Goal: Communication & Community: Answer question/provide support

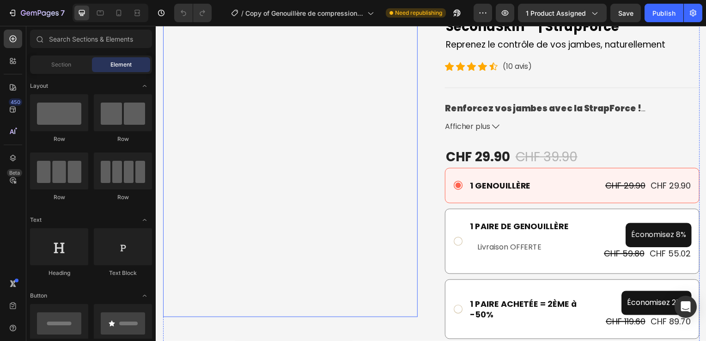
scroll to position [94, 0]
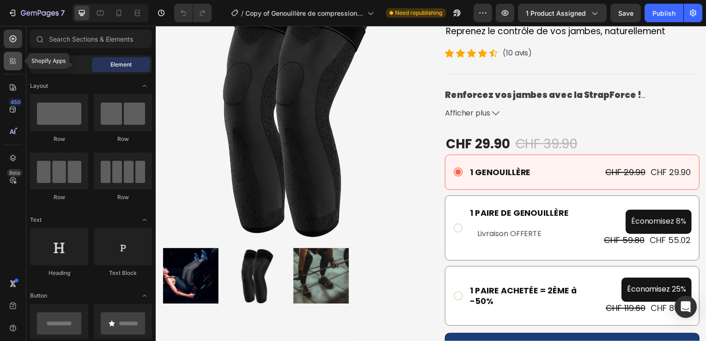
click at [11, 61] on icon at bounding box center [12, 60] width 9 height 9
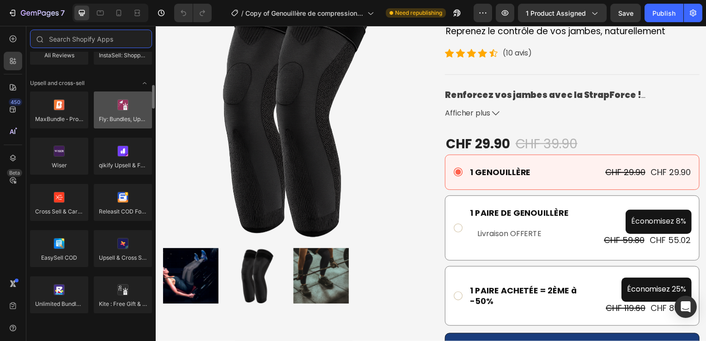
scroll to position [368, 0]
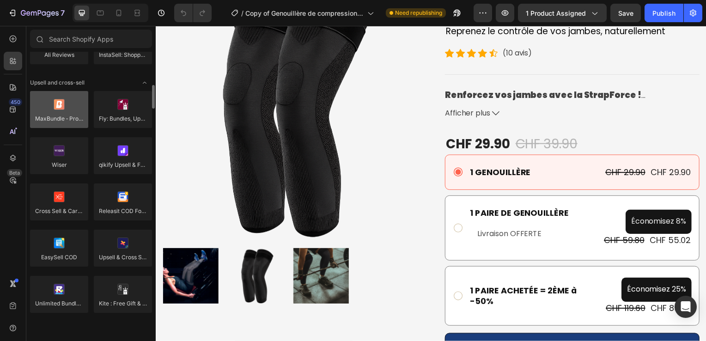
click at [54, 104] on div at bounding box center [59, 109] width 58 height 37
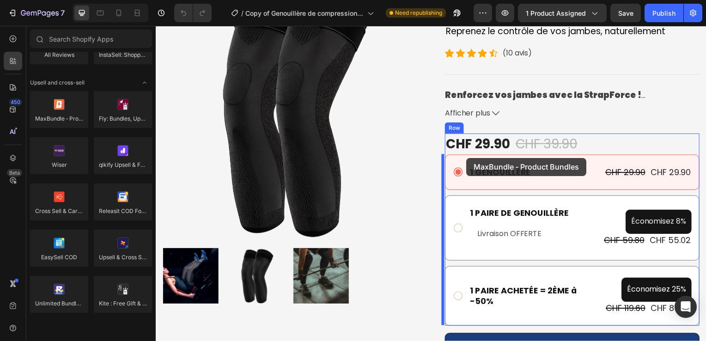
drag, startPoint x: 209, startPoint y: 129, endPoint x: 468, endPoint y: 159, distance: 260.5
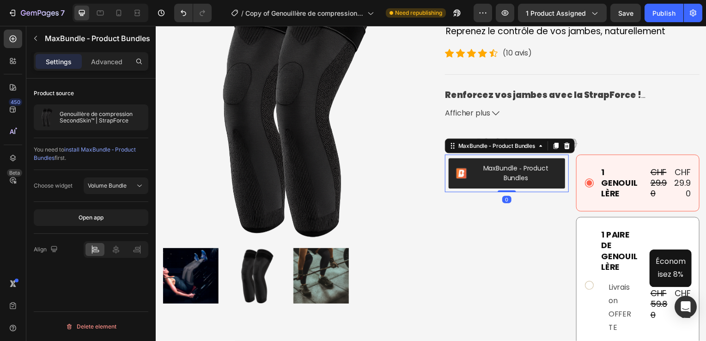
click at [492, 174] on div "MaxBundle ‑ Product Bundles" at bounding box center [519, 174] width 84 height 19
click at [569, 149] on icon at bounding box center [570, 146] width 6 height 6
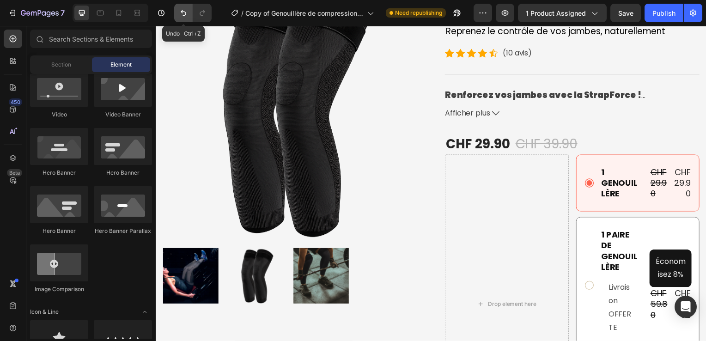
click at [178, 14] on button "Undo/Redo" at bounding box center [183, 13] width 18 height 18
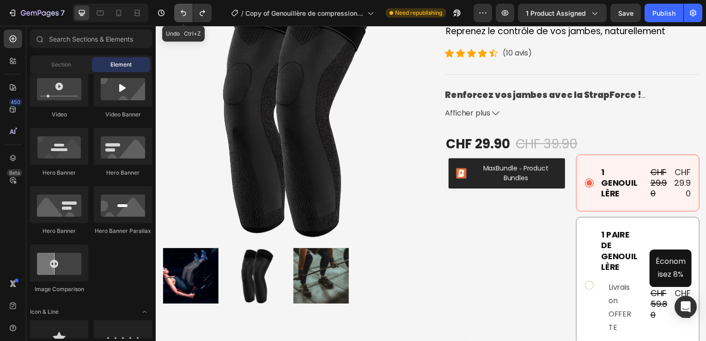
click at [178, 14] on button "Undo/Redo" at bounding box center [183, 13] width 18 height 18
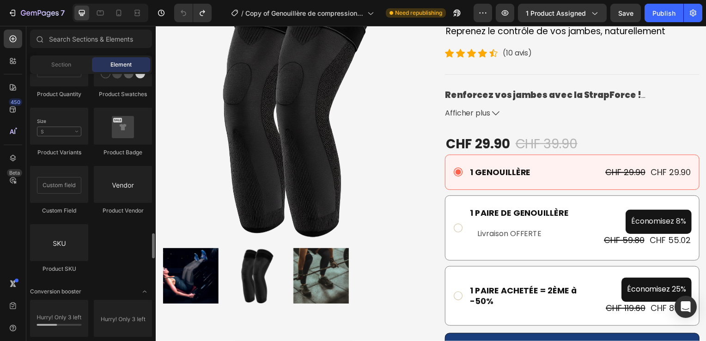
scroll to position [1690, 0]
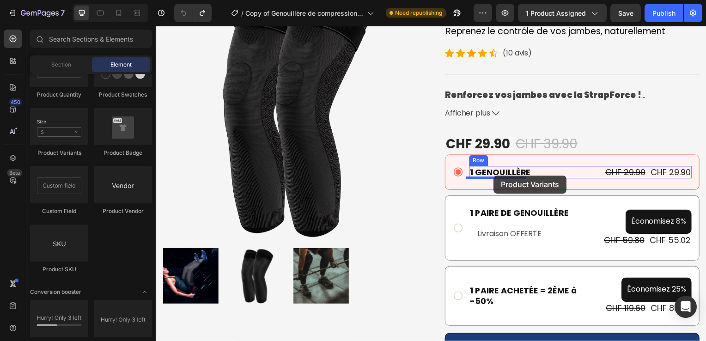
drag, startPoint x: 216, startPoint y: 157, endPoint x: 496, endPoint y: 177, distance: 281.2
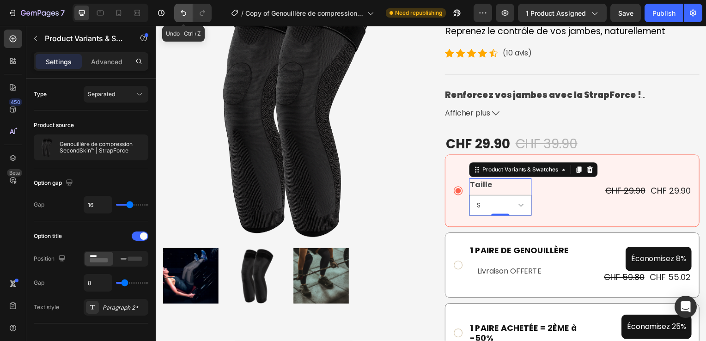
click at [185, 15] on icon "Undo/Redo" at bounding box center [184, 13] width 6 height 6
click at [181, 11] on icon "Undo/Redo" at bounding box center [184, 13] width 6 height 6
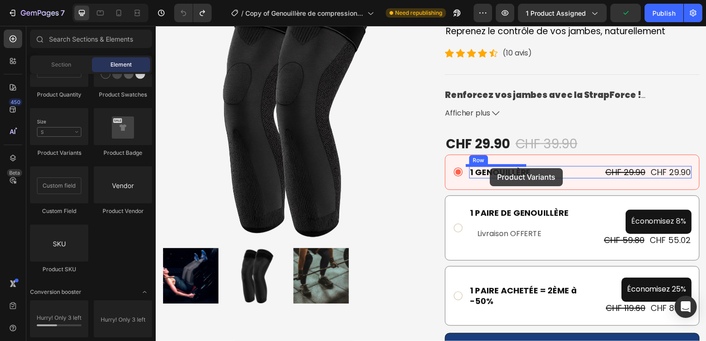
drag, startPoint x: 217, startPoint y: 161, endPoint x: 492, endPoint y: 169, distance: 275.6
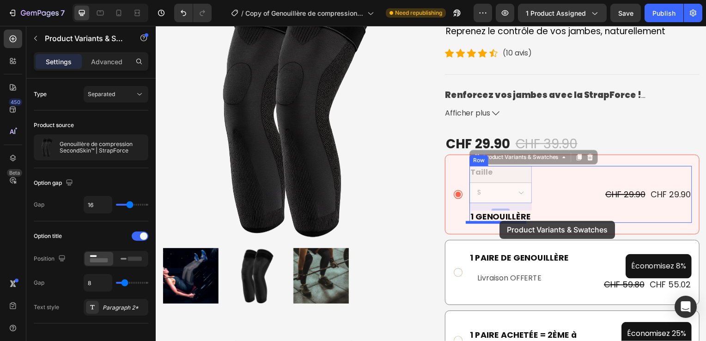
drag, startPoint x: 493, startPoint y: 187, endPoint x: 502, endPoint y: 223, distance: 37.2
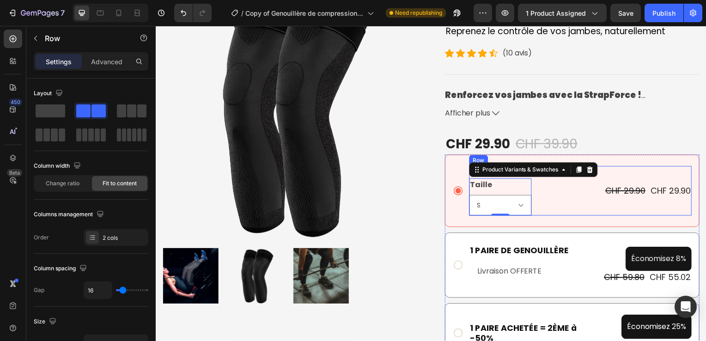
click at [570, 202] on div "1 GENOUILLÈRE Text Block Taille S M L XL 2XL Product Variants & Swatches 16 CHF…" at bounding box center [583, 192] width 224 height 50
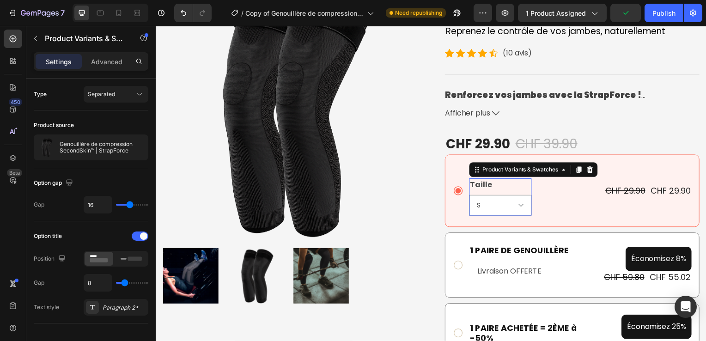
click at [487, 186] on legend "Taille" at bounding box center [483, 186] width 24 height 13
click at [492, 185] on div "Taille S M L XL 2XL" at bounding box center [502, 198] width 63 height 37
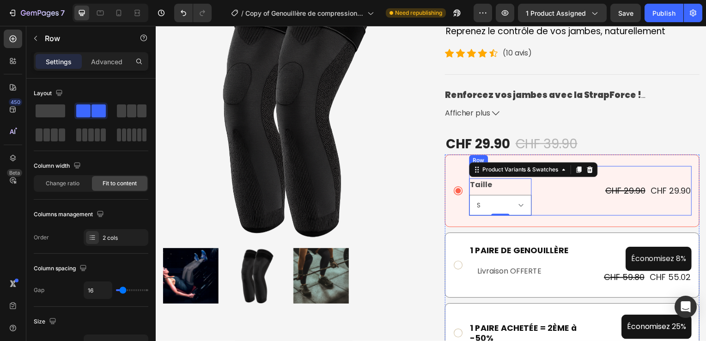
click at [559, 206] on div "1 GENOUILLÈRE Text Block Taille S M L XL 2XL Product Variants & Swatches 0 CHF …" at bounding box center [583, 192] width 224 height 50
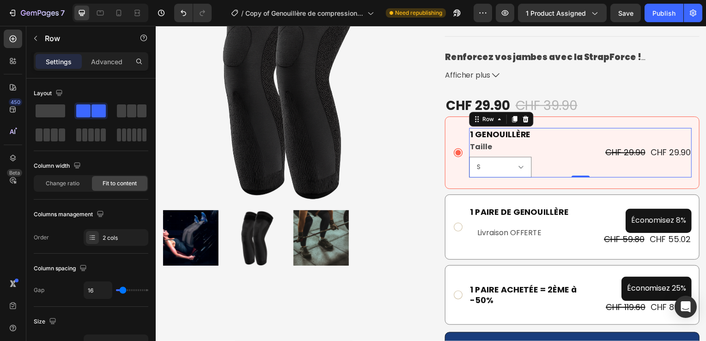
scroll to position [133, 0]
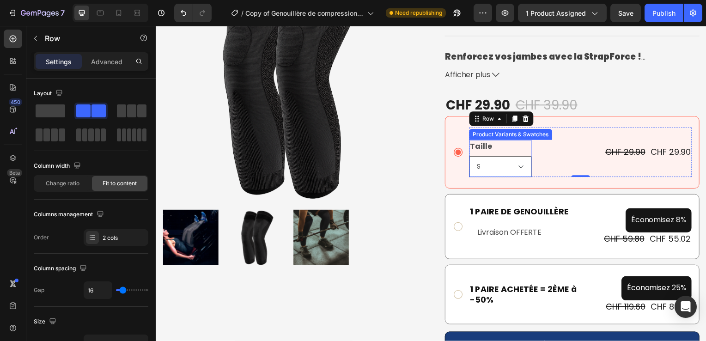
click at [484, 171] on select "S M L XL 2XL" at bounding box center [502, 168] width 63 height 21
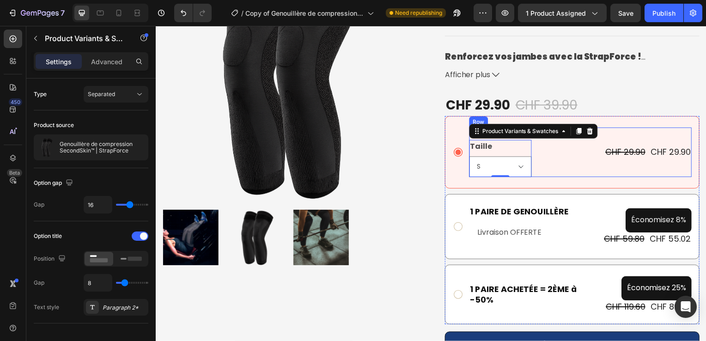
click at [566, 164] on div "1 GENOUILLÈRE Text Block Taille S M L XL 2XL Product Variants & Swatches 0 CHF …" at bounding box center [583, 153] width 224 height 50
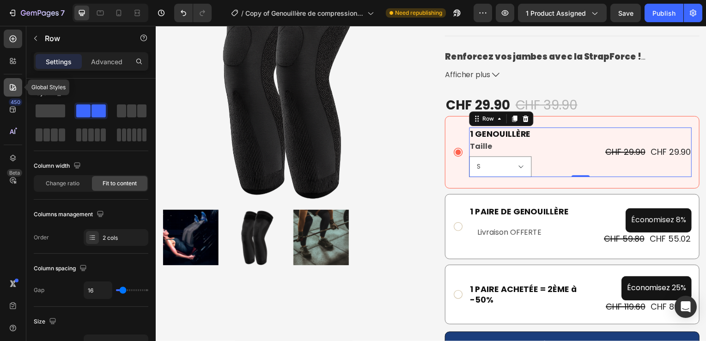
click at [14, 92] on div at bounding box center [13, 87] width 18 height 18
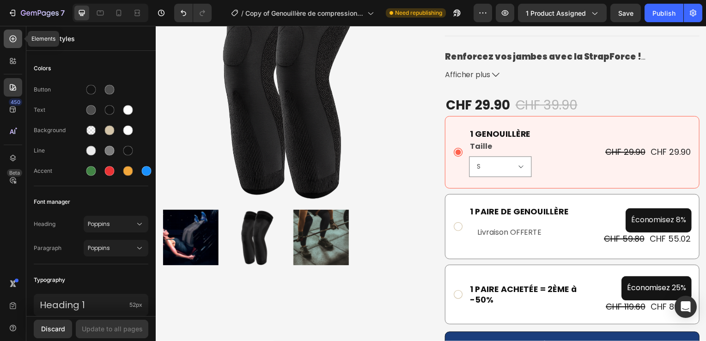
click at [15, 43] on icon at bounding box center [12, 38] width 9 height 9
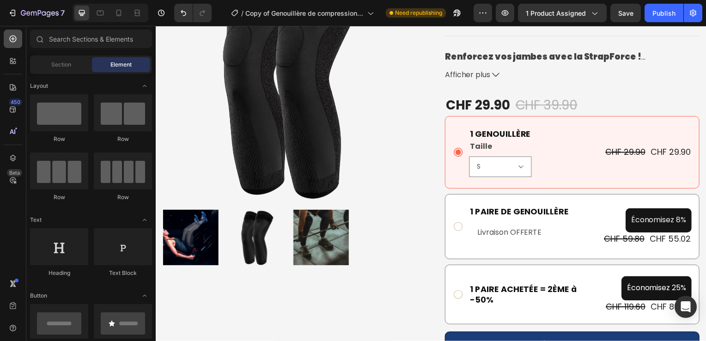
scroll to position [1690, 0]
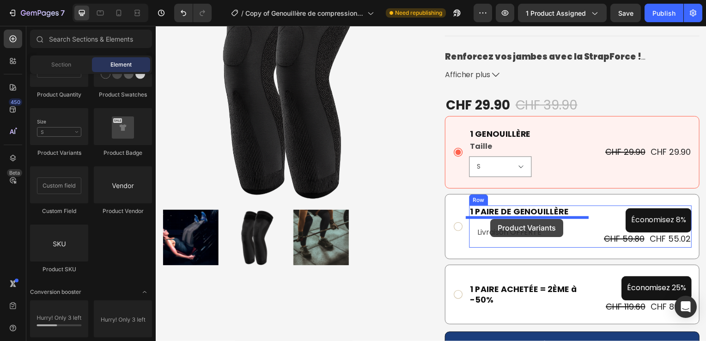
drag, startPoint x: 214, startPoint y: 167, endPoint x: 493, endPoint y: 220, distance: 283.8
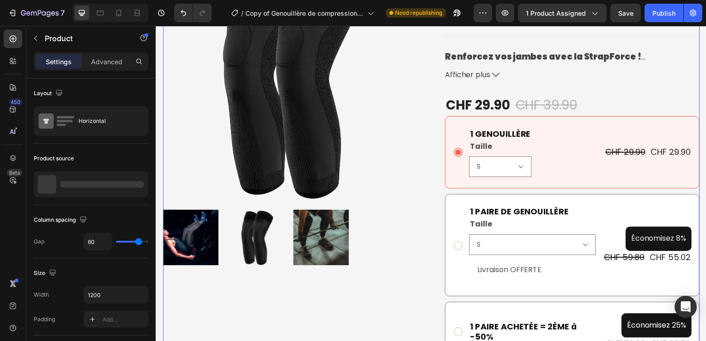
click at [418, 283] on div "Product Images Genouillère de compression SecondSkin™ | StrapForce Product Titl…" at bounding box center [433, 238] width 541 height 586
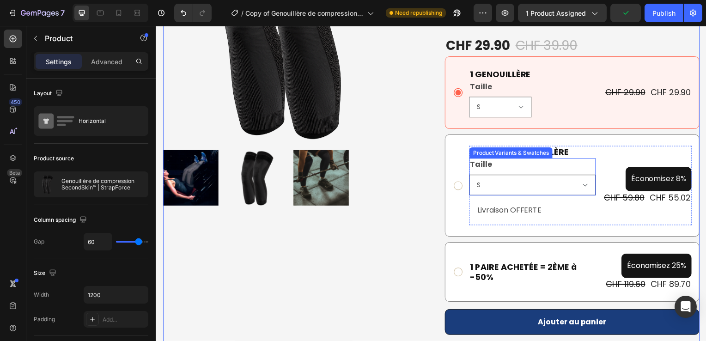
scroll to position [179, 0]
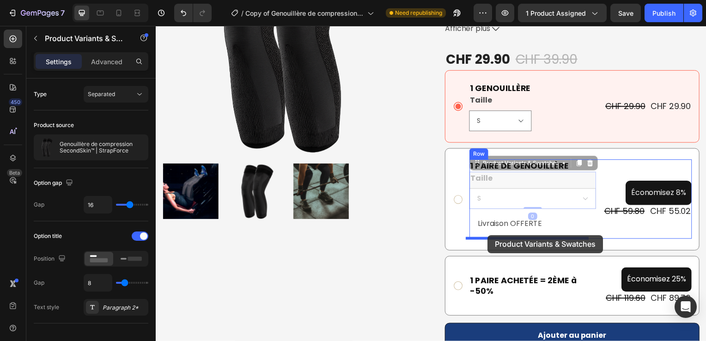
drag, startPoint x: 503, startPoint y: 191, endPoint x: 490, endPoint y: 237, distance: 47.7
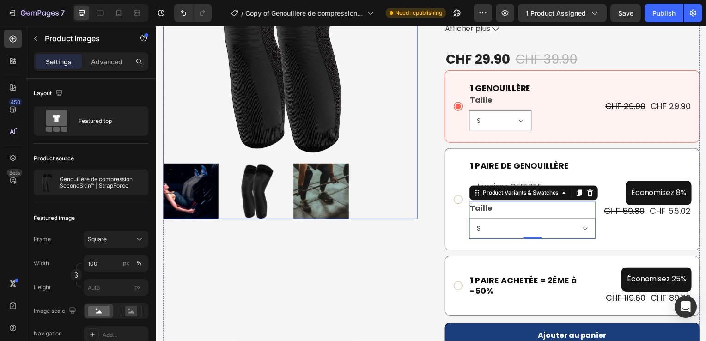
click at [407, 214] on div at bounding box center [291, 193] width 257 height 56
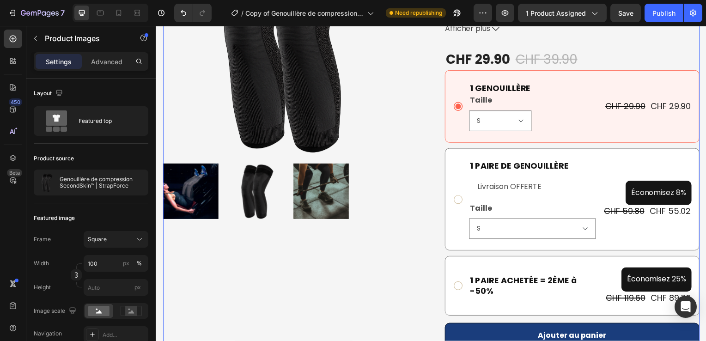
click at [398, 253] on div "Product Images" at bounding box center [291, 192] width 257 height 586
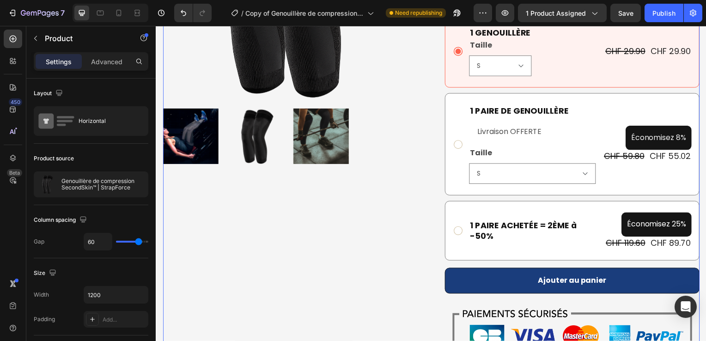
scroll to position [243, 0]
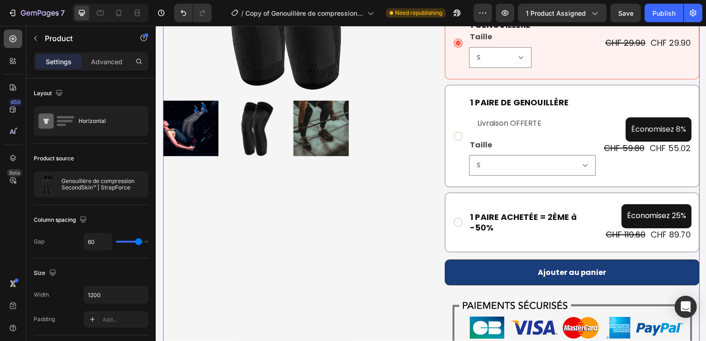
click at [16, 40] on icon at bounding box center [12, 38] width 9 height 9
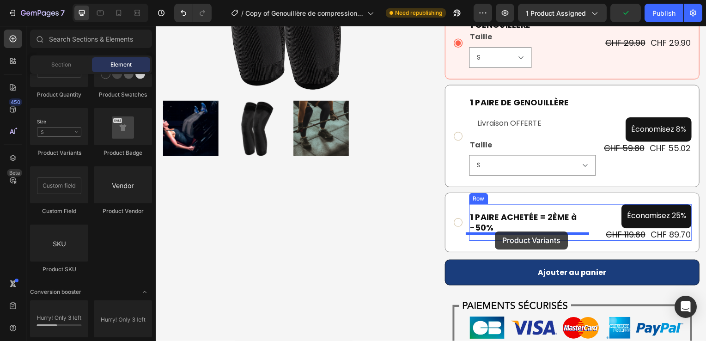
drag, startPoint x: 226, startPoint y: 163, endPoint x: 498, endPoint y: 233, distance: 280.7
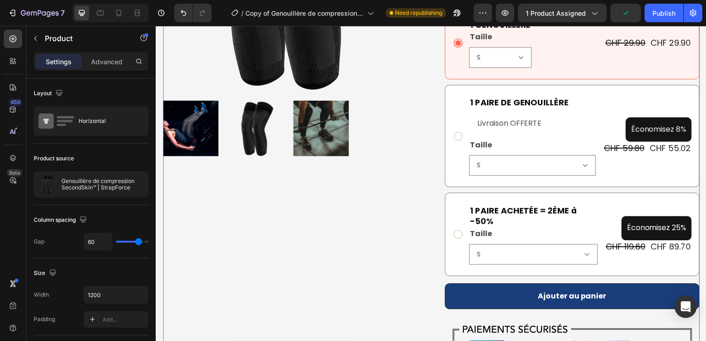
click at [403, 258] on div "Product Images" at bounding box center [291, 165] width 257 height 660
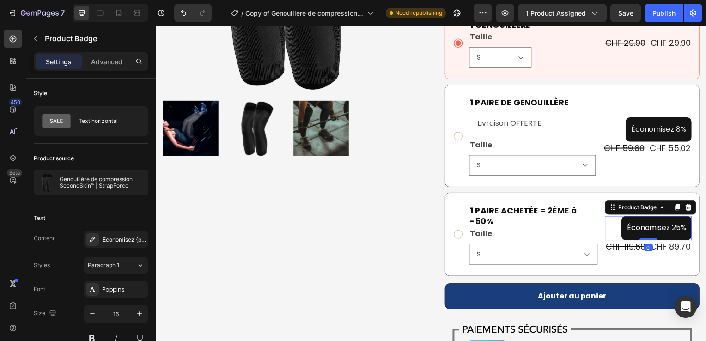
click at [647, 228] on pre "Économisez 25%" at bounding box center [660, 230] width 71 height 24
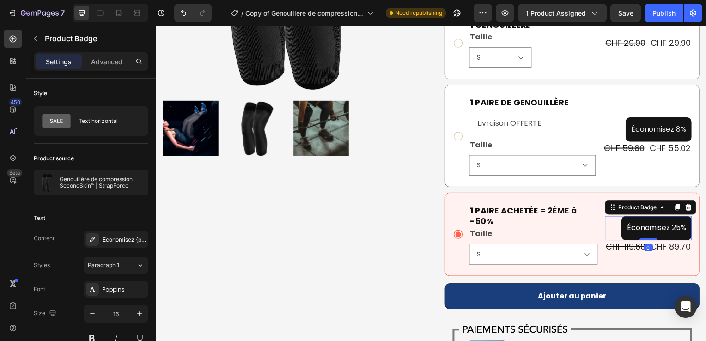
click at [647, 228] on pre "Économisez 25%" at bounding box center [660, 230] width 71 height 24
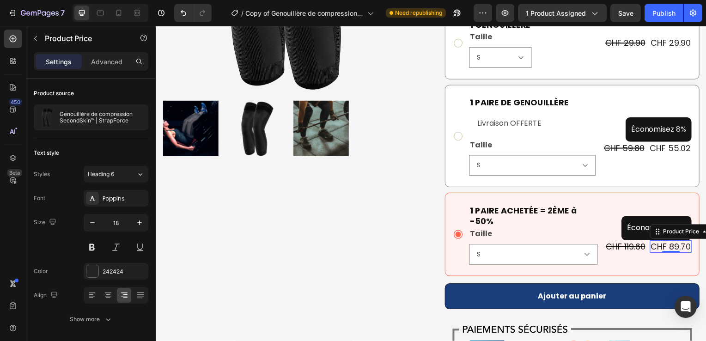
click at [677, 251] on div "CHF 89.70" at bounding box center [675, 248] width 42 height 12
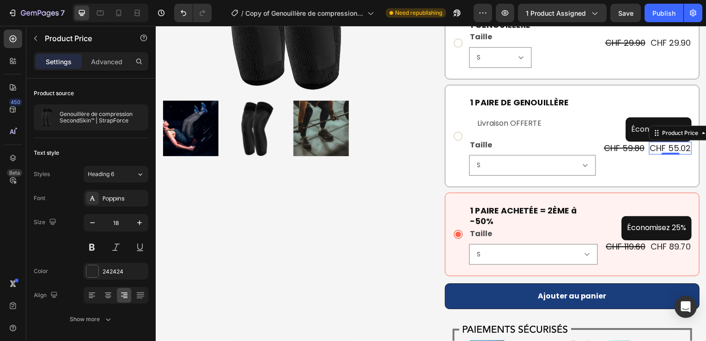
click at [669, 150] on div "CHF 55.02" at bounding box center [674, 149] width 43 height 12
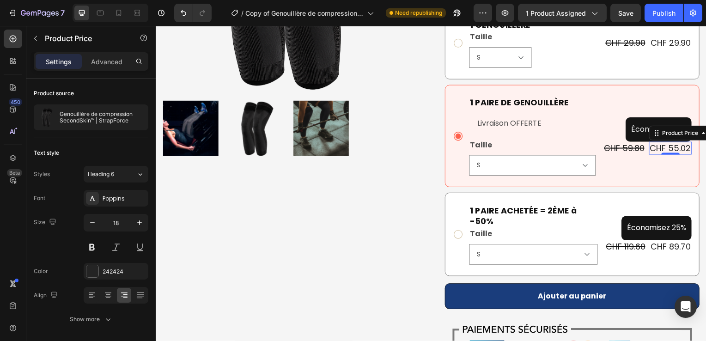
click at [669, 150] on div "CHF 55.02" at bounding box center [674, 149] width 43 height 12
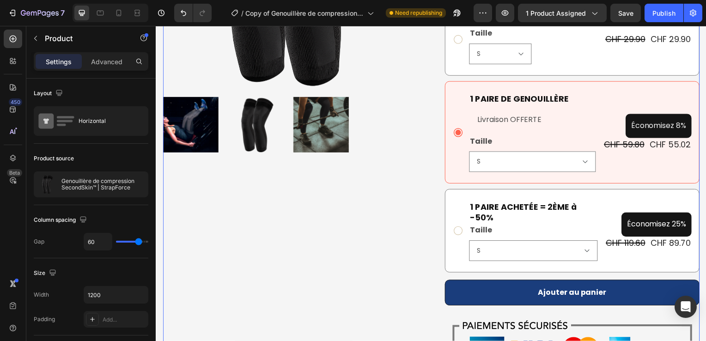
scroll to position [247, 0]
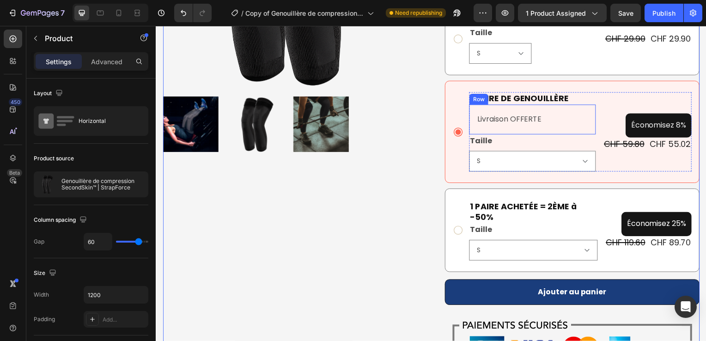
click at [491, 111] on div "Livraison OFFERTE Text Block Row" at bounding box center [535, 120] width 128 height 30
click at [380, 198] on div "Product Images" at bounding box center [291, 161] width 257 height 660
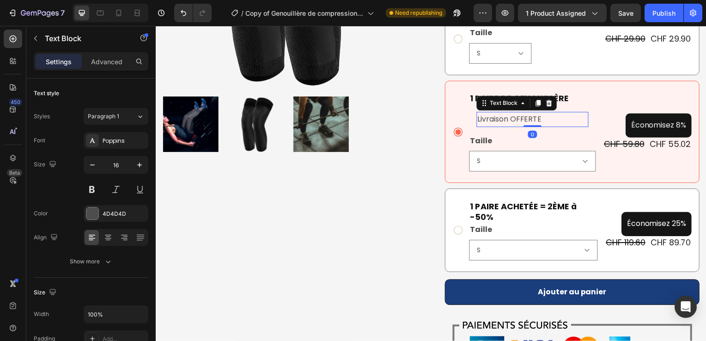
click at [554, 123] on p "Livraison OFFERTE" at bounding box center [535, 120] width 111 height 13
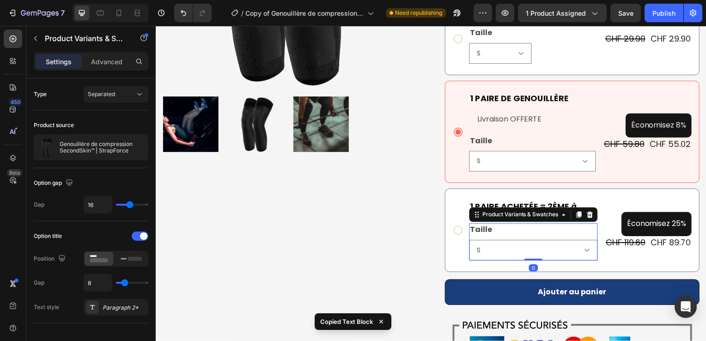
click at [572, 225] on div "Taille S M L XL 2XL" at bounding box center [535, 243] width 129 height 37
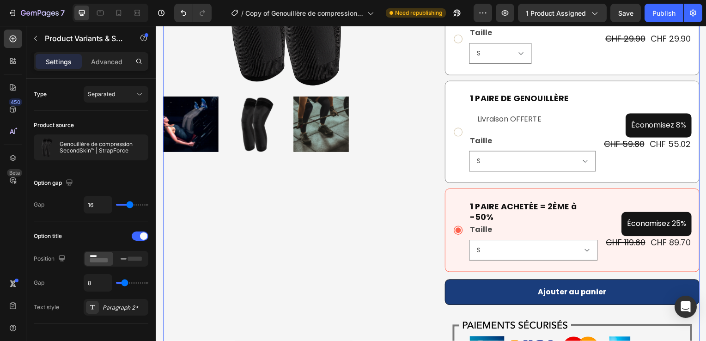
click at [387, 226] on div "Product Images" at bounding box center [291, 161] width 257 height 660
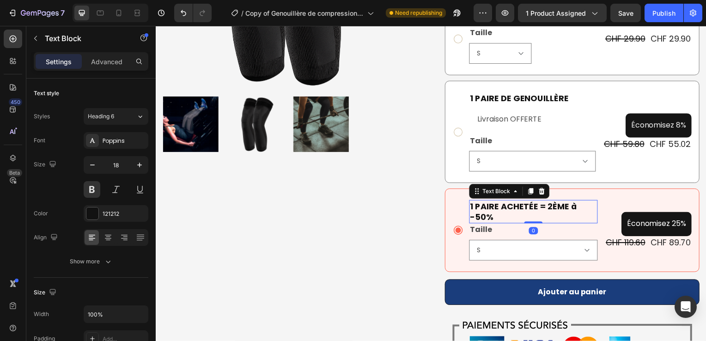
click at [566, 219] on p "1 PAIRE ACHET É E = 2ÈME à -50%" at bounding box center [536, 213] width 128 height 22
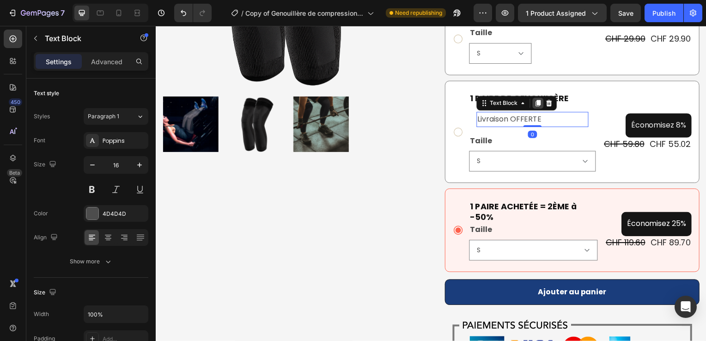
click at [539, 104] on icon at bounding box center [540, 103] width 7 height 7
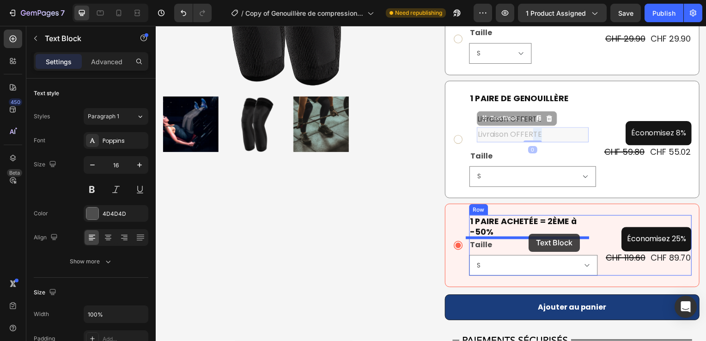
drag, startPoint x: 543, startPoint y: 135, endPoint x: 532, endPoint y: 235, distance: 101.4
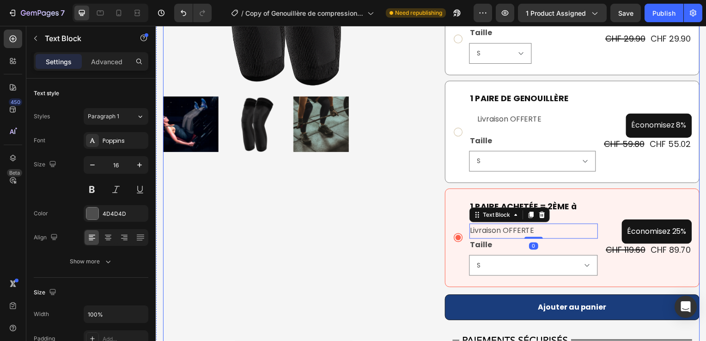
click at [400, 234] on div "Product Images" at bounding box center [291, 168] width 257 height 675
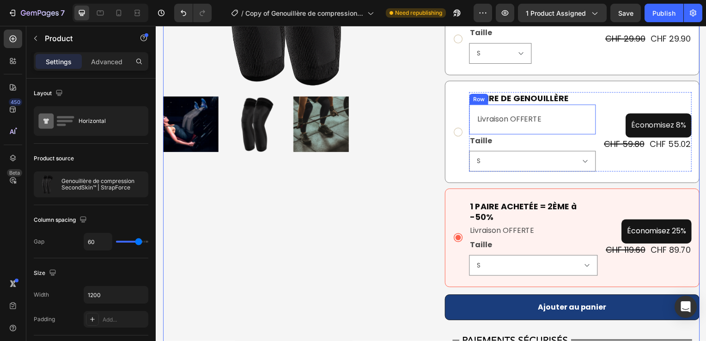
click at [496, 130] on div "Livraison OFFERTE Text Block Row" at bounding box center [535, 120] width 128 height 30
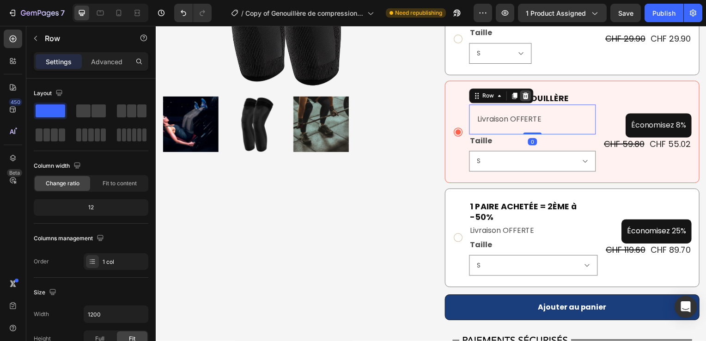
click at [525, 93] on icon at bounding box center [528, 96] width 7 height 7
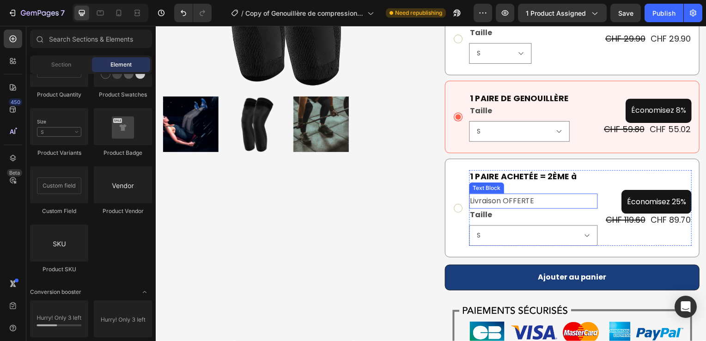
click at [492, 204] on p "Livraison OFFERTE" at bounding box center [536, 202] width 128 height 13
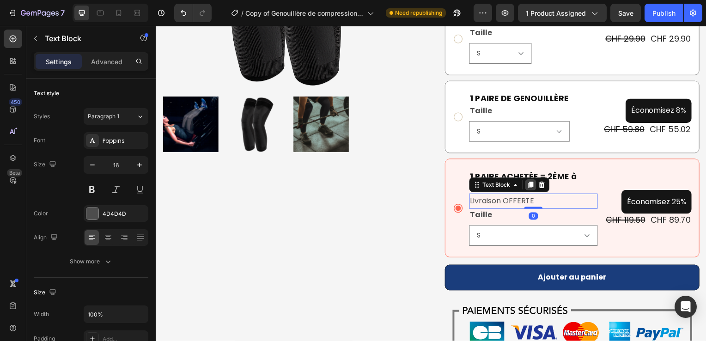
click at [533, 186] on icon at bounding box center [533, 186] width 7 height 7
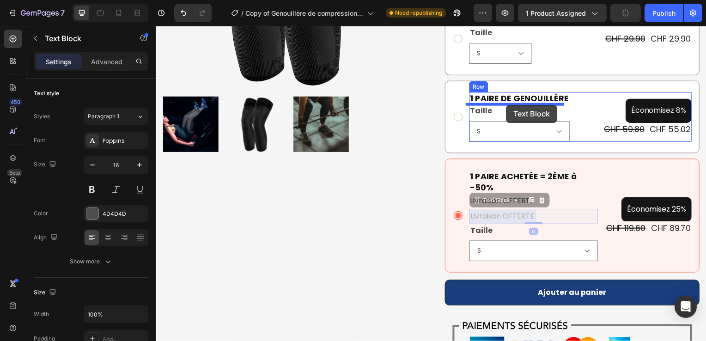
drag, startPoint x: 544, startPoint y: 222, endPoint x: 509, endPoint y: 105, distance: 121.8
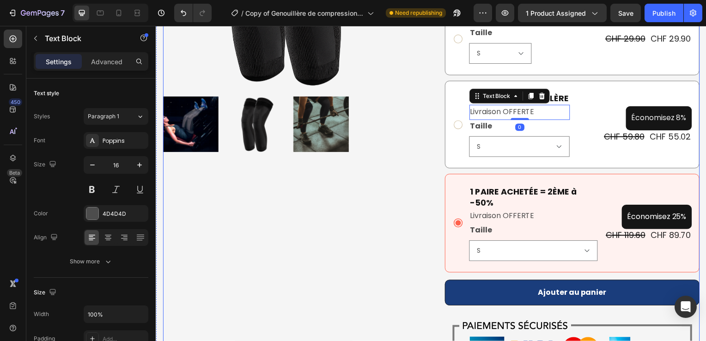
click at [386, 188] on div "Product Images" at bounding box center [291, 161] width 257 height 660
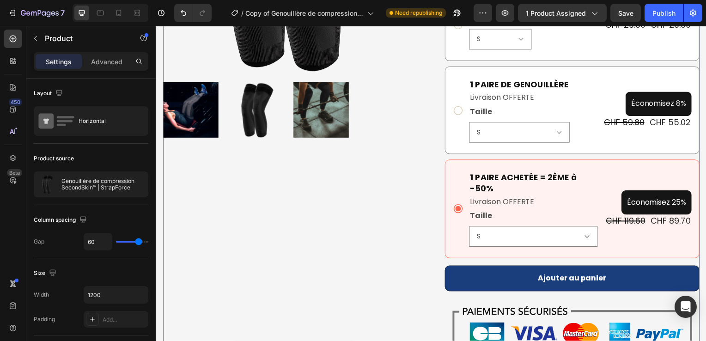
scroll to position [260, 0]
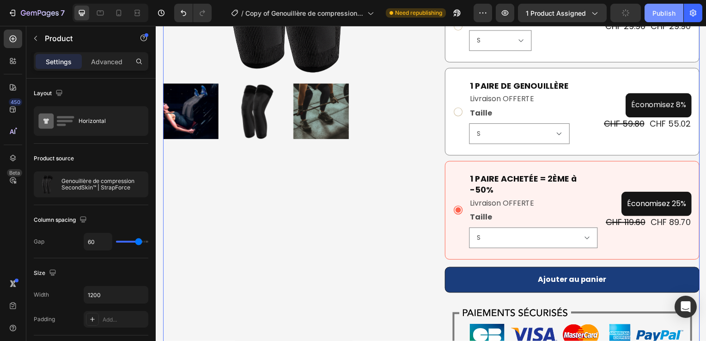
click at [662, 14] on div "Publish" at bounding box center [664, 13] width 23 height 10
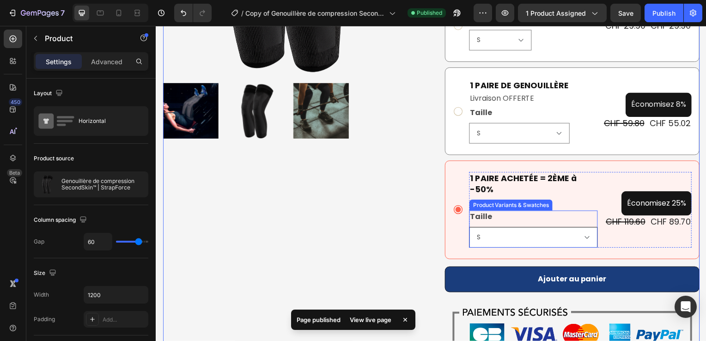
click at [496, 240] on select "S M L XL 2XL" at bounding box center [535, 239] width 129 height 21
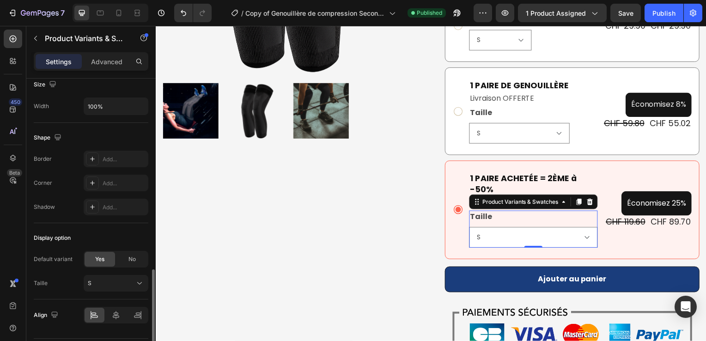
scroll to position [599, 0]
click at [92, 176] on div at bounding box center [92, 182] width 13 height 13
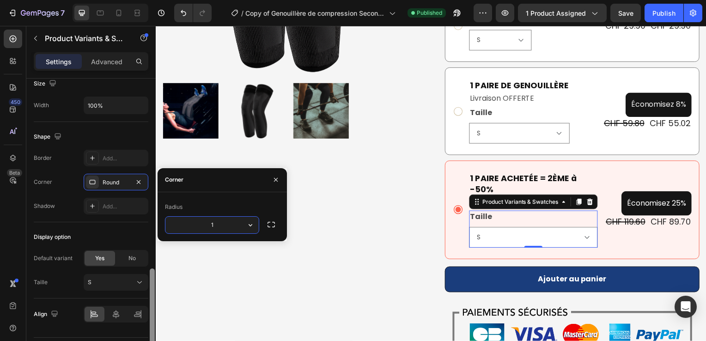
type input "10"
click at [344, 211] on div "Product Images" at bounding box center [291, 147] width 257 height 660
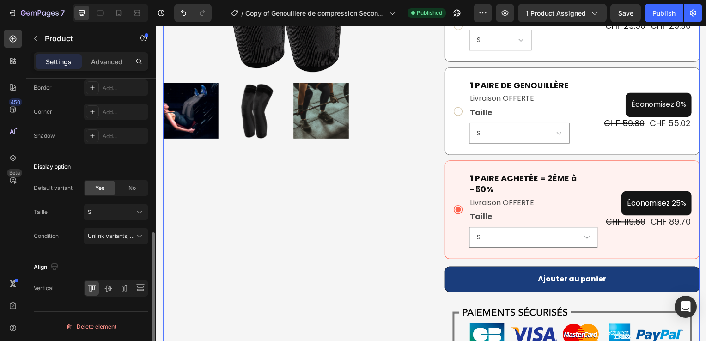
scroll to position [0, 0]
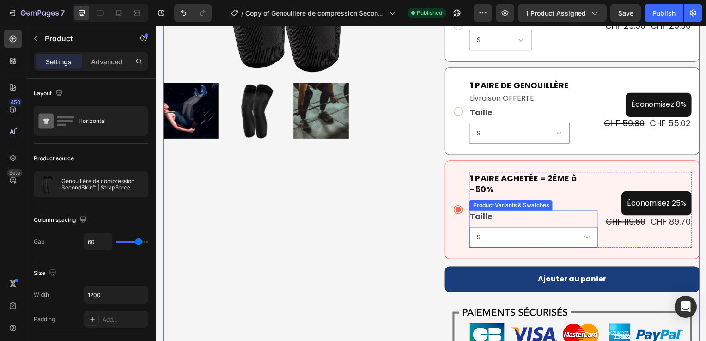
click at [495, 236] on select "S M L XL 2XL" at bounding box center [535, 239] width 129 height 21
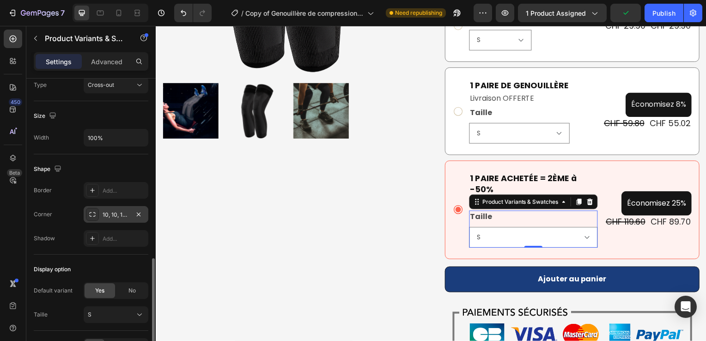
scroll to position [566, 0]
click at [111, 214] on div "10, 10, 10, 10" at bounding box center [116, 215] width 27 height 8
click at [74, 220] on div "Corner 10, 10, 10, 10" at bounding box center [91, 215] width 115 height 17
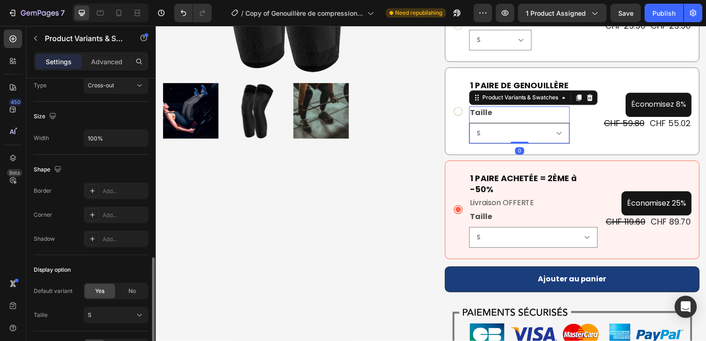
click at [507, 141] on select "S M L XL 2XL" at bounding box center [521, 134] width 101 height 21
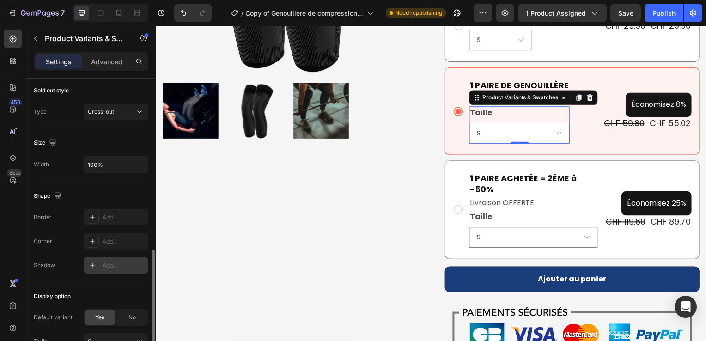
scroll to position [540, 0]
click at [100, 241] on div "Add..." at bounding box center [116, 241] width 65 height 17
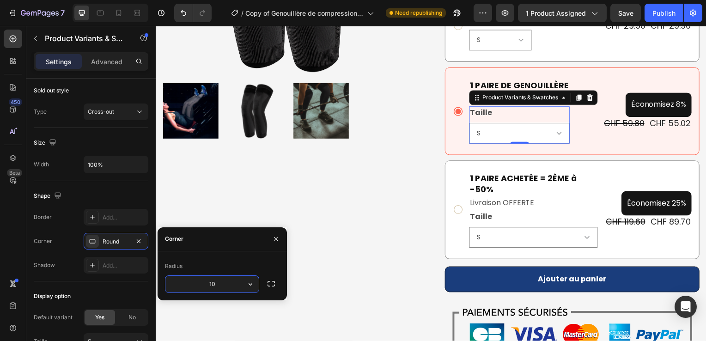
type input "10"
click at [275, 260] on div "Radius" at bounding box center [222, 266] width 115 height 15
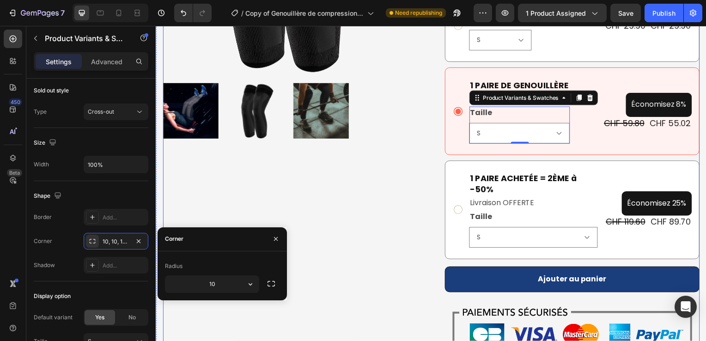
click at [328, 263] on div "Product Images" at bounding box center [291, 147] width 257 height 660
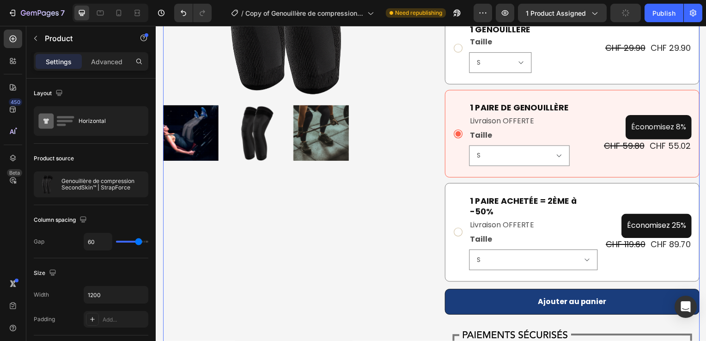
scroll to position [239, 0]
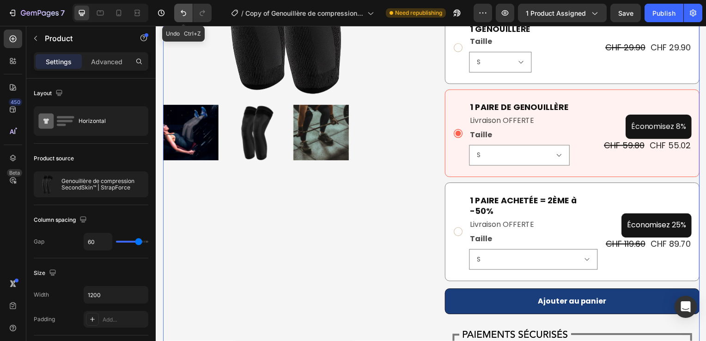
click at [181, 18] on icon "Undo/Redo" at bounding box center [183, 12] width 9 height 9
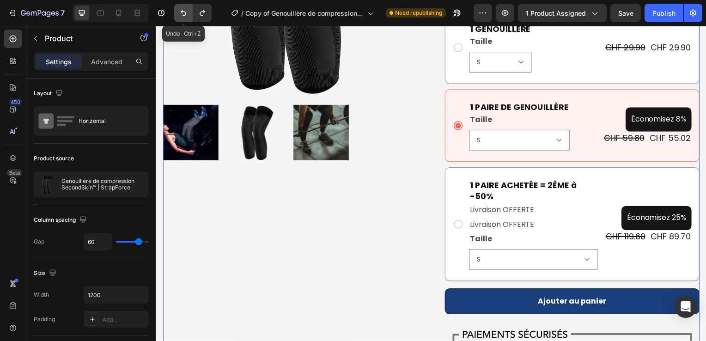
click at [181, 18] on icon "Undo/Redo" at bounding box center [183, 12] width 9 height 9
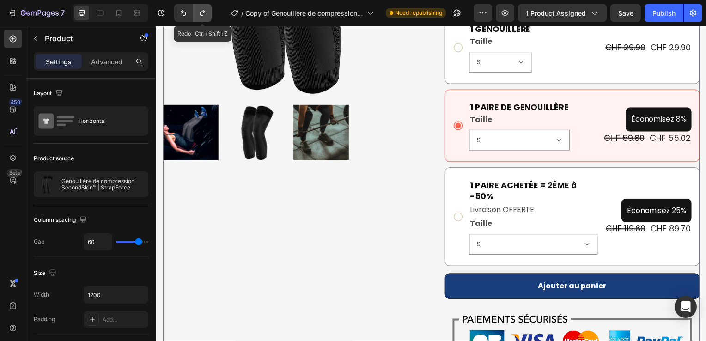
click at [207, 10] on icon "Undo/Redo" at bounding box center [202, 12] width 9 height 9
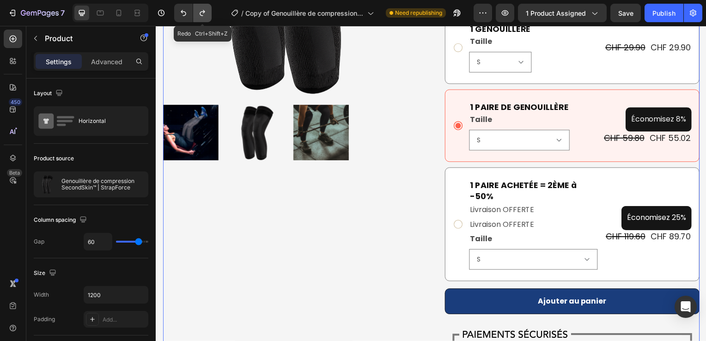
click at [207, 10] on icon "Undo/Redo" at bounding box center [202, 12] width 9 height 9
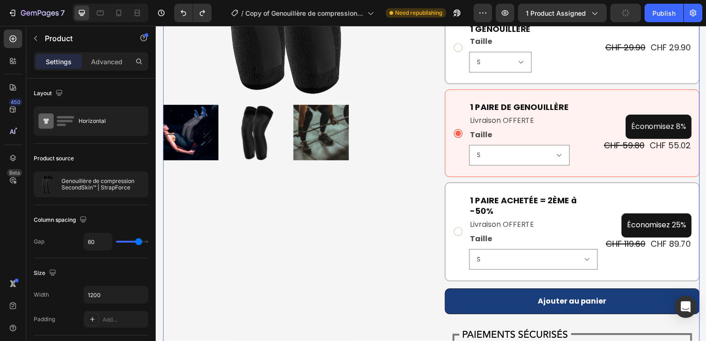
click at [367, 198] on div "Product Images" at bounding box center [291, 170] width 257 height 660
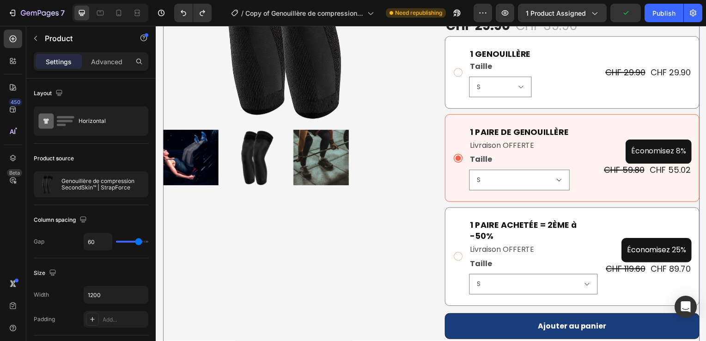
scroll to position [214, 0]
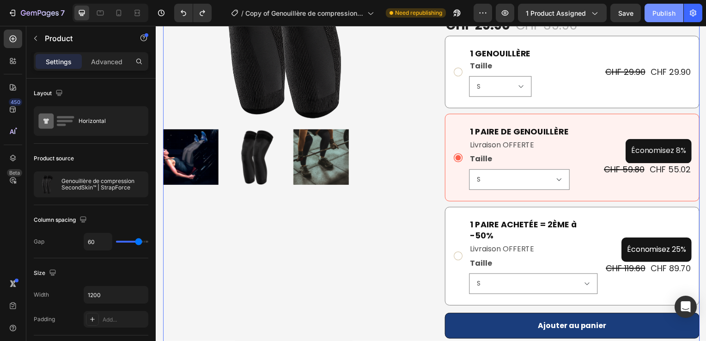
click at [670, 14] on div "Publish" at bounding box center [664, 13] width 23 height 10
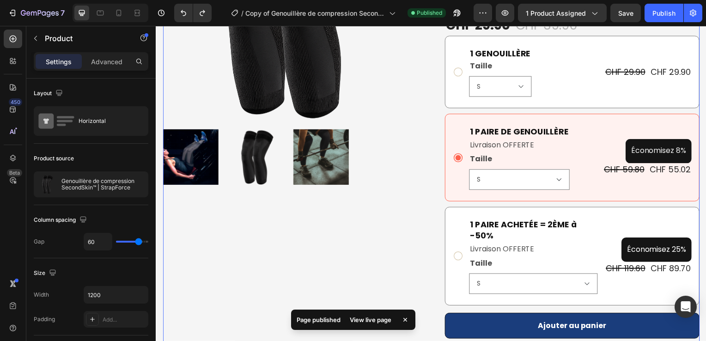
click at [393, 228] on div "Product Images" at bounding box center [291, 194] width 257 height 660
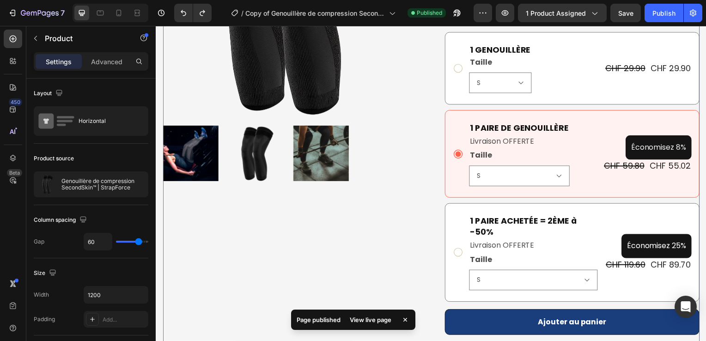
scroll to position [179, 0]
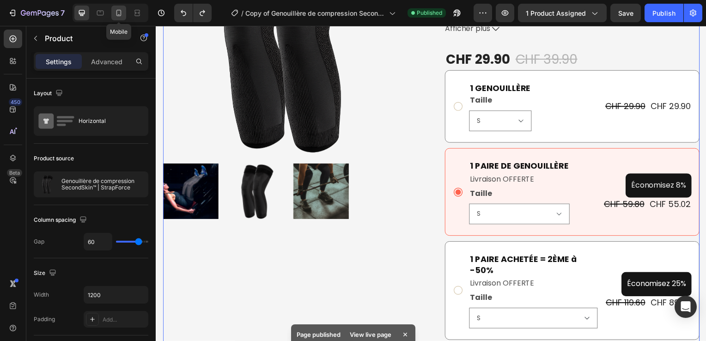
click at [117, 13] on icon at bounding box center [118, 12] width 9 height 9
type input "0"
type input "100%"
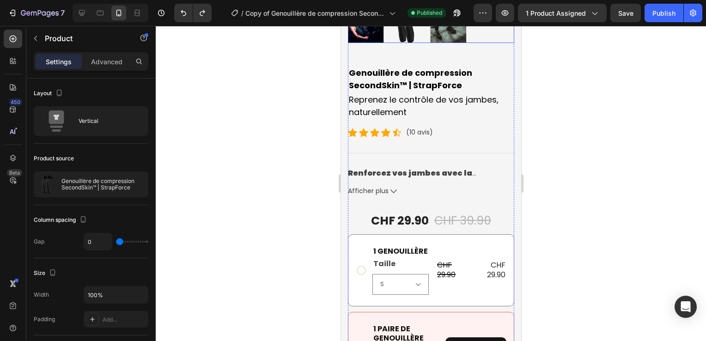
scroll to position [247, 0]
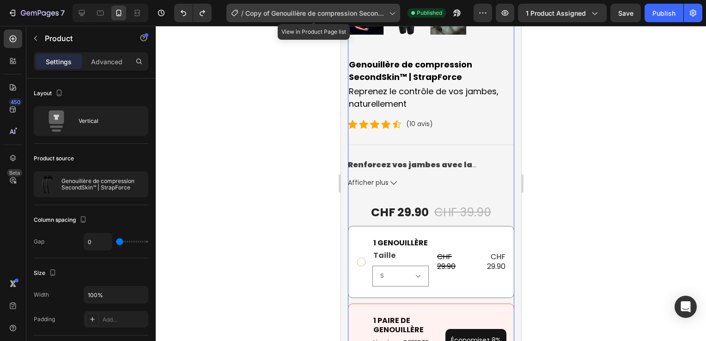
click at [247, 21] on div "/ Copy of Genouillère de compression SecondSkin™ | StrapForce" at bounding box center [313, 13] width 174 height 18
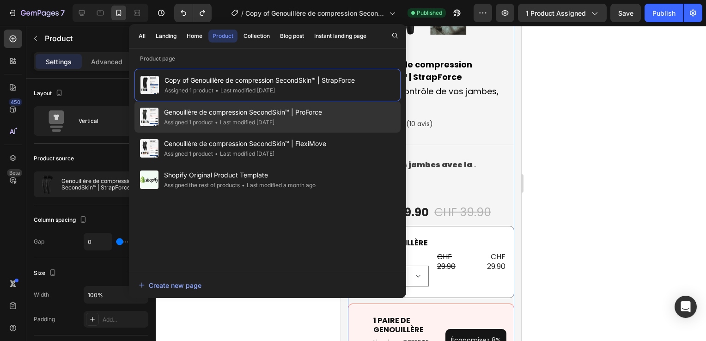
click at [261, 114] on span "Genouillère de compression SecondSkin™ | ProForce" at bounding box center [243, 112] width 158 height 11
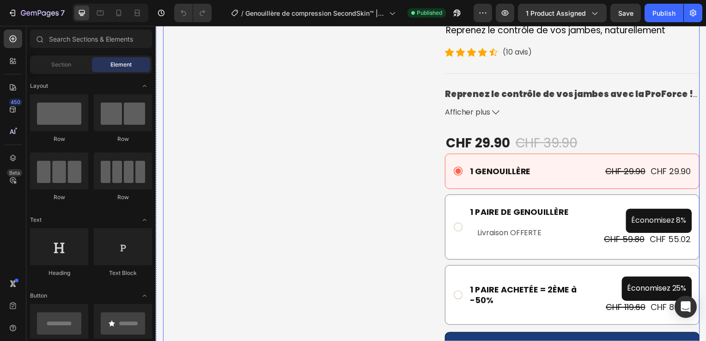
scroll to position [102, 0]
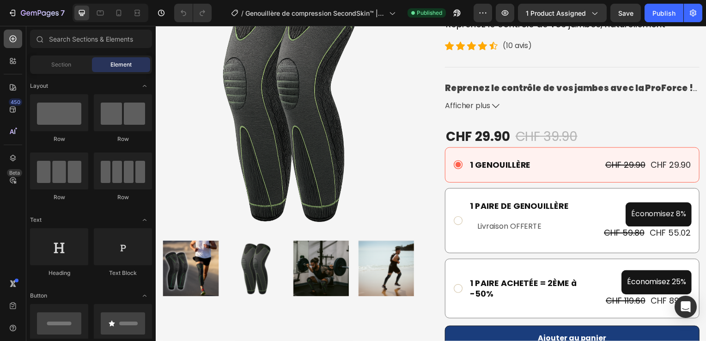
click at [11, 41] on icon at bounding box center [13, 39] width 7 height 7
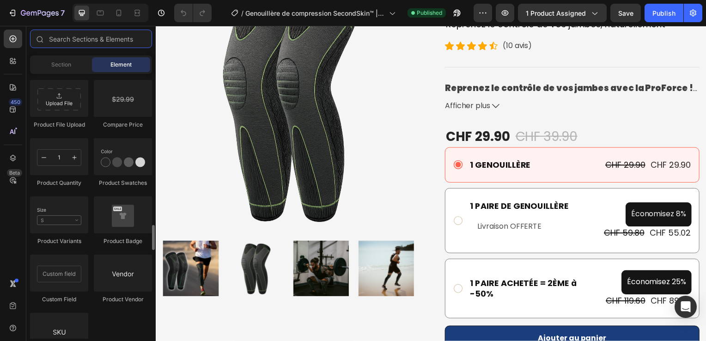
scroll to position [1602, 0]
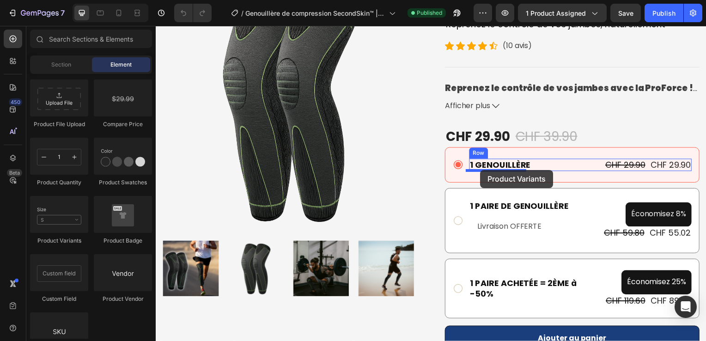
drag, startPoint x: 224, startPoint y: 257, endPoint x: 483, endPoint y: 171, distance: 272.5
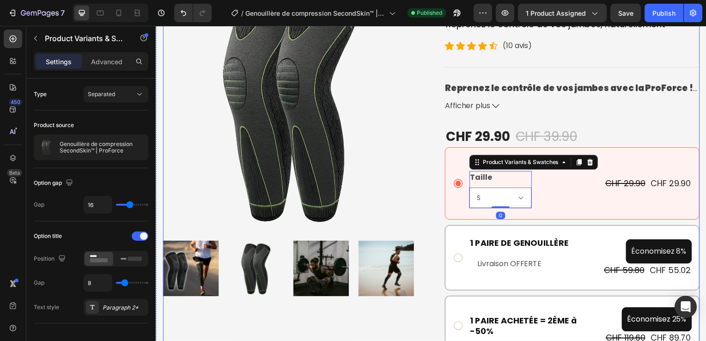
click at [424, 200] on div "Product Images Genouillère de compression SecondSkin™ | ProForce Product Title …" at bounding box center [433, 250] width 541 height 548
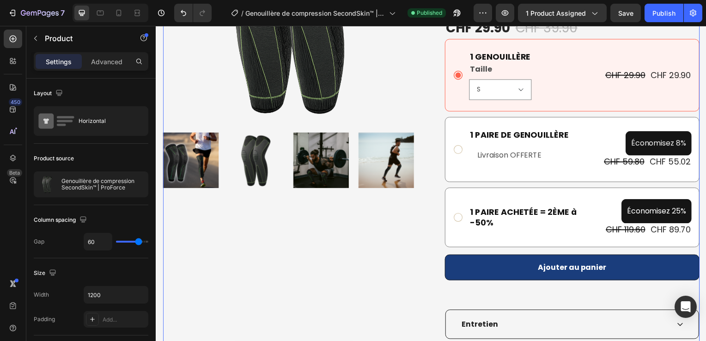
scroll to position [213, 0]
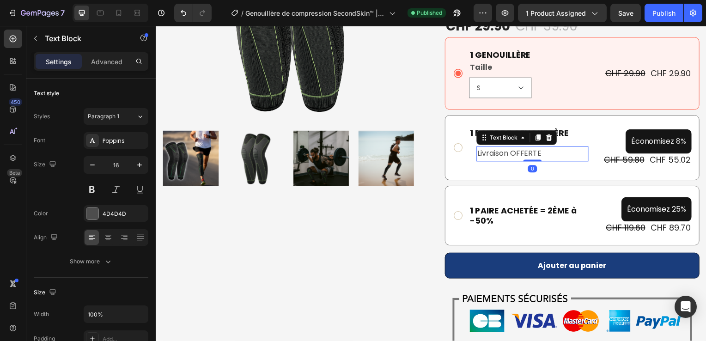
click at [510, 152] on p "Livraison OFFERTE" at bounding box center [535, 154] width 111 height 13
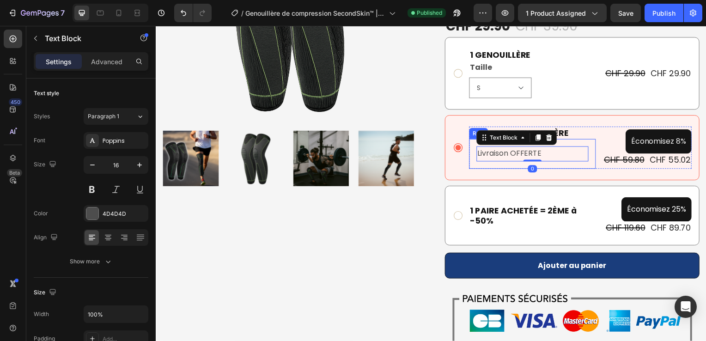
click at [503, 165] on div "Livraison OFFERTE Text Block 0 Row" at bounding box center [535, 155] width 128 height 30
click at [514, 152] on p "Livraison OFFERTE" at bounding box center [535, 154] width 111 height 13
click at [538, 138] on icon at bounding box center [540, 139] width 5 height 6
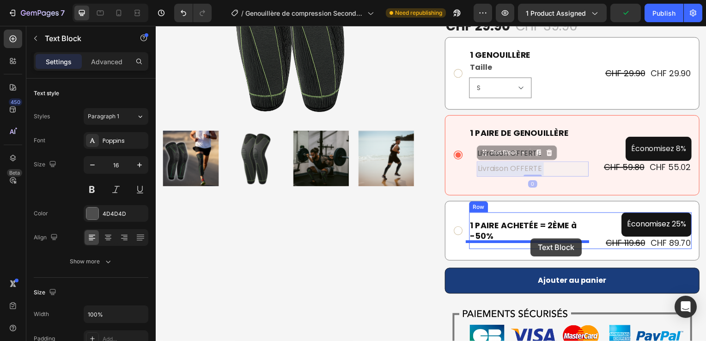
drag, startPoint x: 565, startPoint y: 171, endPoint x: 533, endPoint y: 240, distance: 76.3
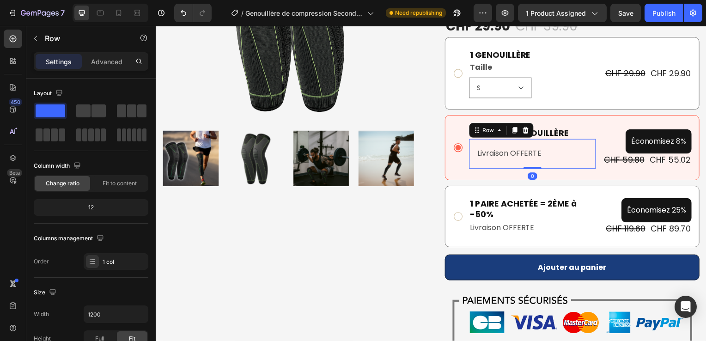
click at [555, 164] on div "Livraison OFFERTE Text Block Row 0" at bounding box center [535, 155] width 128 height 30
click at [523, 132] on div at bounding box center [528, 131] width 11 height 11
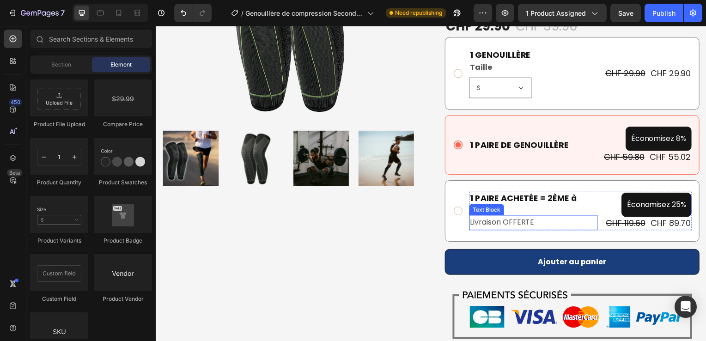
click at [524, 225] on p "Livraison OFFERTE" at bounding box center [536, 224] width 128 height 13
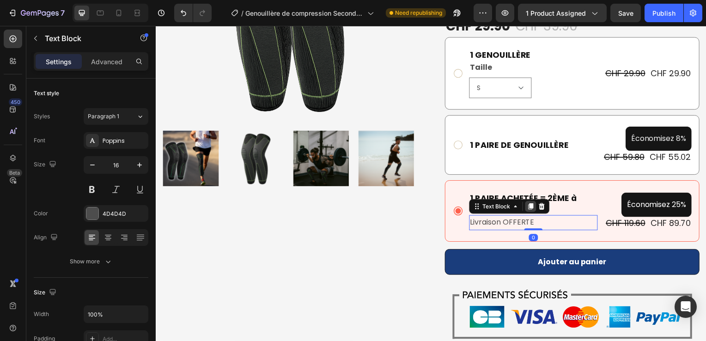
click at [531, 208] on icon at bounding box center [533, 208] width 5 height 6
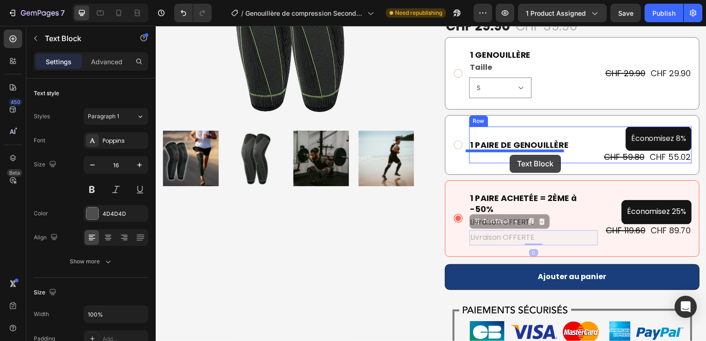
drag, startPoint x: 537, startPoint y: 234, endPoint x: 513, endPoint y: 156, distance: 82.3
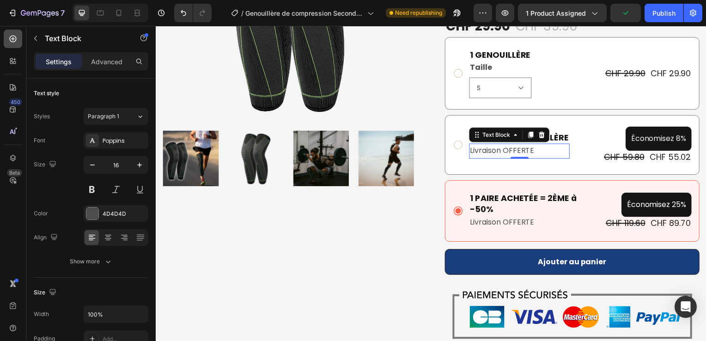
click at [9, 42] on icon at bounding box center [12, 38] width 9 height 9
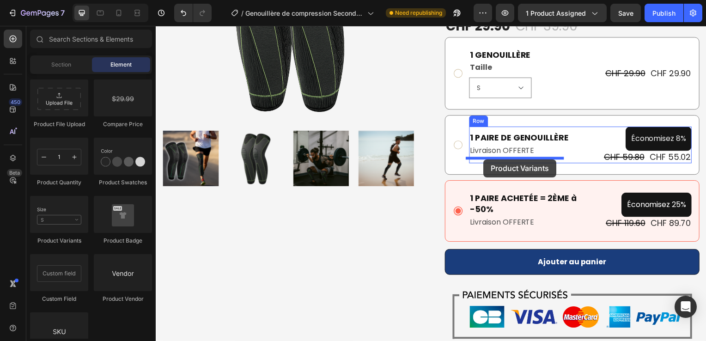
drag, startPoint x: 221, startPoint y: 238, endPoint x: 486, endPoint y: 160, distance: 275.9
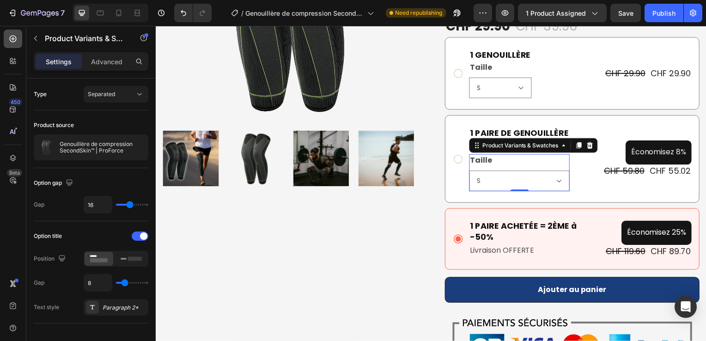
click at [11, 46] on div at bounding box center [13, 39] width 18 height 18
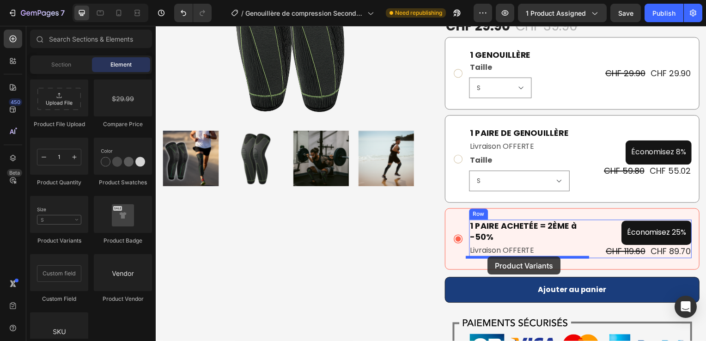
drag, startPoint x: 227, startPoint y: 248, endPoint x: 490, endPoint y: 258, distance: 262.7
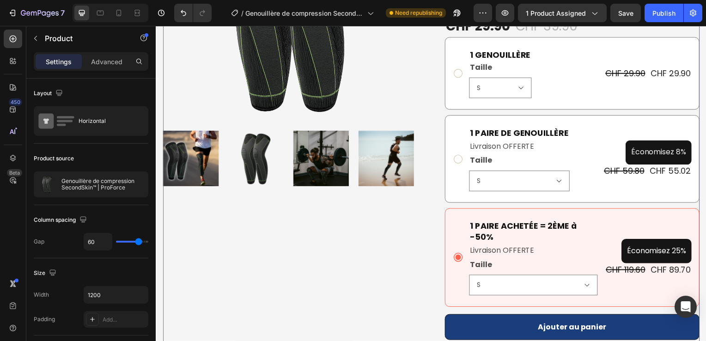
click at [383, 269] on div "Product Images" at bounding box center [291, 195] width 257 height 660
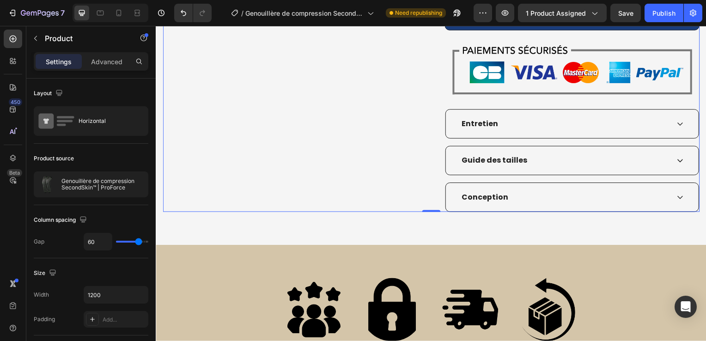
scroll to position [525, 0]
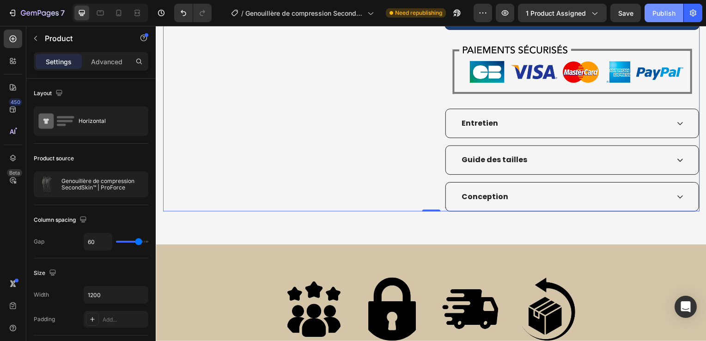
click at [649, 8] on button "Publish" at bounding box center [664, 13] width 39 height 18
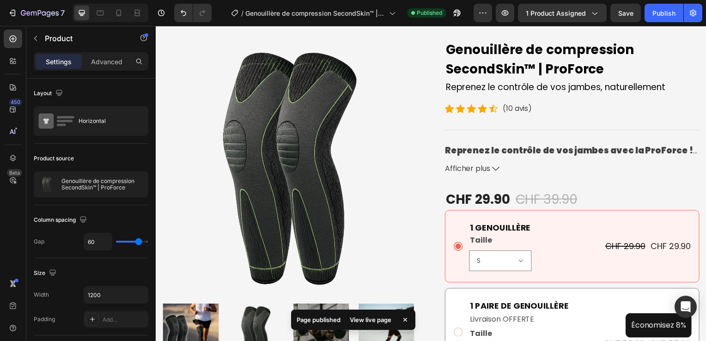
scroll to position [0, 0]
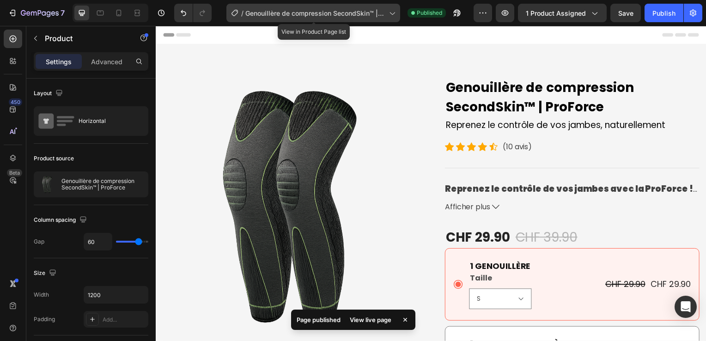
click at [335, 21] on div "/ Genouillère de compression SecondSkin™ | ProForce" at bounding box center [313, 13] width 174 height 18
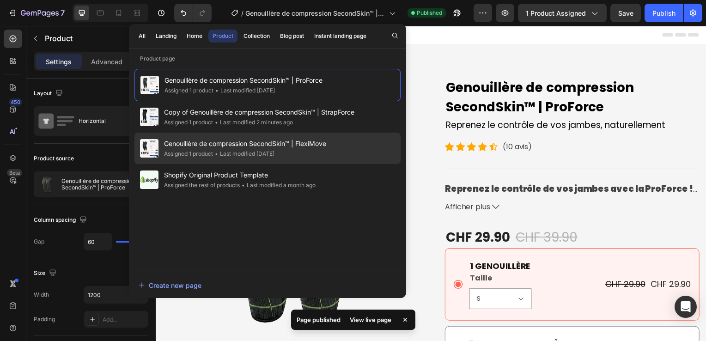
click at [302, 145] on span "Genouillère de compression SecondSkin™ | FlexiMove" at bounding box center [245, 143] width 162 height 11
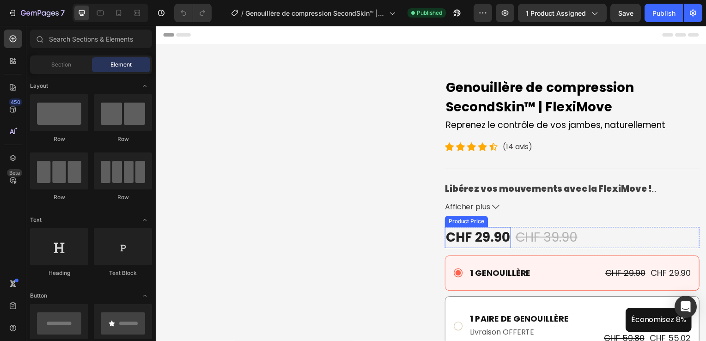
scroll to position [87, 0]
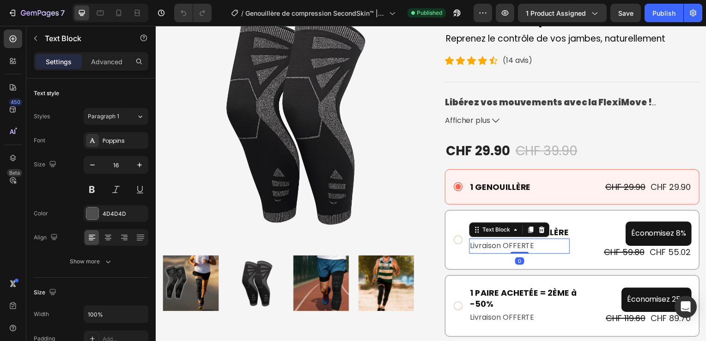
click at [540, 248] on p "Livraison OFFERTE" at bounding box center [521, 247] width 99 height 13
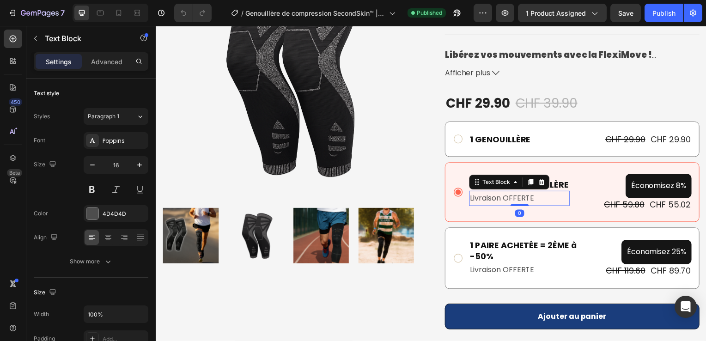
scroll to position [136, 0]
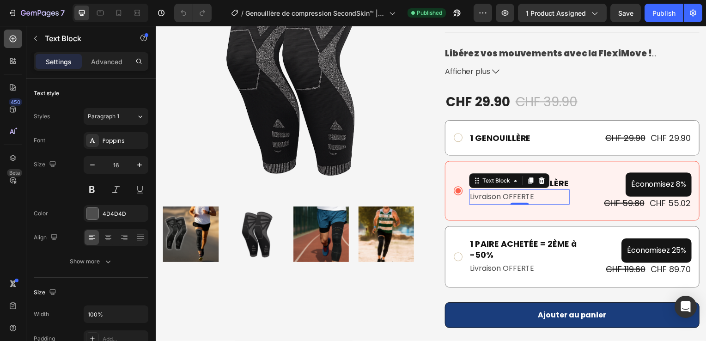
click at [15, 40] on icon at bounding box center [12, 38] width 9 height 9
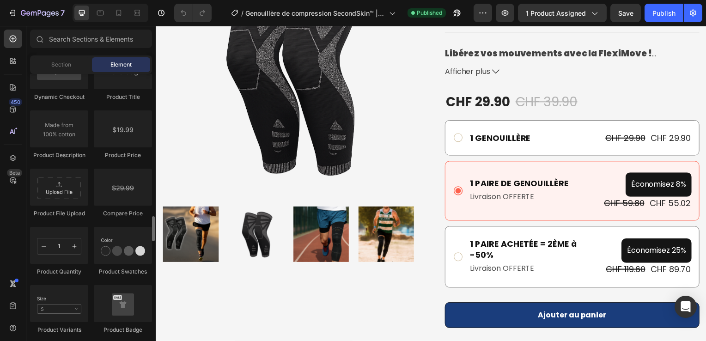
scroll to position [1513, 0]
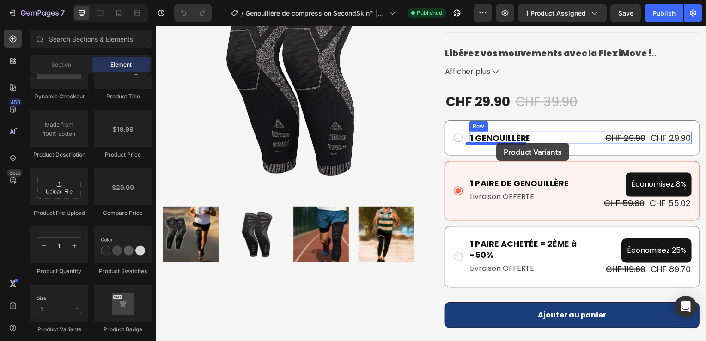
drag, startPoint x: 214, startPoint y: 340, endPoint x: 499, endPoint y: 144, distance: 345.7
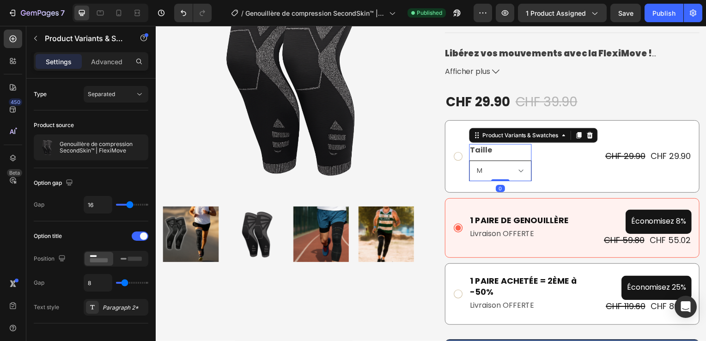
click at [518, 172] on select "M L XL" at bounding box center [502, 172] width 63 height 21
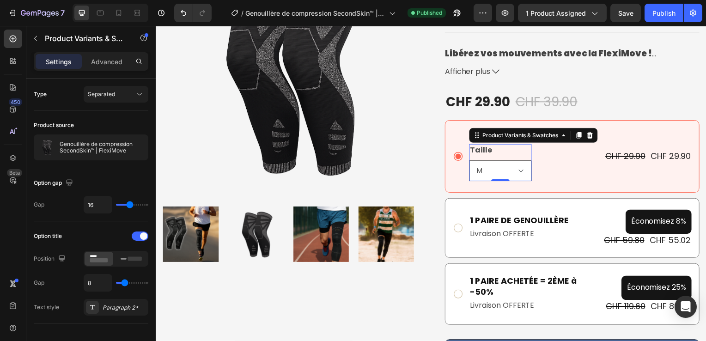
click at [518, 172] on select "M L XL" at bounding box center [502, 172] width 63 height 21
click at [404, 178] on img at bounding box center [291, 70] width 257 height 257
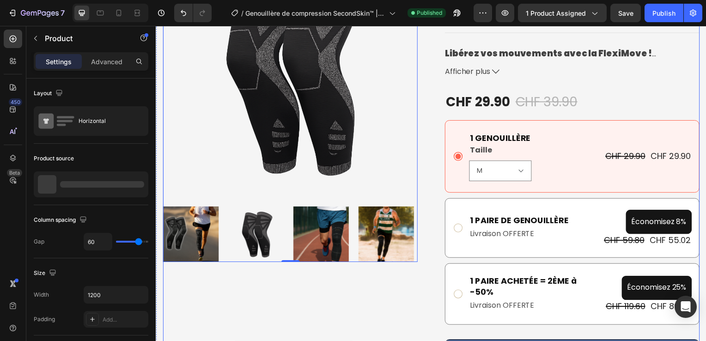
click at [401, 272] on div "Product Images 0" at bounding box center [291, 221] width 257 height 559
click at [17, 37] on icon at bounding box center [12, 38] width 9 height 9
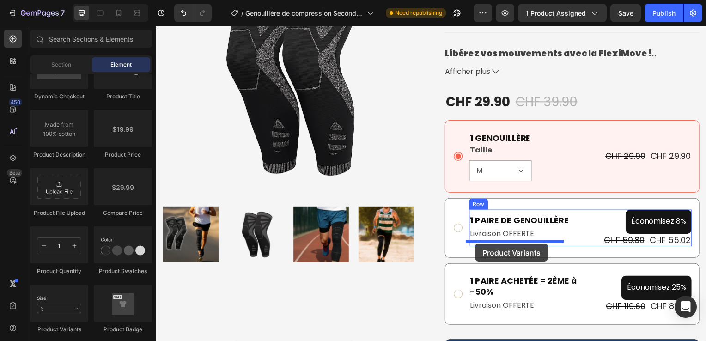
drag, startPoint x: 226, startPoint y: 337, endPoint x: 477, endPoint y: 245, distance: 267.7
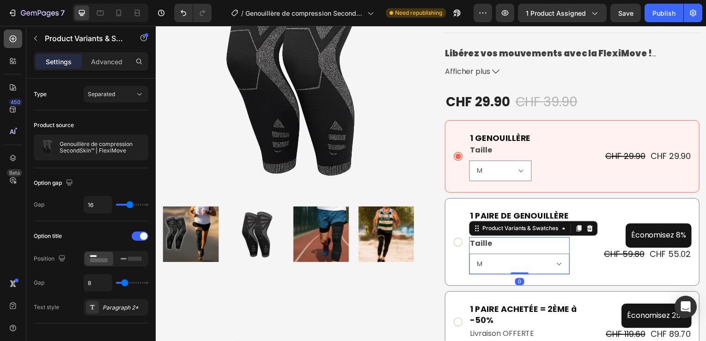
click at [12, 39] on icon at bounding box center [13, 39] width 4 height 4
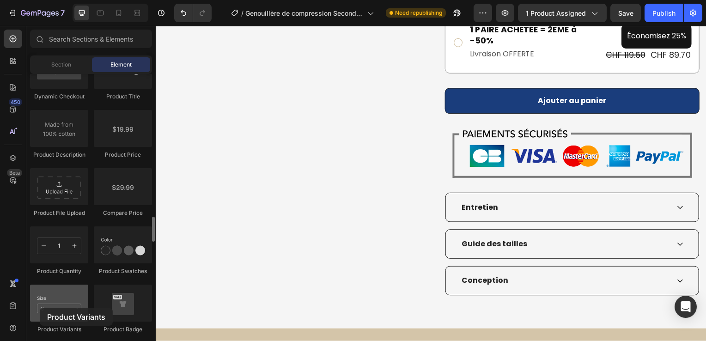
drag, startPoint x: 67, startPoint y: 291, endPoint x: 52, endPoint y: 300, distance: 16.8
click at [52, 300] on div at bounding box center [59, 303] width 58 height 37
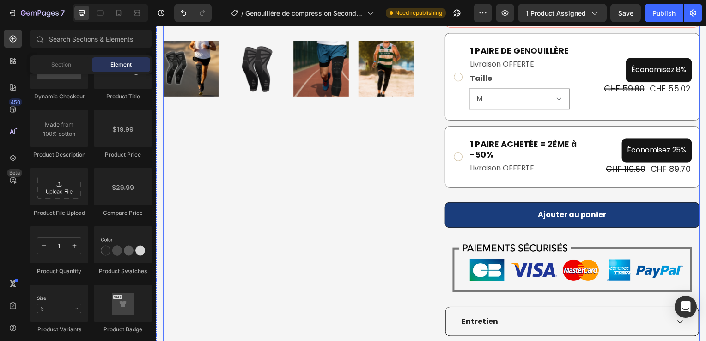
scroll to position [302, 0]
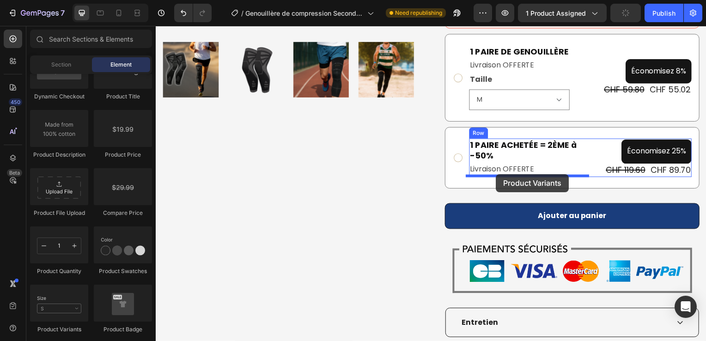
drag, startPoint x: 228, startPoint y: 313, endPoint x: 499, endPoint y: 175, distance: 303.7
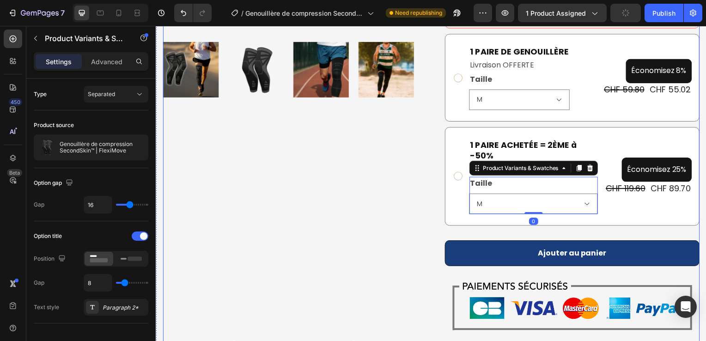
click at [388, 186] on div "Product Images" at bounding box center [291, 113] width 257 height 675
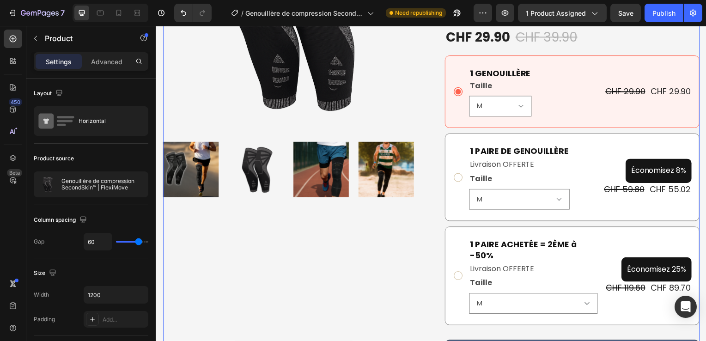
scroll to position [198, 0]
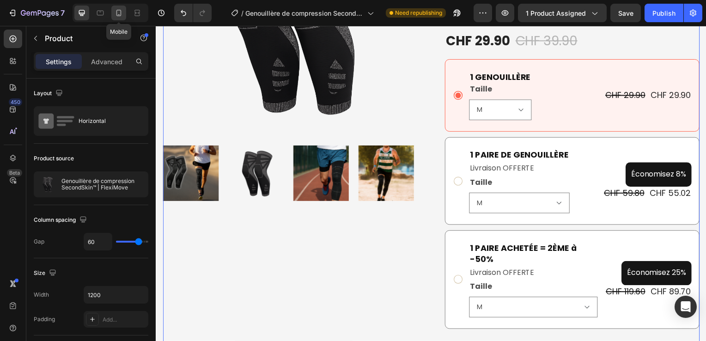
click at [119, 15] on icon at bounding box center [119, 14] width 2 height 1
type input "0"
type input "100%"
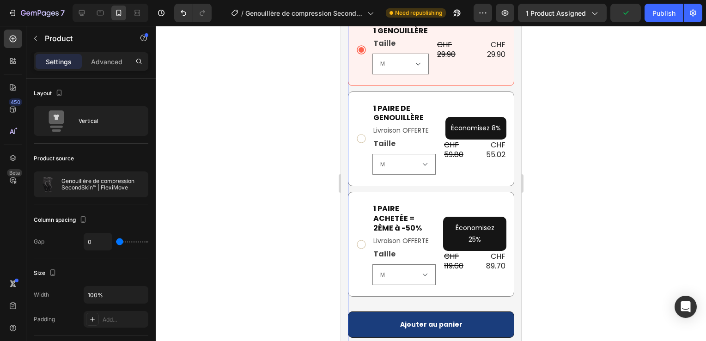
scroll to position [468, 0]
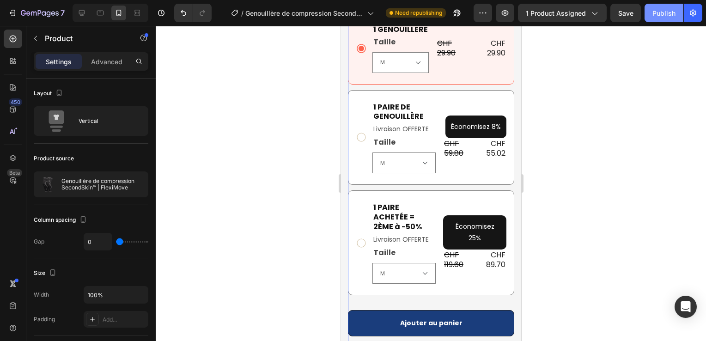
click at [666, 18] on button "Publish" at bounding box center [664, 13] width 39 height 18
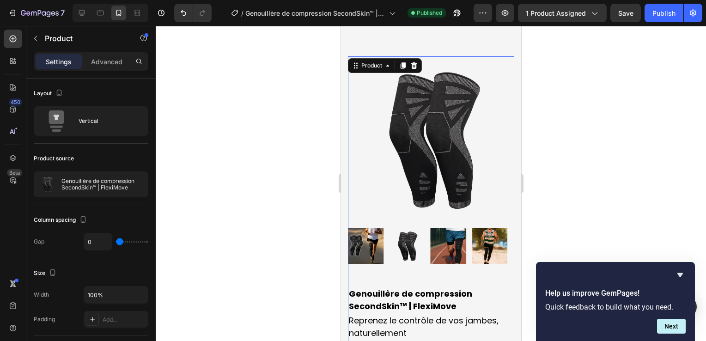
scroll to position [0, 0]
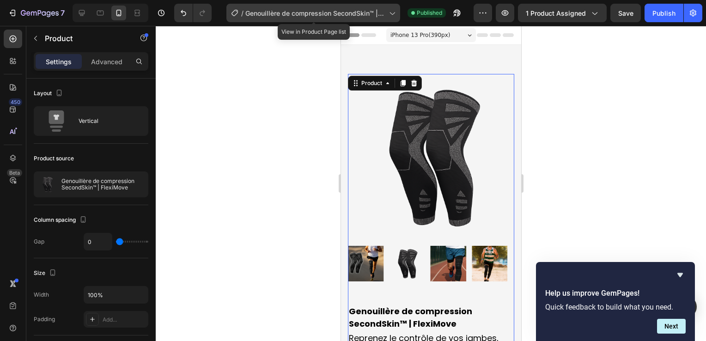
click at [265, 8] on span "Genouillère de compression SecondSkin™ | FlexiMove" at bounding box center [315, 13] width 140 height 10
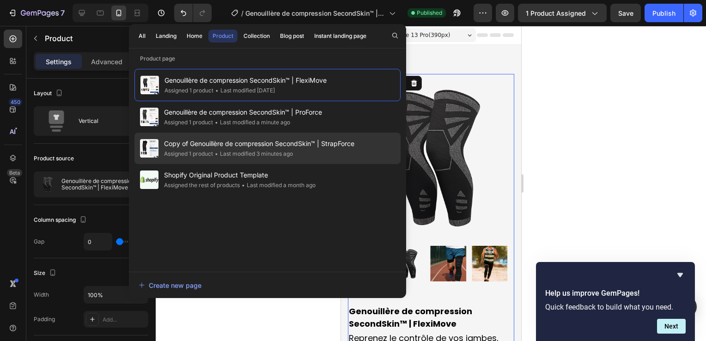
click at [289, 141] on span "Copy of Genouillère de compression SecondSkin™ | StrapForce" at bounding box center [259, 143] width 190 height 11
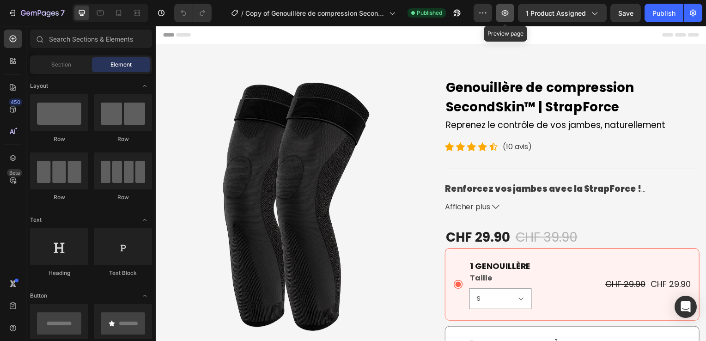
click at [504, 12] on icon "button" at bounding box center [505, 12] width 9 height 9
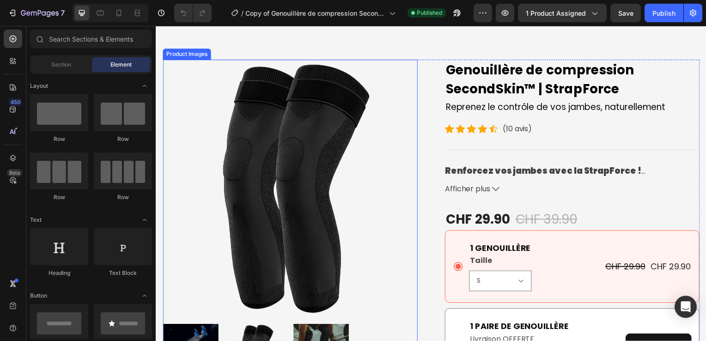
scroll to position [17, 0]
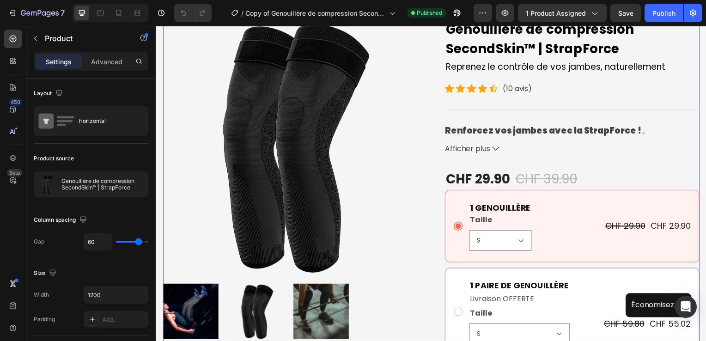
scroll to position [0, 0]
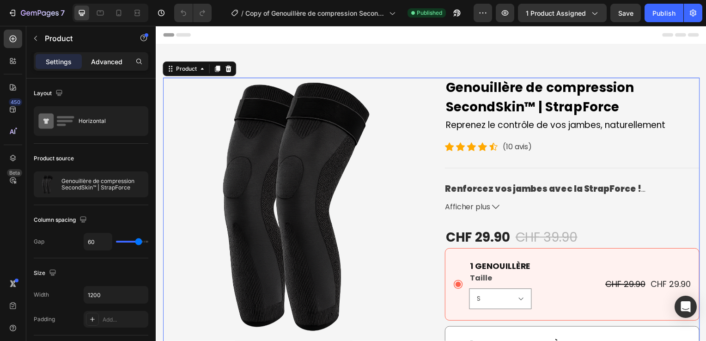
click at [96, 57] on p "Advanced" at bounding box center [106, 62] width 31 height 10
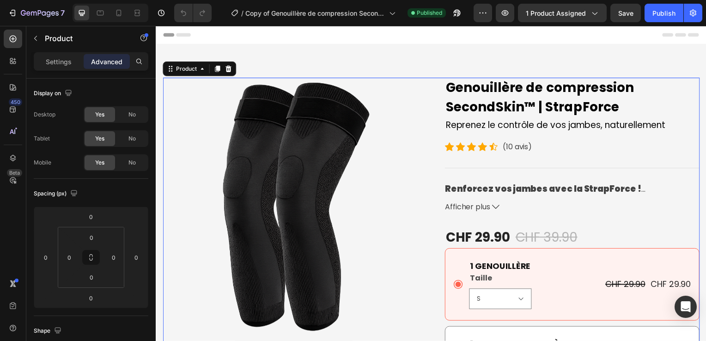
click at [595, 11] on icon "button" at bounding box center [594, 12] width 9 height 9
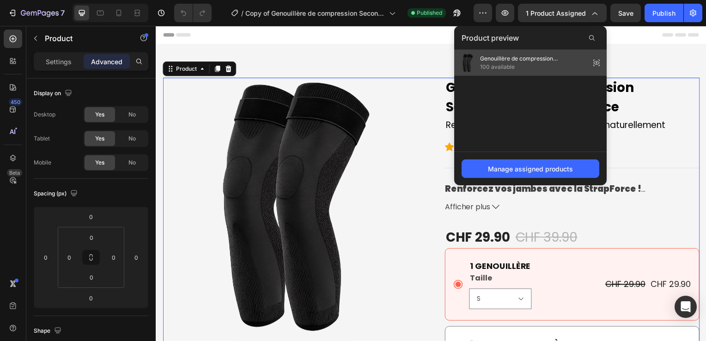
click at [561, 58] on span "Genouillère de compression SecondSkin™ | StrapForce" at bounding box center [533, 59] width 106 height 8
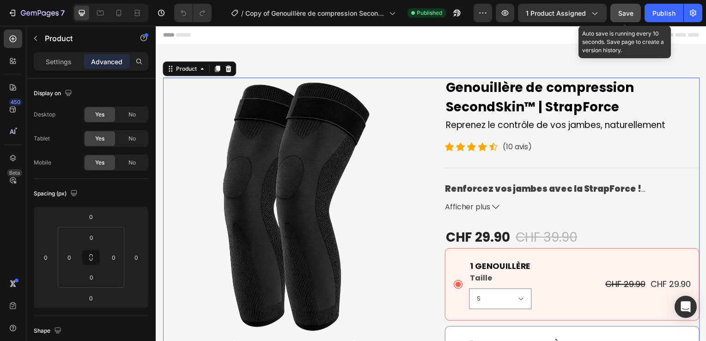
click at [622, 12] on span "Save" at bounding box center [625, 13] width 15 height 8
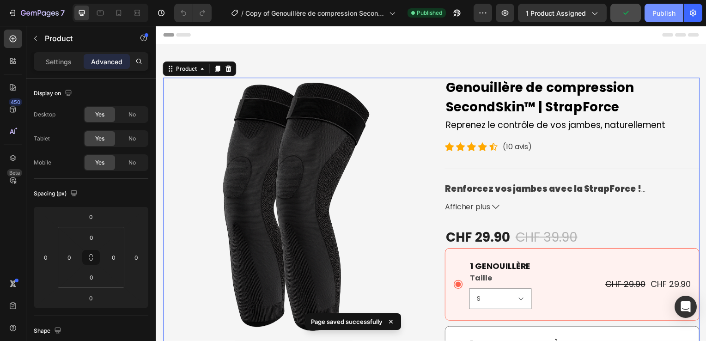
click at [653, 12] on button "Publish" at bounding box center [664, 13] width 39 height 18
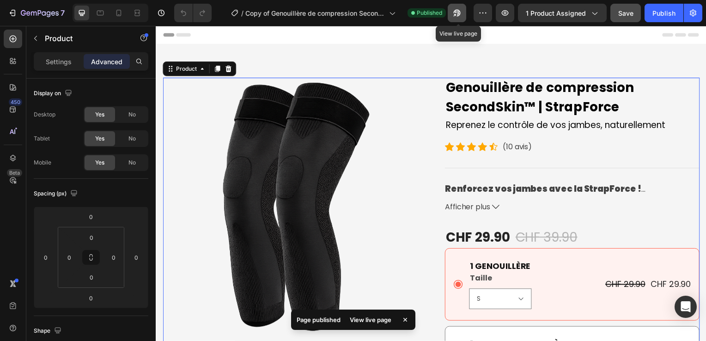
click at [456, 12] on icon "button" at bounding box center [457, 13] width 7 height 7
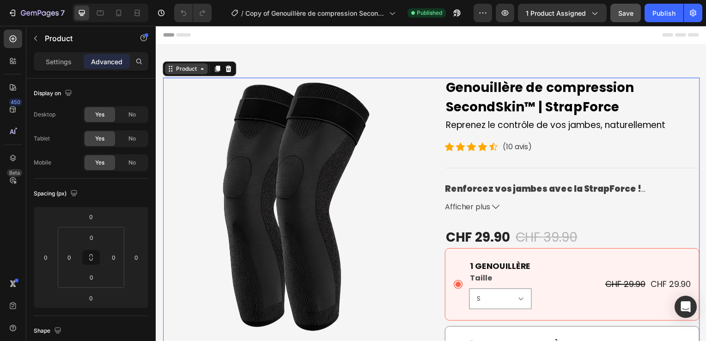
click at [171, 68] on icon at bounding box center [170, 69] width 7 height 7
click at [204, 73] on div "Product" at bounding box center [186, 69] width 43 height 11
click at [204, 72] on icon at bounding box center [202, 69] width 7 height 7
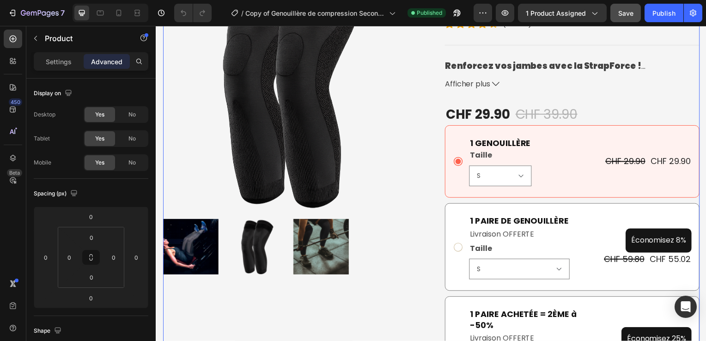
scroll to position [97, 0]
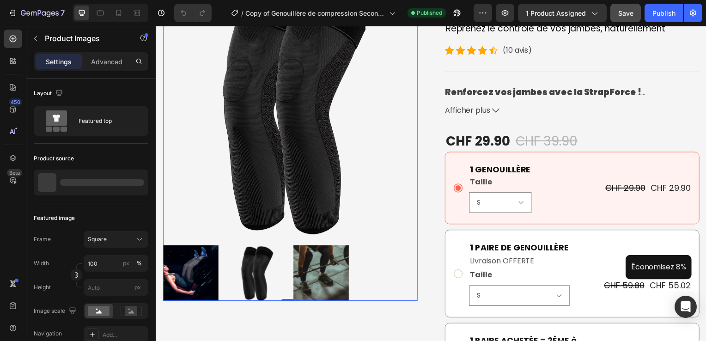
click at [389, 177] on img at bounding box center [291, 109] width 257 height 257
click at [100, 55] on div "Advanced" at bounding box center [107, 61] width 46 height 15
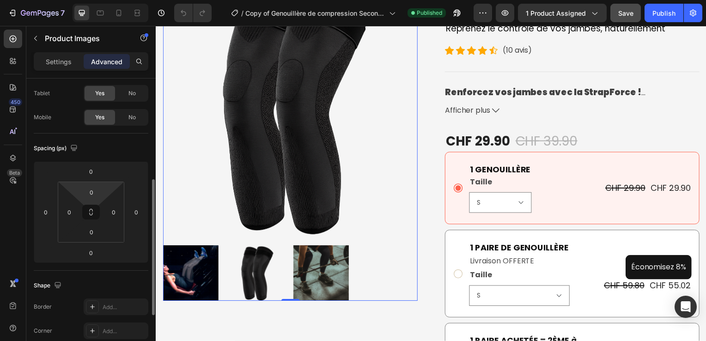
scroll to position [0, 0]
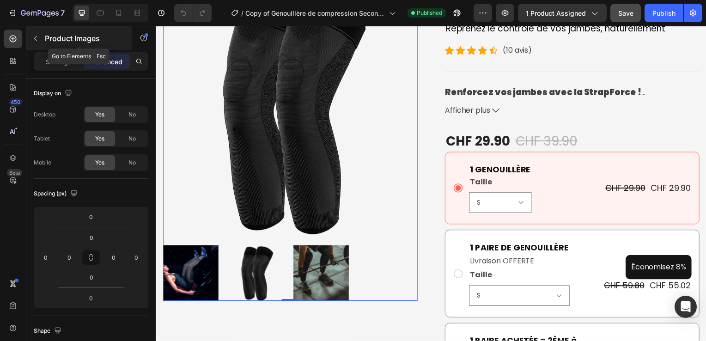
click at [35, 35] on icon "button" at bounding box center [35, 38] width 7 height 7
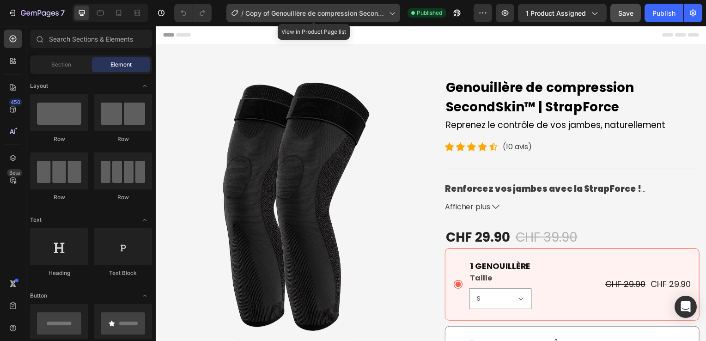
click at [350, 16] on span "Copy of Genouillère de compression SecondSkin™ | StrapForce" at bounding box center [315, 13] width 140 height 10
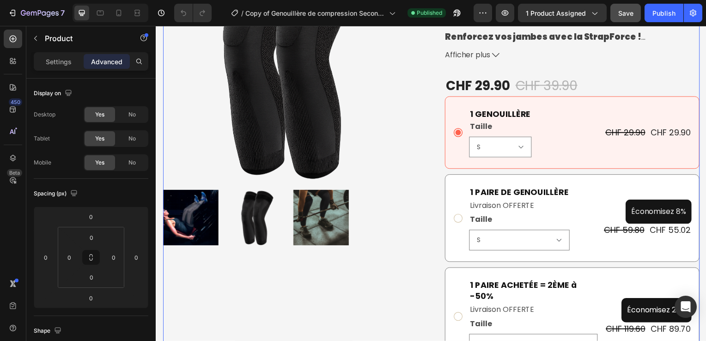
scroll to position [153, 0]
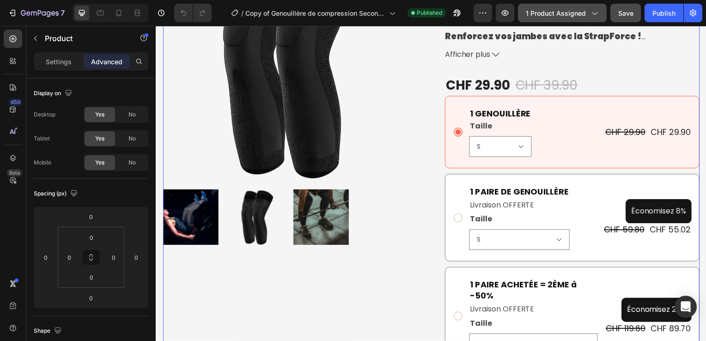
click at [568, 7] on button "1 product assigned" at bounding box center [562, 13] width 89 height 18
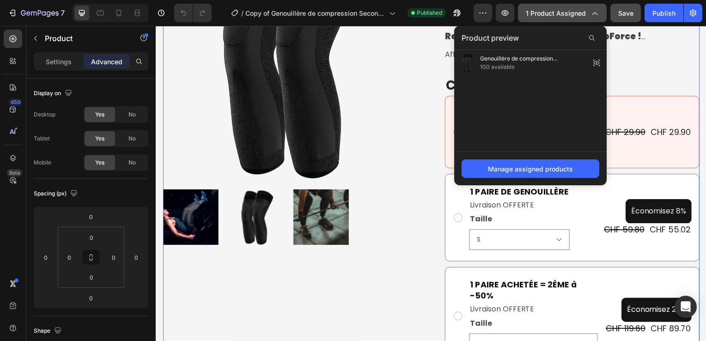
click at [568, 7] on button "1 product assigned" at bounding box center [562, 13] width 89 height 18
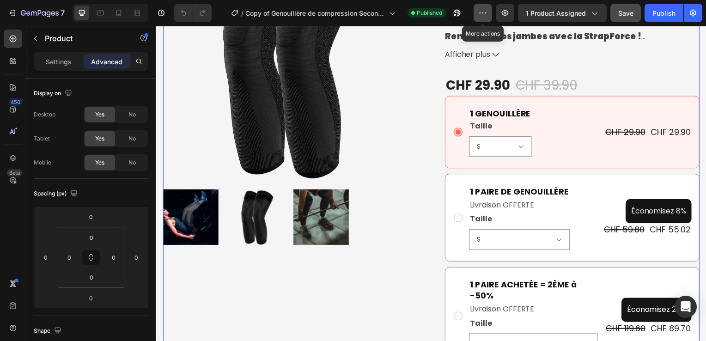
click at [484, 8] on button "button" at bounding box center [483, 13] width 18 height 18
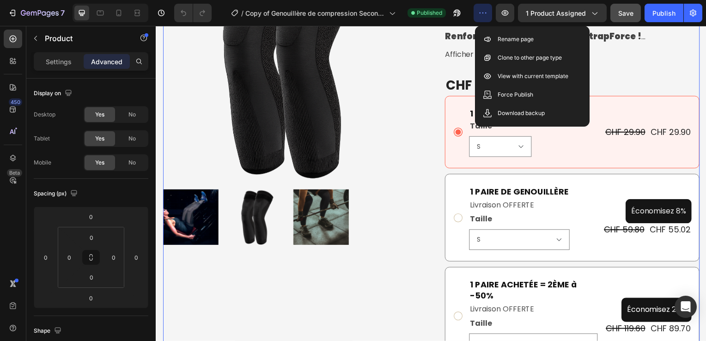
click at [484, 8] on button "button" at bounding box center [483, 13] width 18 height 18
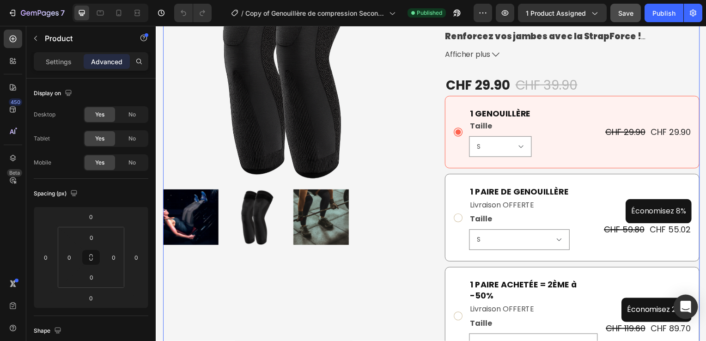
click at [683, 303] on icon "Open Intercom Messenger" at bounding box center [685, 307] width 11 height 12
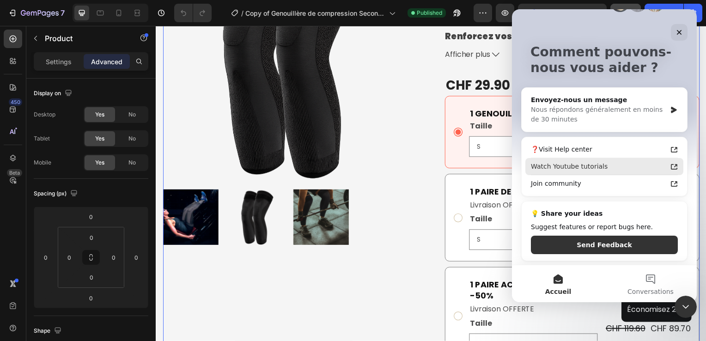
scroll to position [0, 0]
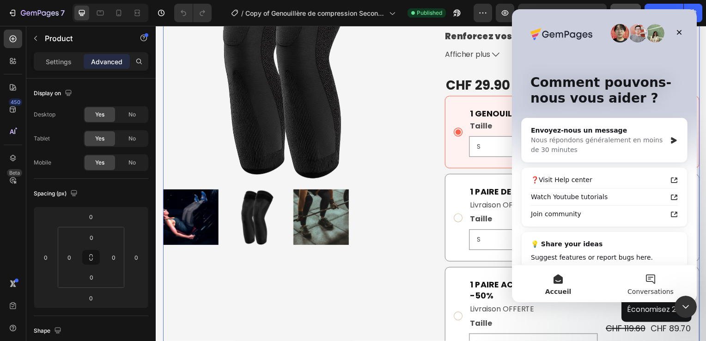
click at [649, 267] on button "Conversations" at bounding box center [651, 283] width 92 height 37
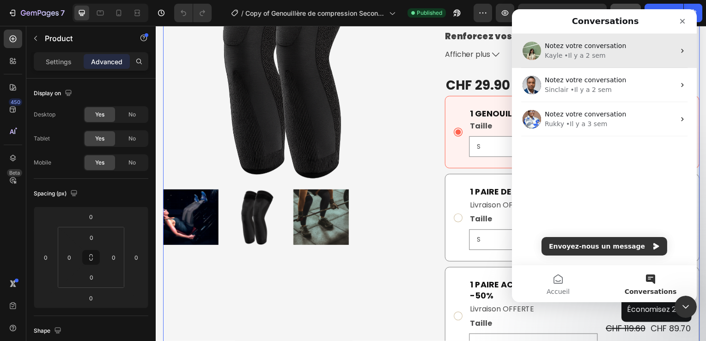
click at [615, 63] on div "Notez votre conversation Kayle • Il y a 2 sem" at bounding box center [604, 51] width 185 height 34
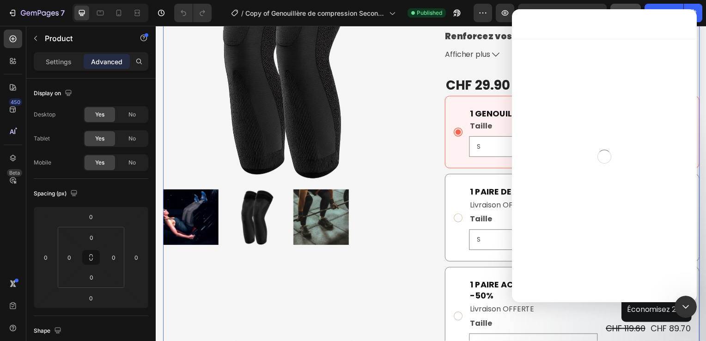
click at [615, 63] on div "Intercom Messenger" at bounding box center [604, 157] width 185 height 236
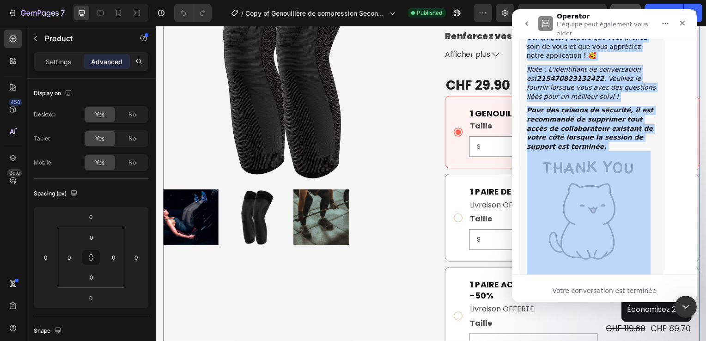
scroll to position [1786, 0]
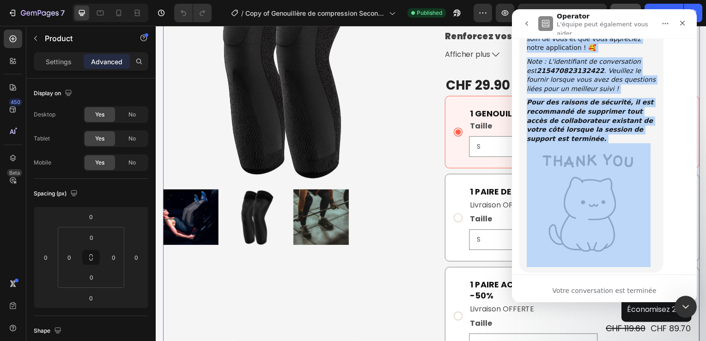
click at [667, 280] on div "This ticket has been closed. Please feel free to open a new conversation if you…" at bounding box center [605, 304] width 170 height 48
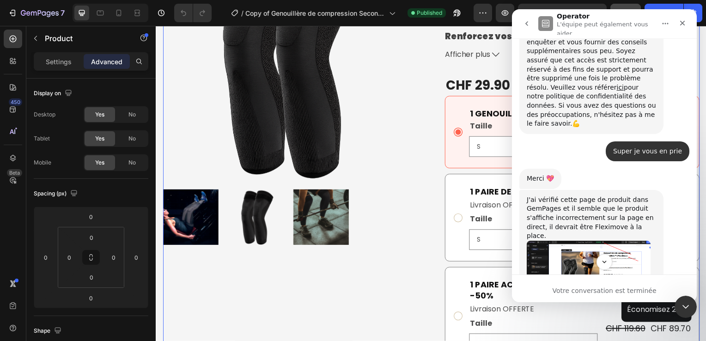
scroll to position [980, 0]
drag, startPoint x: 600, startPoint y: 134, endPoint x: 571, endPoint y: 127, distance: 29.0
click at [571, 241] on img "Kayle dit…" at bounding box center [589, 273] width 124 height 64
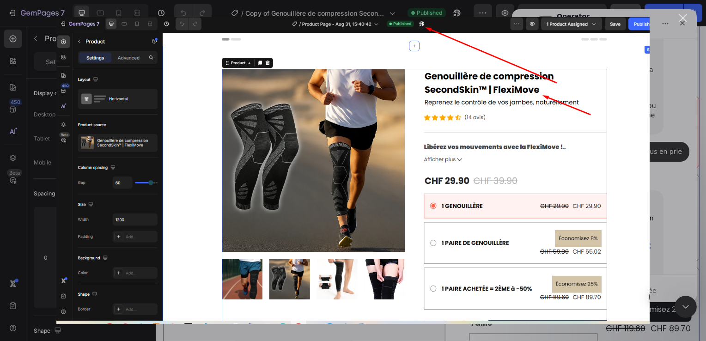
click at [682, 122] on div "Intercom Messenger" at bounding box center [353, 170] width 706 height 341
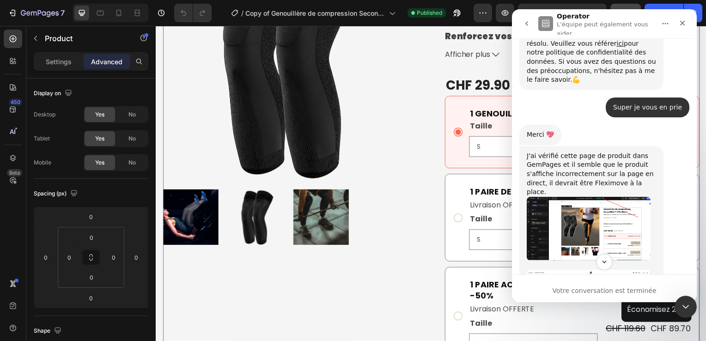
scroll to position [1026, 0]
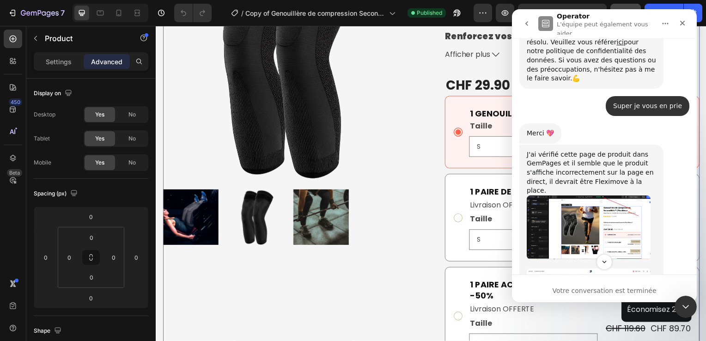
click at [619, 269] on img "Kayle dit…" at bounding box center [589, 284] width 124 height 31
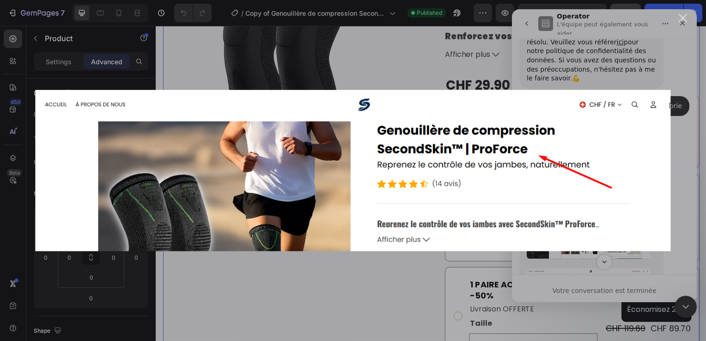
click at [702, 128] on div "Intercom Messenger" at bounding box center [353, 170] width 706 height 341
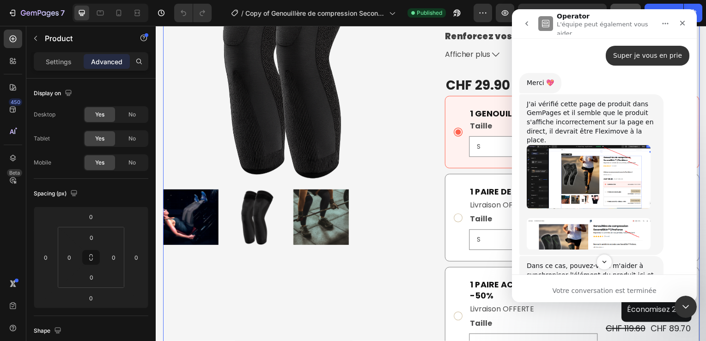
scroll to position [1077, 0]
click at [610, 298] on img "Kayle dit…" at bounding box center [589, 329] width 124 height 62
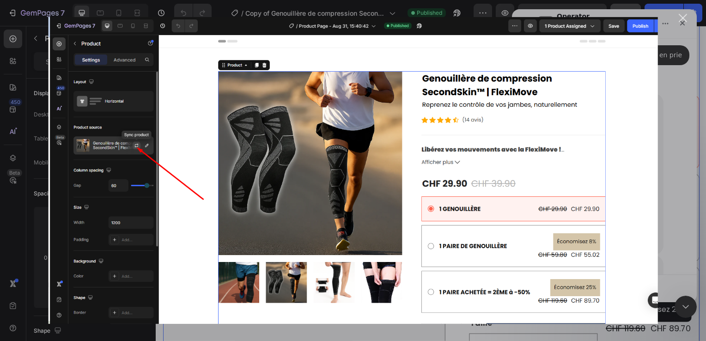
click at [690, 146] on div "Intercom Messenger" at bounding box center [353, 170] width 706 height 341
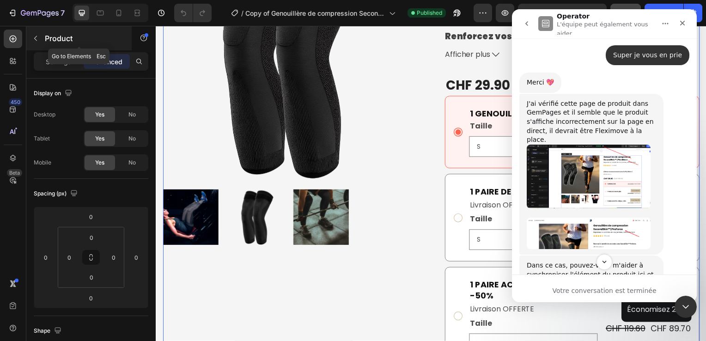
click at [33, 38] on icon "button" at bounding box center [35, 38] width 7 height 7
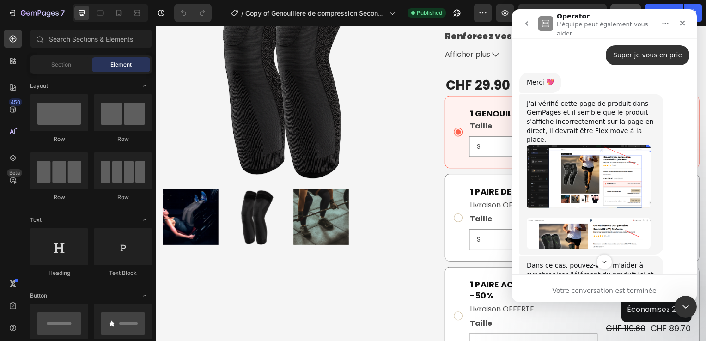
drag, startPoint x: 630, startPoint y: 197, endPoint x: 598, endPoint y: 186, distance: 33.8
click at [598, 298] on img "Kayle dit…" at bounding box center [589, 329] width 124 height 62
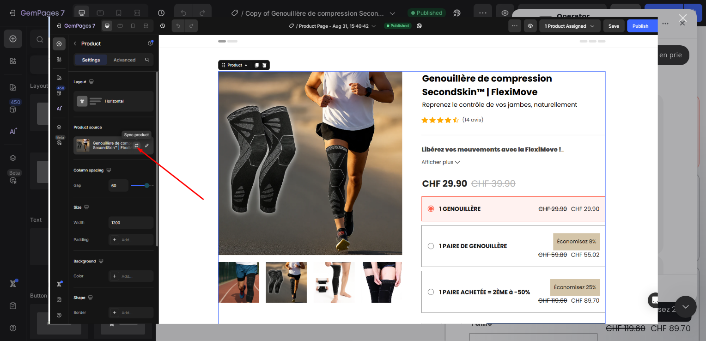
click at [652, 163] on img "Fermer" at bounding box center [354, 170] width 610 height 307
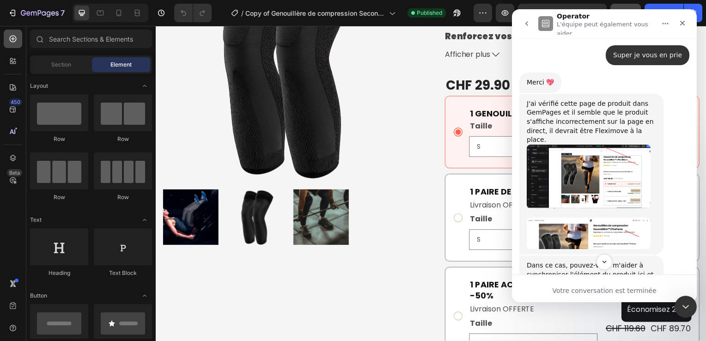
click at [17, 39] on icon at bounding box center [12, 38] width 9 height 9
click at [16, 61] on icon at bounding box center [12, 60] width 9 height 9
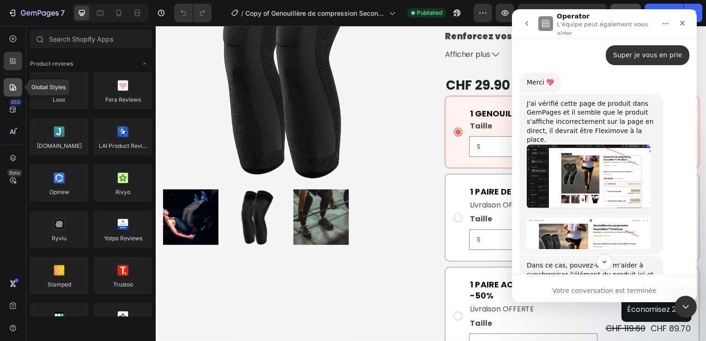
click at [13, 81] on div at bounding box center [13, 87] width 18 height 18
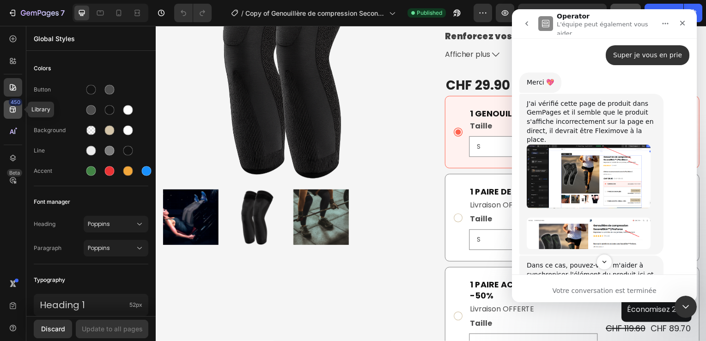
click at [17, 110] on icon at bounding box center [12, 109] width 9 height 9
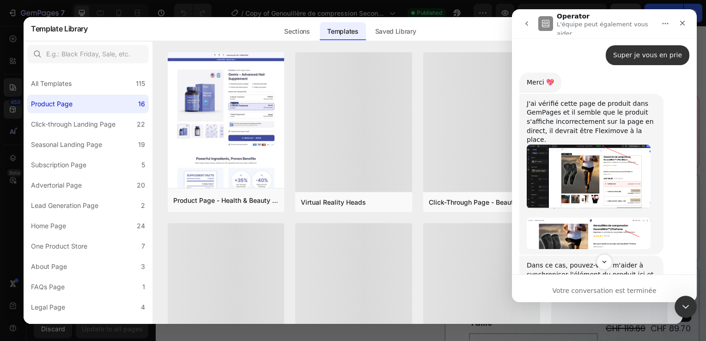
click at [14, 134] on div at bounding box center [353, 170] width 706 height 341
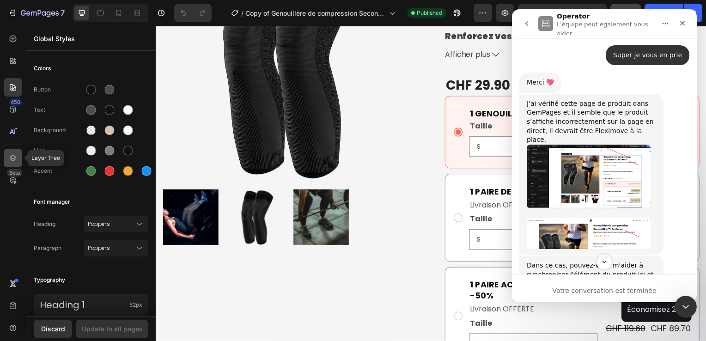
click at [12, 161] on icon at bounding box center [12, 157] width 9 height 9
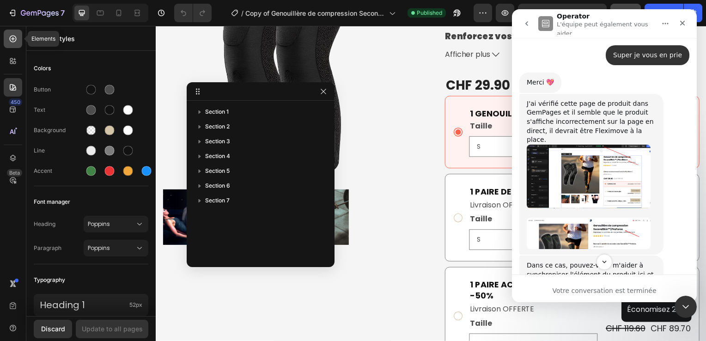
click at [14, 43] on icon at bounding box center [12, 38] width 9 height 9
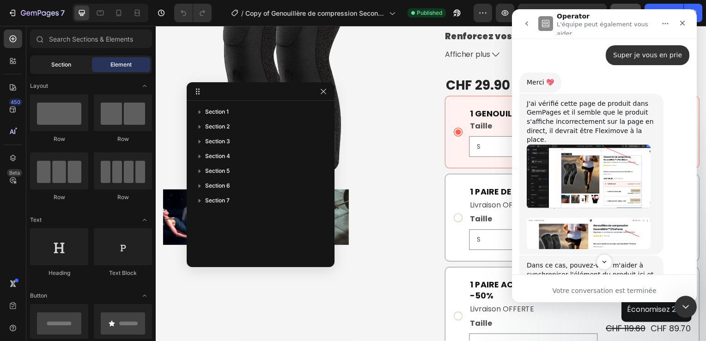
click at [67, 70] on div "Section" at bounding box center [61, 64] width 58 height 15
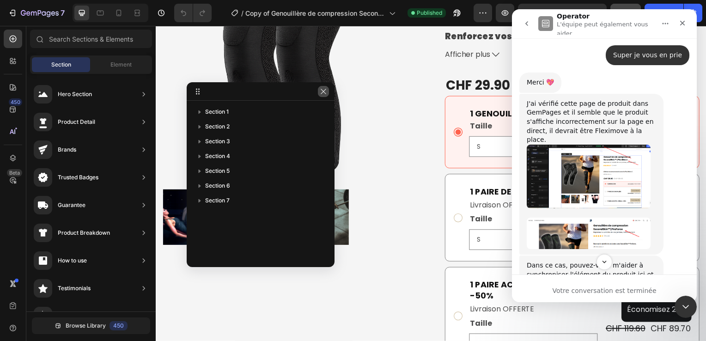
click at [327, 94] on icon "button" at bounding box center [323, 91] width 7 height 7
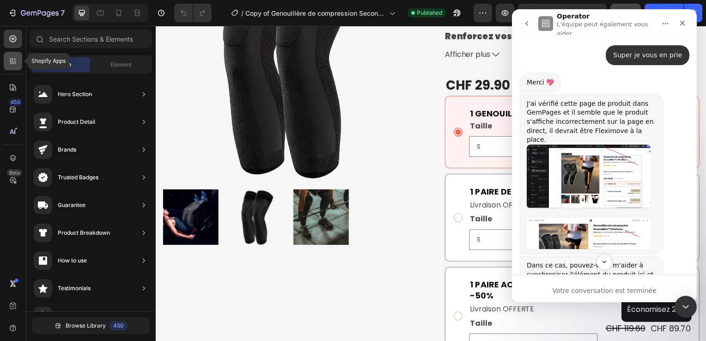
click at [16, 59] on icon at bounding box center [14, 59] width 3 height 3
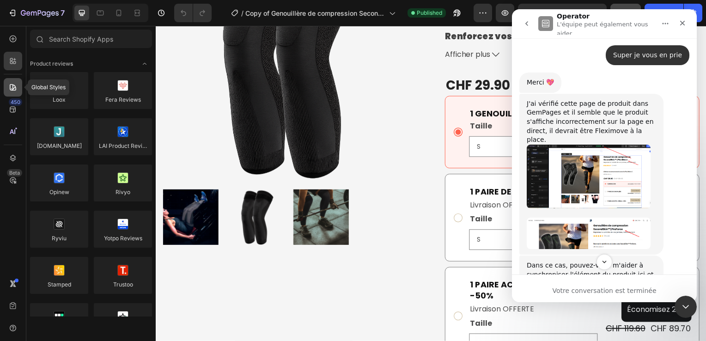
click at [16, 87] on icon at bounding box center [12, 87] width 9 height 9
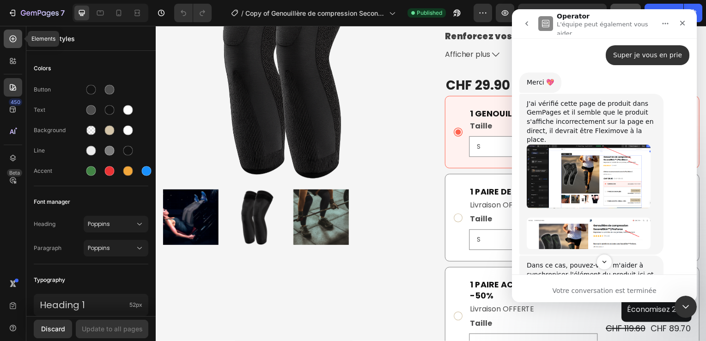
click at [19, 42] on div at bounding box center [13, 39] width 18 height 18
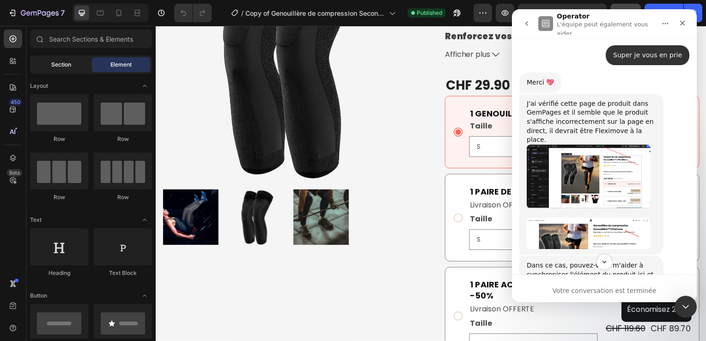
click at [74, 67] on div "Section" at bounding box center [61, 64] width 58 height 15
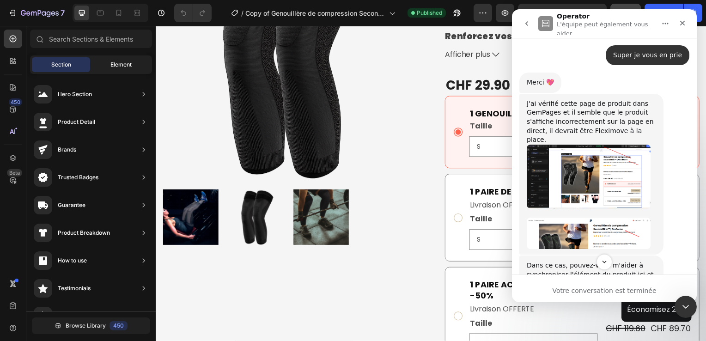
click at [107, 61] on div "Element" at bounding box center [121, 64] width 58 height 15
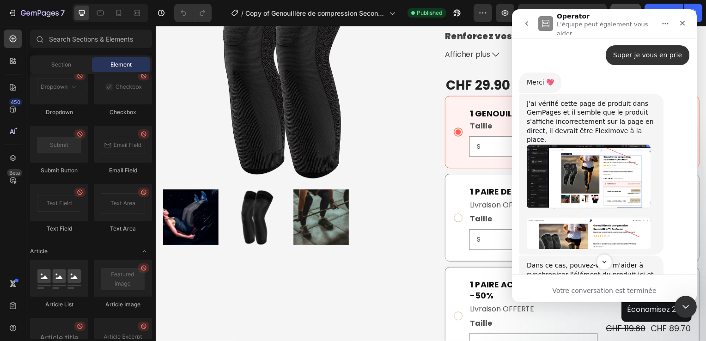
scroll to position [2535, 0]
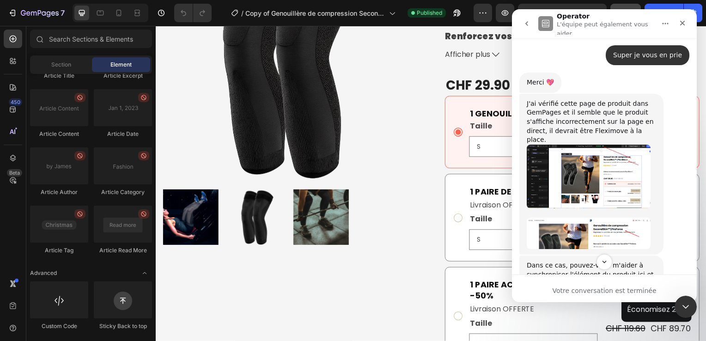
click at [580, 298] on img "Kayle dit…" at bounding box center [589, 329] width 124 height 62
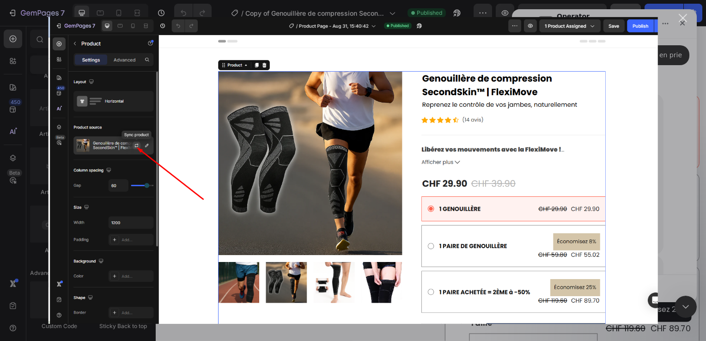
click at [671, 42] on div "Intercom Messenger" at bounding box center [353, 170] width 706 height 341
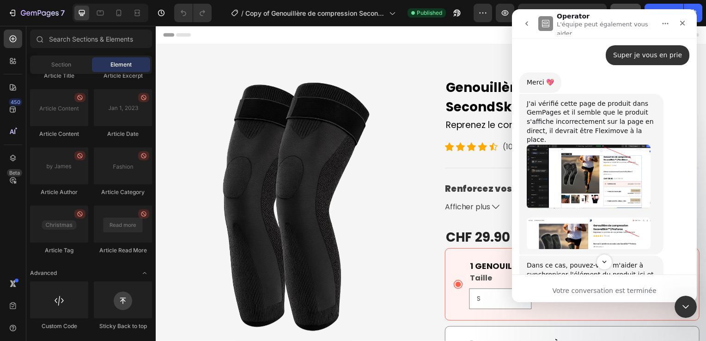
click at [231, 37] on div "Header" at bounding box center [433, 35] width 540 height 18
click at [10, 43] on icon at bounding box center [12, 38] width 9 height 9
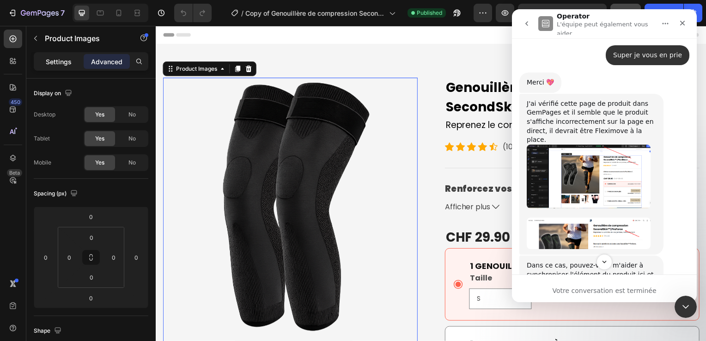
click at [56, 63] on p "Settings" at bounding box center [59, 62] width 26 height 10
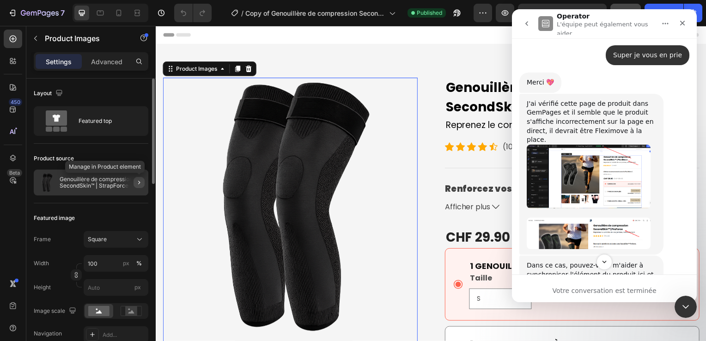
click at [141, 183] on icon "button" at bounding box center [138, 182] width 7 height 7
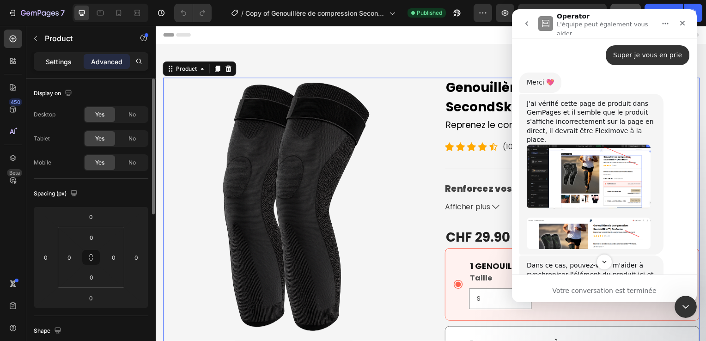
click at [59, 60] on p "Settings" at bounding box center [59, 62] width 26 height 10
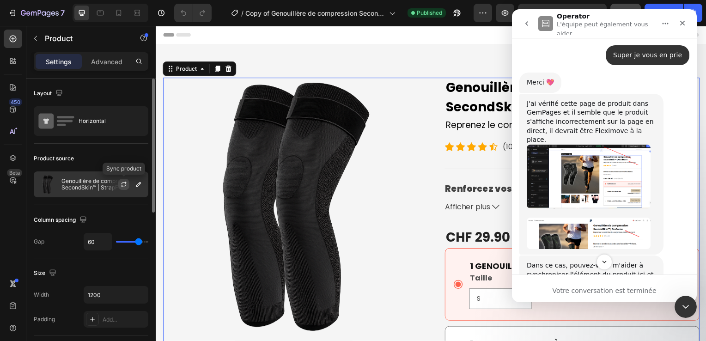
click at [123, 186] on icon "button" at bounding box center [123, 185] width 5 height 3
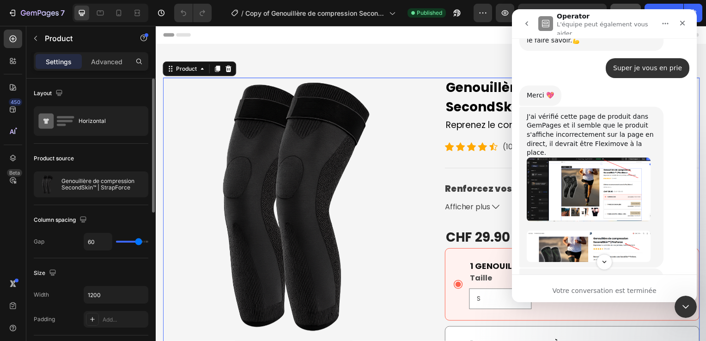
scroll to position [1030, 0]
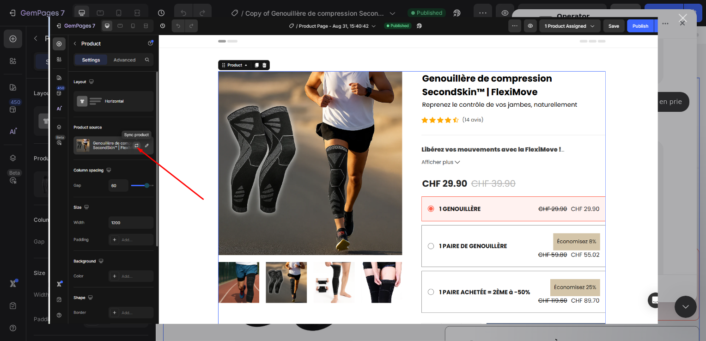
click at [693, 145] on div "Intercom Messenger" at bounding box center [353, 170] width 706 height 341
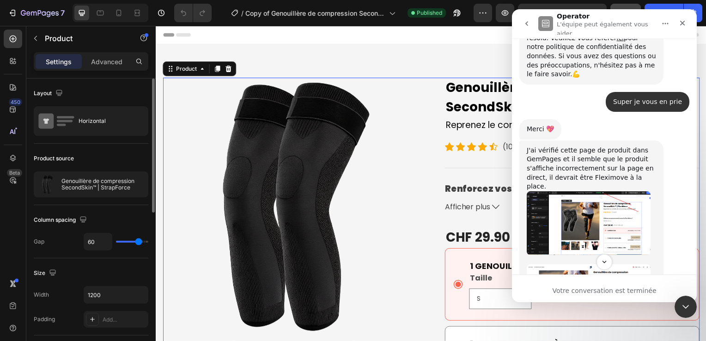
scroll to position [1031, 0]
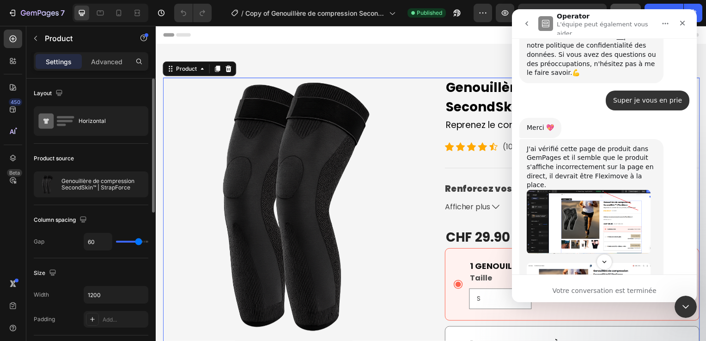
click at [588, 263] on img "Kayle dit…" at bounding box center [589, 278] width 124 height 31
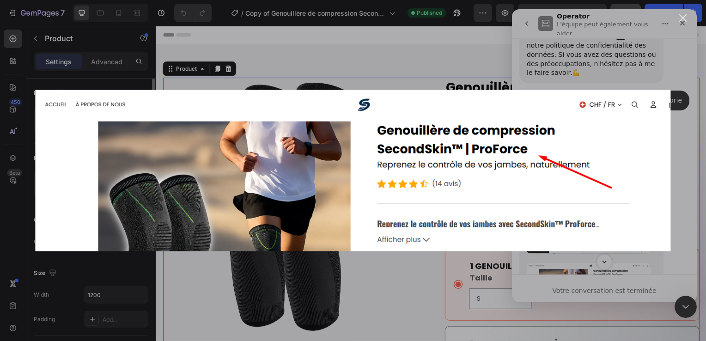
click at [702, 141] on div "Intercom Messenger" at bounding box center [353, 170] width 706 height 341
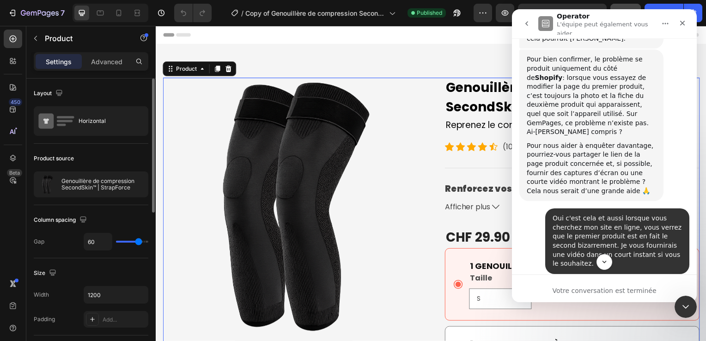
scroll to position [440, 0]
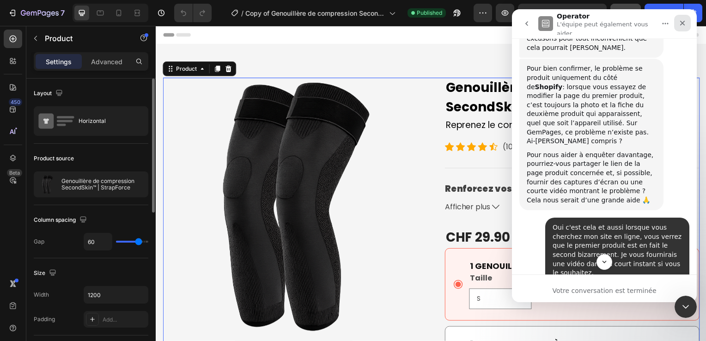
click at [677, 25] on div "Fermer" at bounding box center [682, 23] width 17 height 17
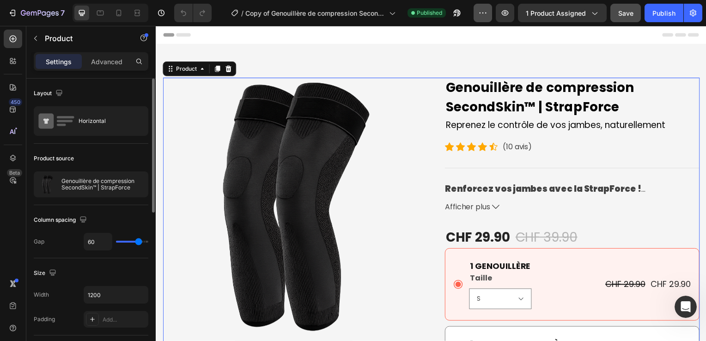
scroll to position [1786, 0]
click at [451, 12] on button "button" at bounding box center [457, 13] width 18 height 18
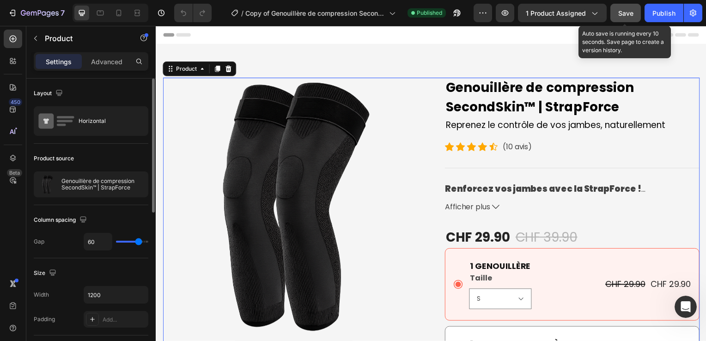
click at [625, 12] on span "Save" at bounding box center [625, 13] width 15 height 8
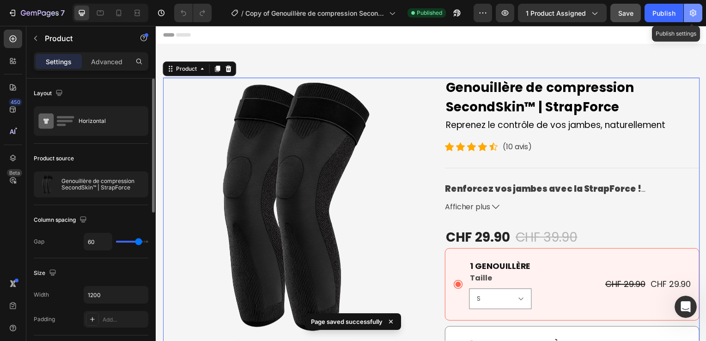
click at [686, 12] on button "button" at bounding box center [693, 13] width 18 height 18
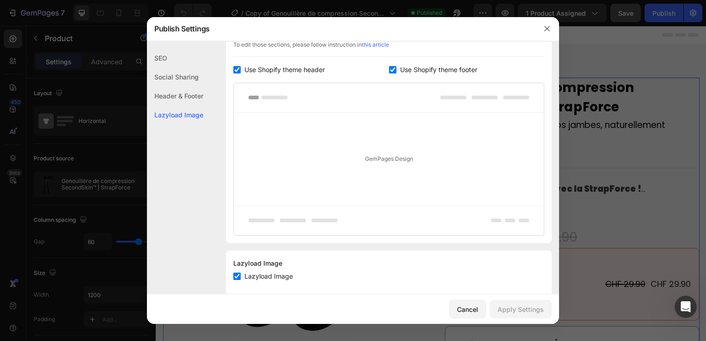
scroll to position [165, 0]
click at [546, 24] on button "button" at bounding box center [547, 28] width 15 height 15
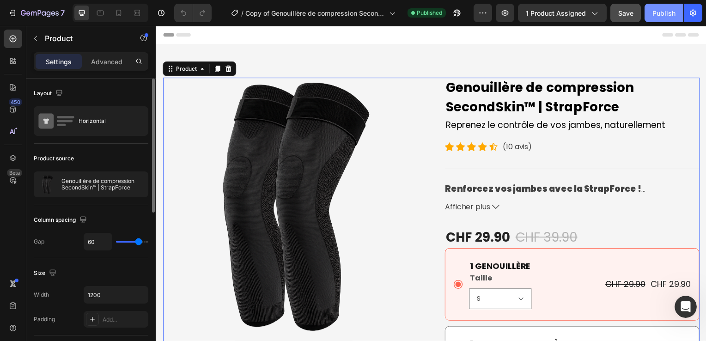
click at [662, 11] on div "Publish" at bounding box center [664, 13] width 23 height 10
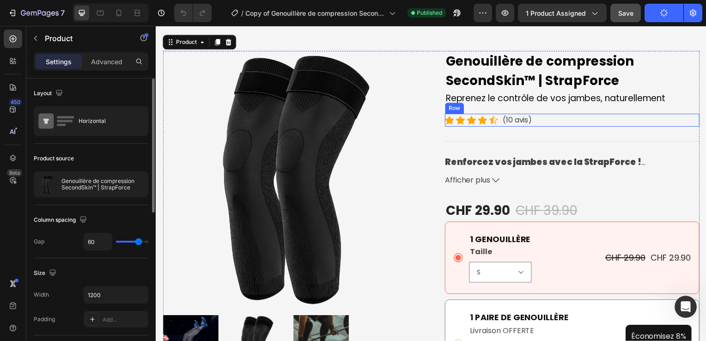
scroll to position [0, 0]
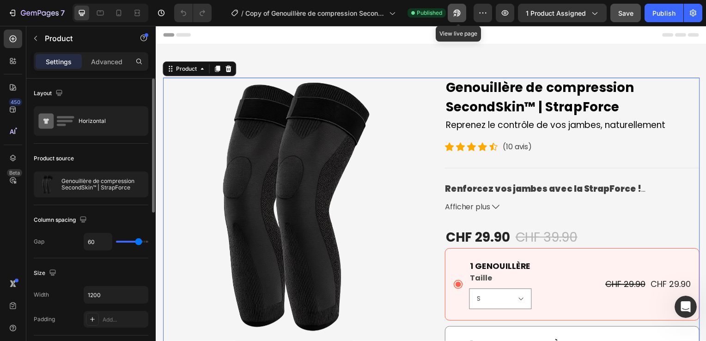
click at [462, 18] on button "button" at bounding box center [457, 13] width 18 height 18
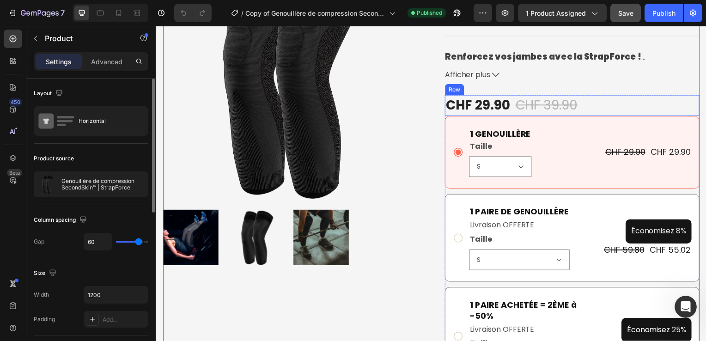
scroll to position [133, 0]
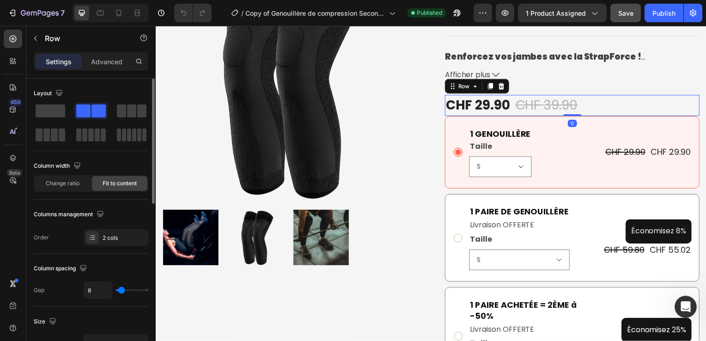
click at [608, 107] on div "CHF 29.90 Product Price Product Price CHF 39.90 Compare Price Compare Price Row…" at bounding box center [575, 106] width 257 height 21
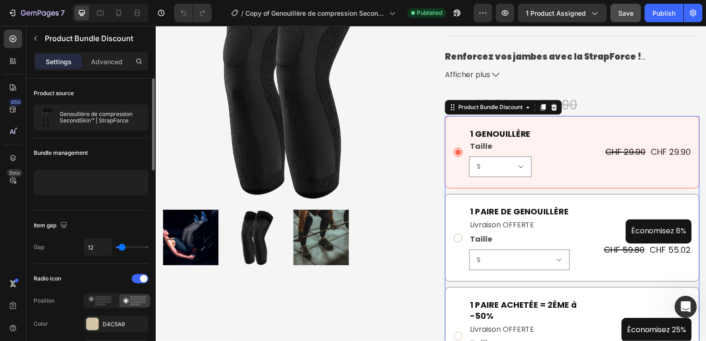
click at [595, 118] on div "1 GENOUILLÈRE Text Block Taille S M L XL 2XL Product Variants & Swatches CHF 29…" at bounding box center [575, 153] width 257 height 73
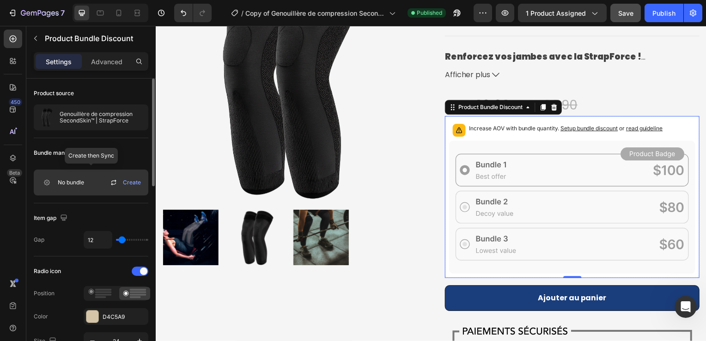
click at [116, 182] on icon at bounding box center [113, 182] width 11 height 11
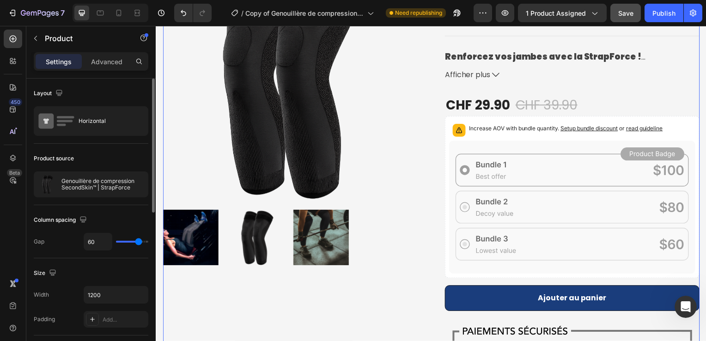
click at [428, 129] on div "Product Images Genouillère de compression SecondSkin™ | StrapForce Product Titl…" at bounding box center [433, 220] width 541 height 551
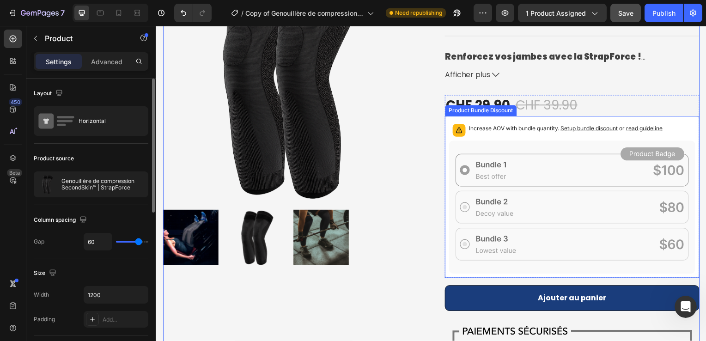
click at [505, 140] on div "Increase AOV with bundle quantity. Setup bundle discount or read guideline" at bounding box center [575, 131] width 248 height 20
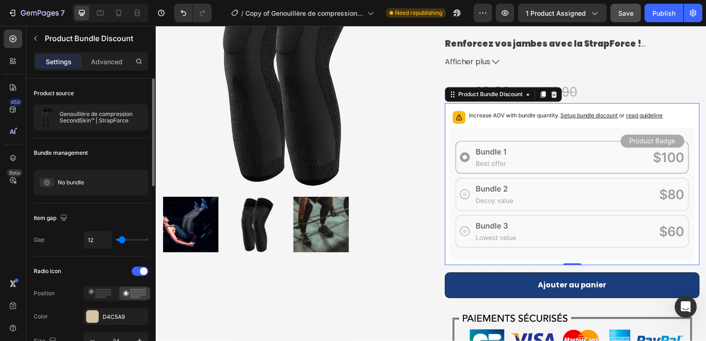
scroll to position [144, 0]
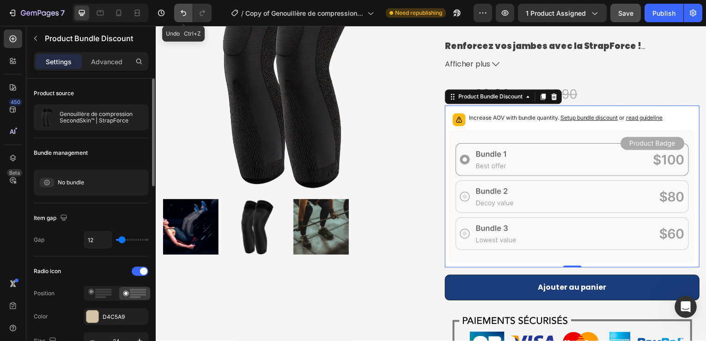
click at [176, 17] on button "Undo/Redo" at bounding box center [183, 13] width 18 height 18
click at [183, 15] on icon "Undo/Redo" at bounding box center [183, 12] width 9 height 9
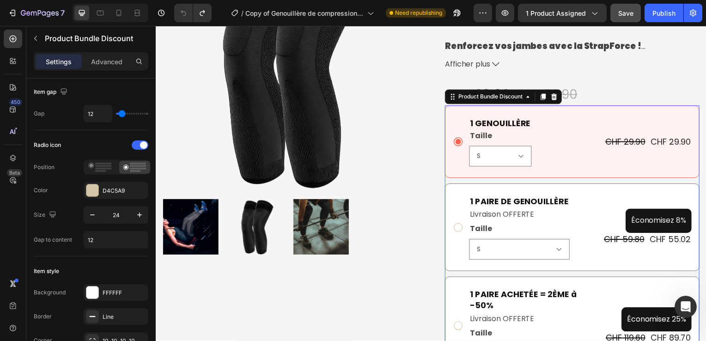
scroll to position [0, 0]
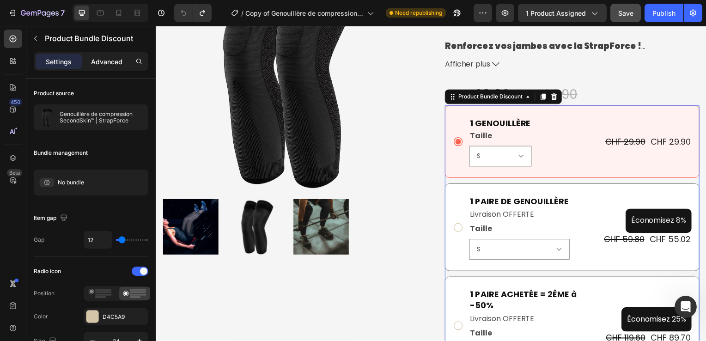
click at [98, 66] on p "Advanced" at bounding box center [106, 62] width 31 height 10
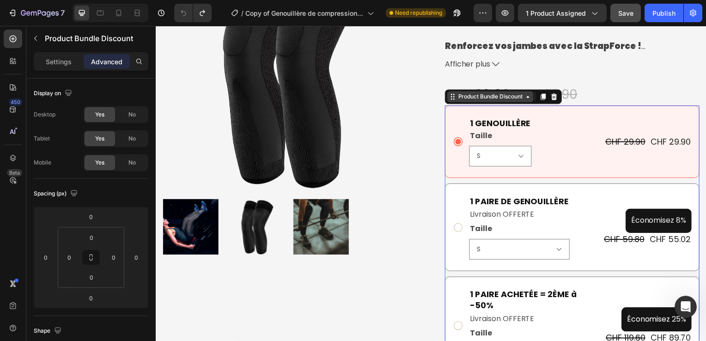
click at [529, 97] on icon at bounding box center [530, 98] width 3 height 2
click at [451, 96] on icon at bounding box center [454, 97] width 7 height 7
click at [455, 99] on icon at bounding box center [455, 99] width 1 height 1
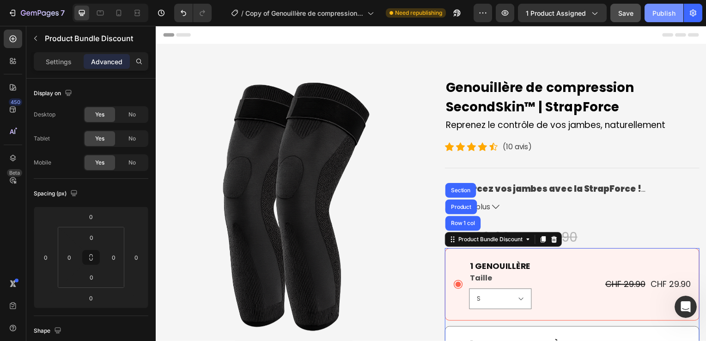
click at [660, 16] on div "Publish" at bounding box center [664, 13] width 23 height 10
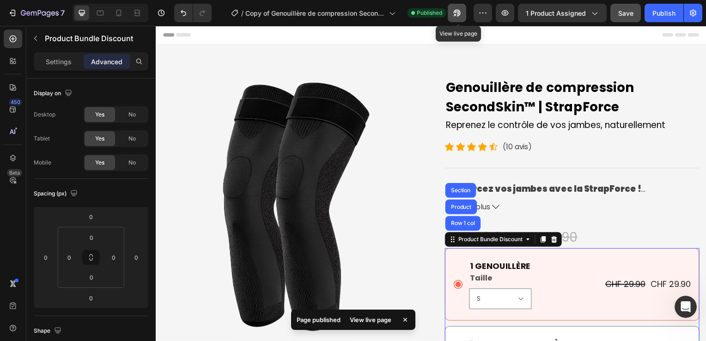
click at [452, 14] on button "button" at bounding box center [457, 13] width 18 height 18
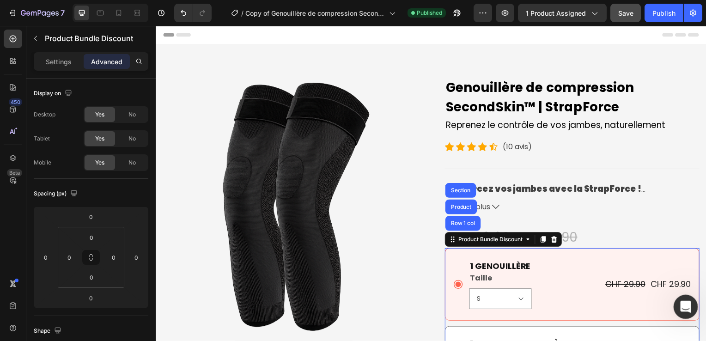
click at [682, 302] on icon "Ouvrir le Messenger Intercom" at bounding box center [684, 305] width 15 height 15
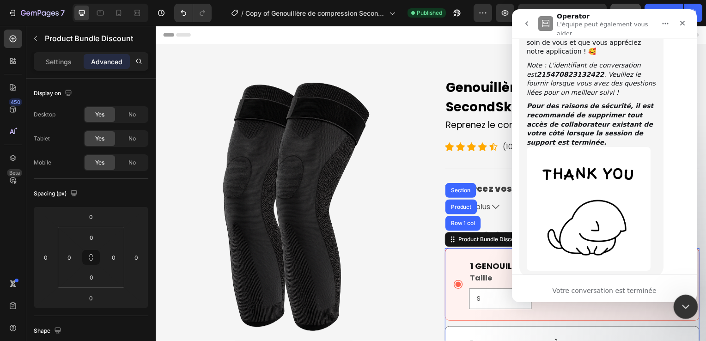
scroll to position [1786, 0]
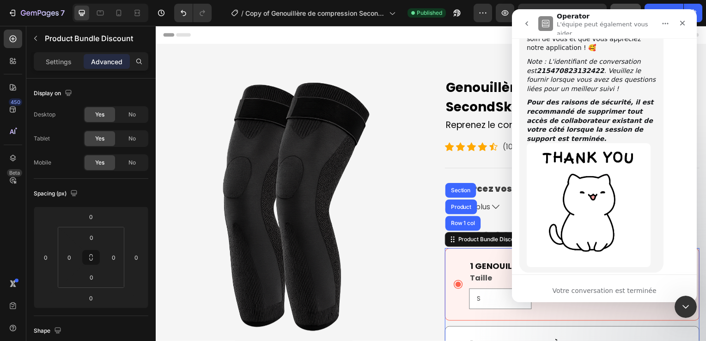
click at [527, 21] on icon "go back" at bounding box center [526, 23] width 7 height 7
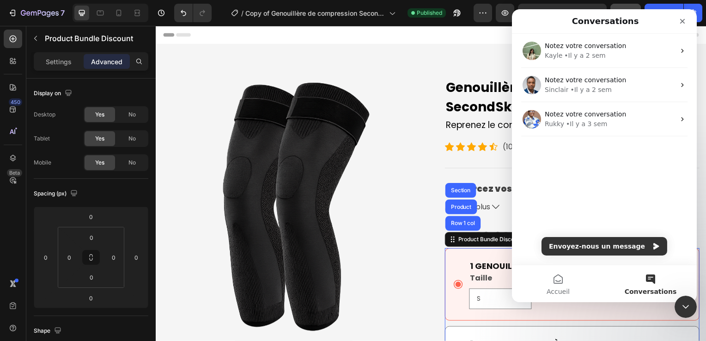
scroll to position [0, 0]
click at [577, 245] on button "Envoyez-nous un message" at bounding box center [605, 246] width 126 height 18
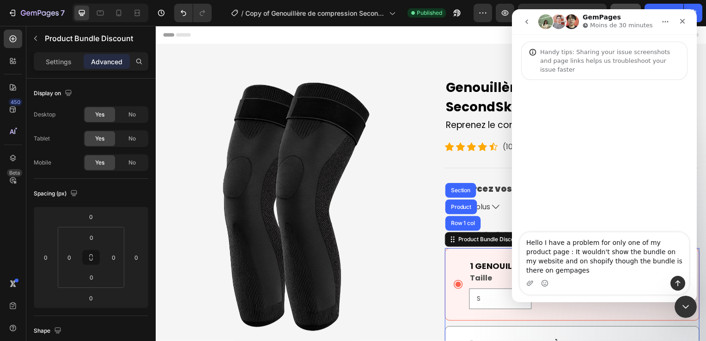
type textarea "Hello I have a problem for only one of my product page : It wouldn't show the b…"
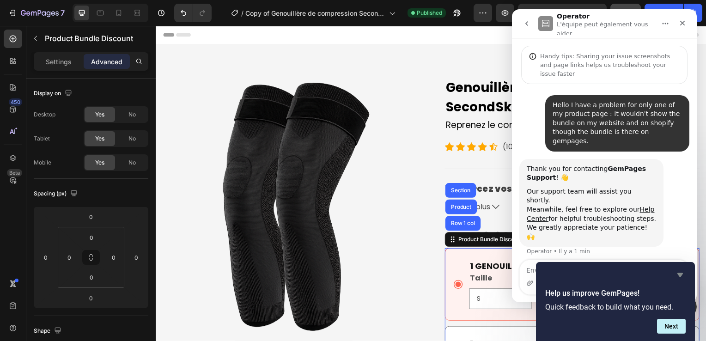
click at [679, 276] on icon "Hide survey" at bounding box center [681, 275] width 6 height 4
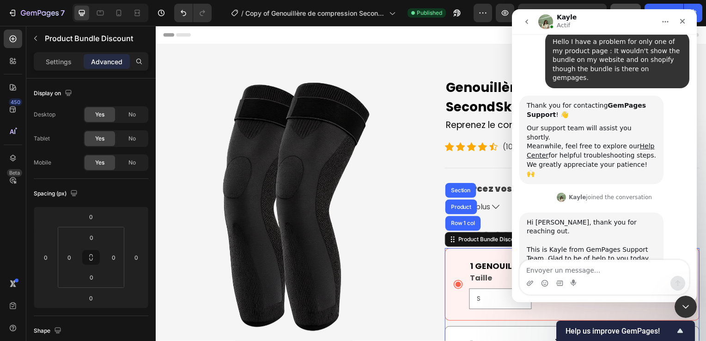
scroll to position [77, 0]
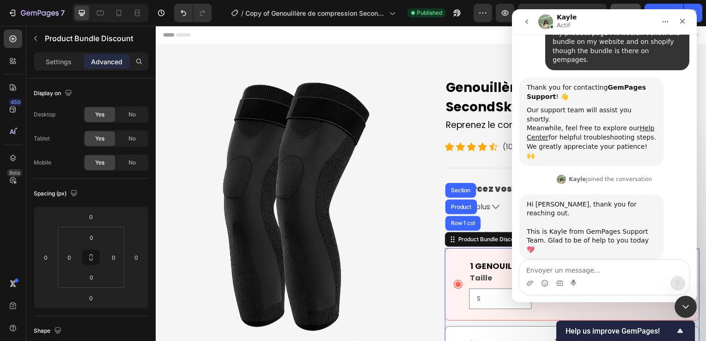
click button "Help us improve GemPages!" at bounding box center [626, 330] width 120 height 11
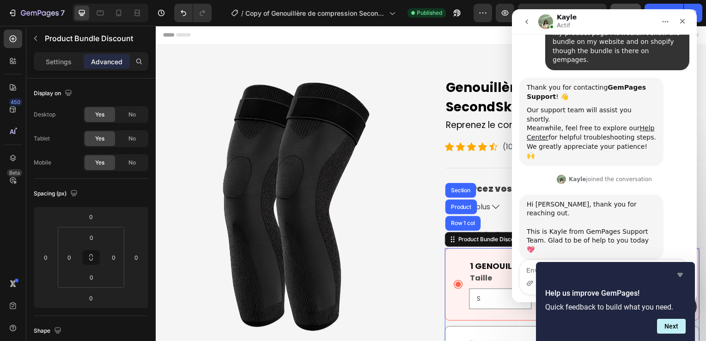
click at [678, 274] on icon "Hide survey" at bounding box center [681, 275] width 6 height 4
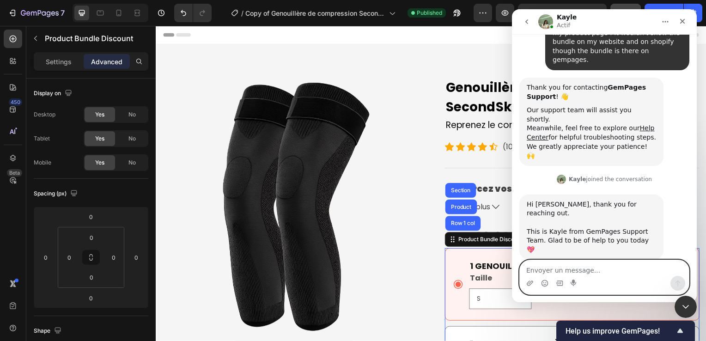
click at [602, 273] on textarea "Envoyer un message..." at bounding box center [604, 268] width 169 height 16
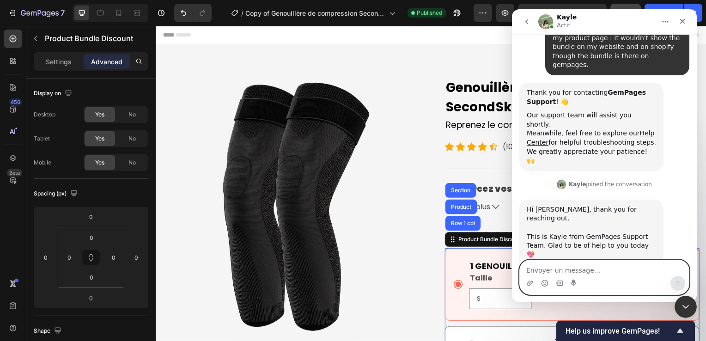
scroll to position [72, 0]
click at [526, 273] on textarea "yes correct" at bounding box center [604, 268] width 169 height 16
type textarea "hello, yes correct"
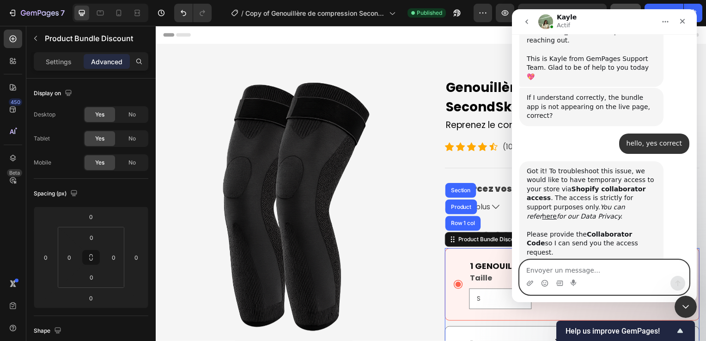
scroll to position [271, 0]
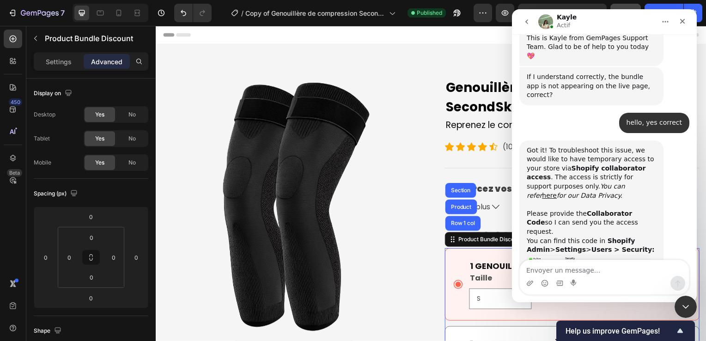
click at [580, 255] on img "Kayle dit…" at bounding box center [589, 279] width 124 height 49
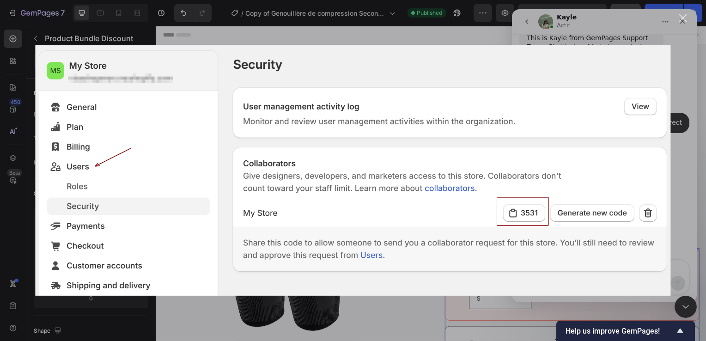
click at [689, 17] on div "Intercom Messenger" at bounding box center [353, 170] width 706 height 341
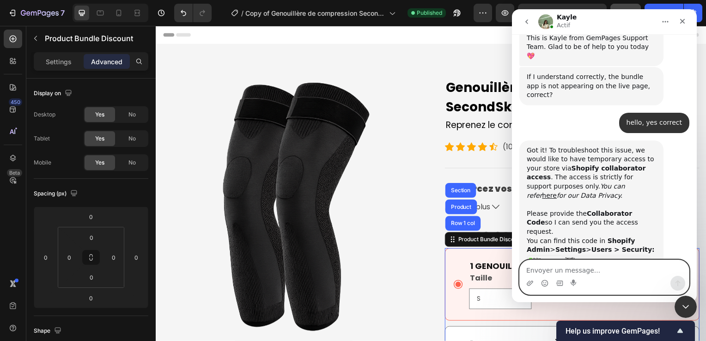
click at [591, 268] on textarea "Envoyer un message..." at bounding box center [604, 268] width 169 height 16
paste textarea "7141"
type textarea "7141"
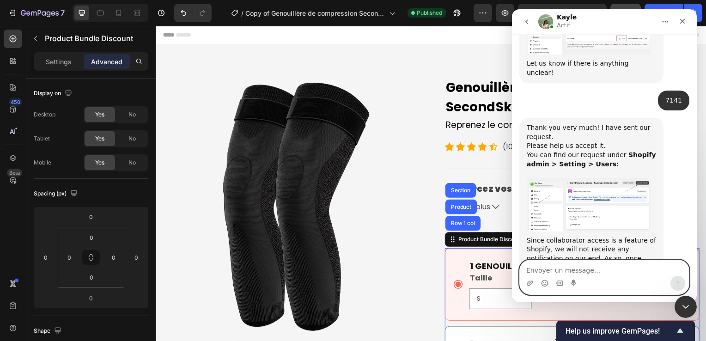
scroll to position [484, 0]
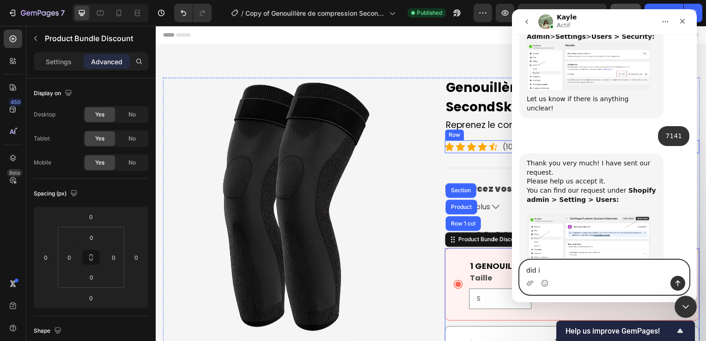
type textarea "did it"
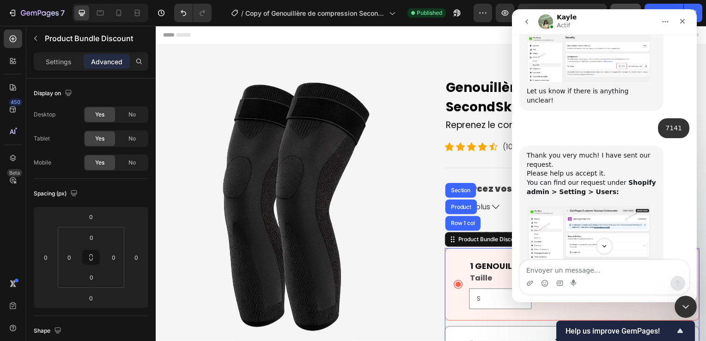
scroll to position [528, 0]
click at [662, 293] on div "We're on GMT + 7 timezone and may get back to you shortly! Normally we can reso…" at bounding box center [604, 168] width 185 height 268
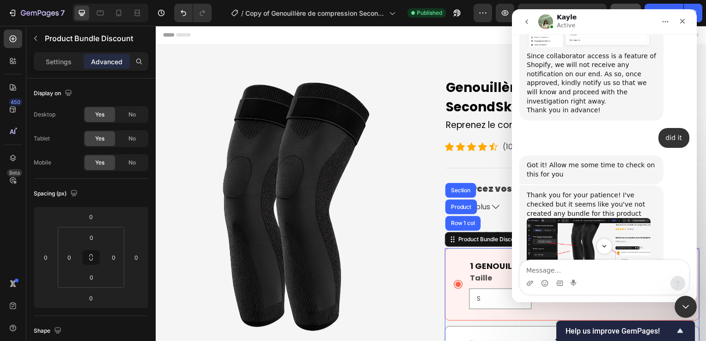
scroll to position [722, 0]
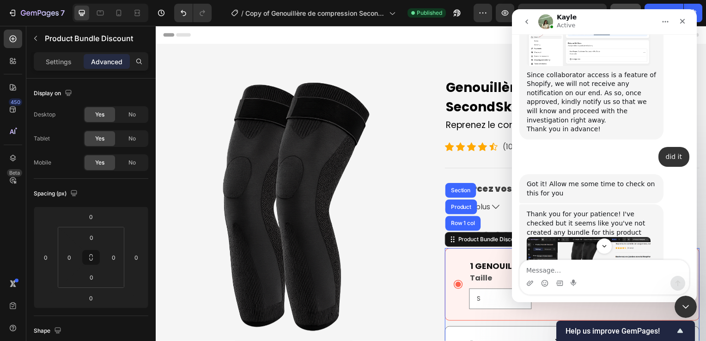
click at [621, 237] on img "Kayle dit…" at bounding box center [589, 262] width 124 height 50
click at [596, 237] on img "Kayle dit…" at bounding box center [589, 262] width 124 height 50
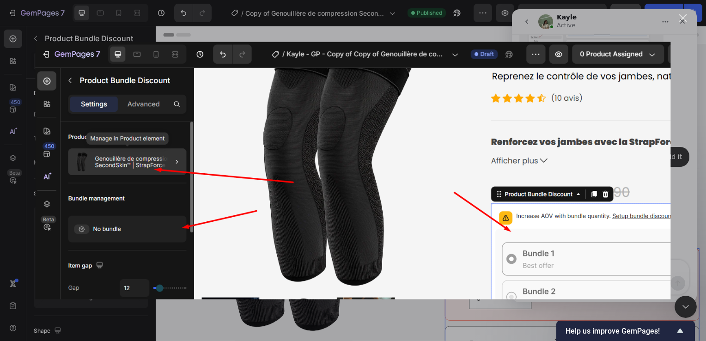
click at [635, 23] on div "Intercom Messenger" at bounding box center [353, 170] width 706 height 341
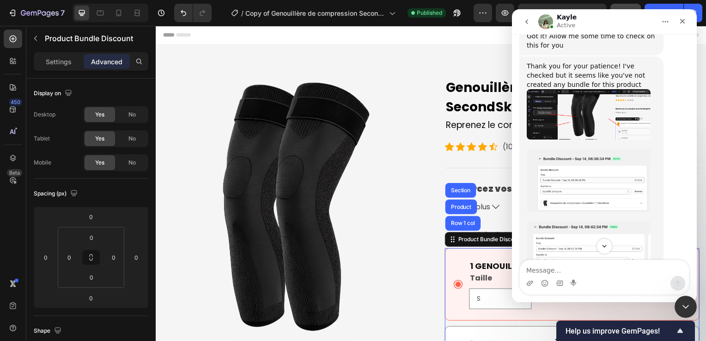
scroll to position [873, 0]
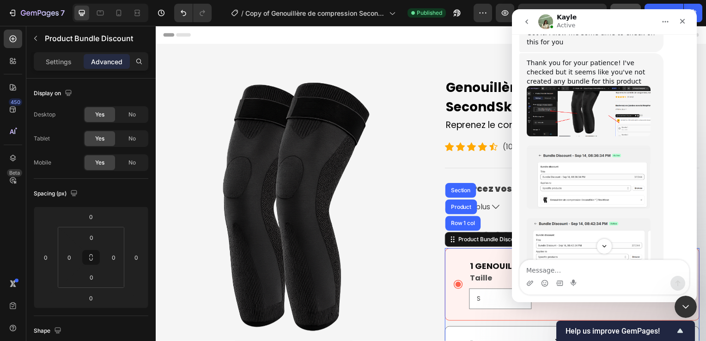
click at [610, 218] on img "Kayle dit…" at bounding box center [589, 252] width 124 height 69
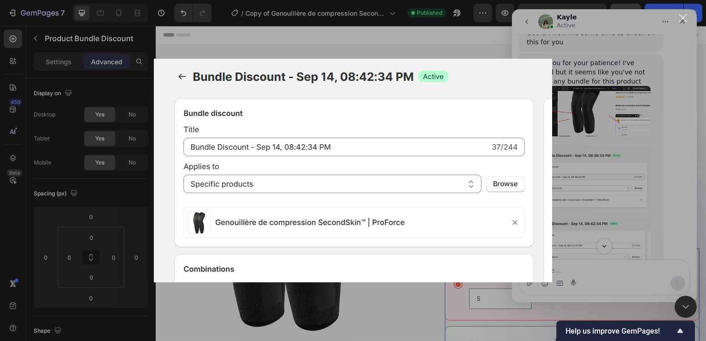
scroll to position [0, 0]
click at [611, 126] on div "Intercom Messenger" at bounding box center [353, 170] width 706 height 341
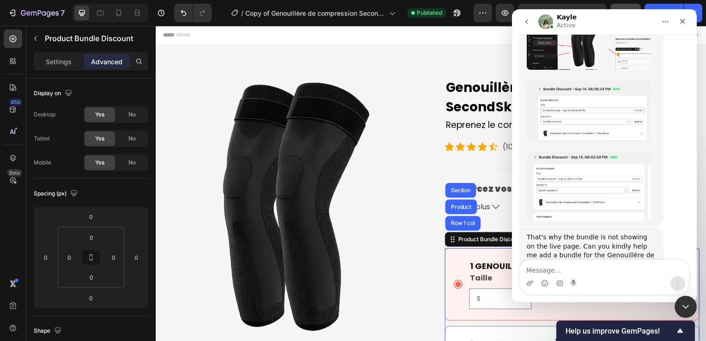
scroll to position [958, 0]
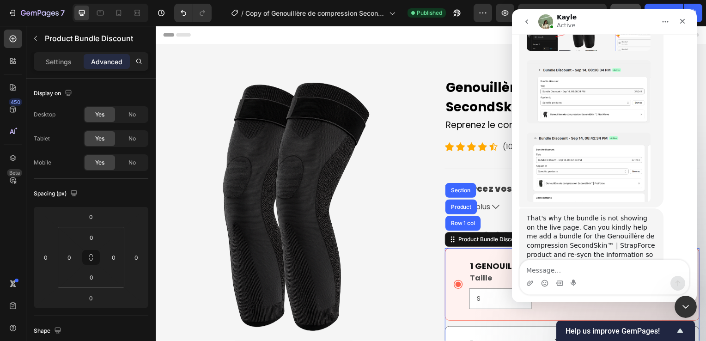
click at [590, 269] on img "Kayle dit…" at bounding box center [589, 302] width 124 height 67
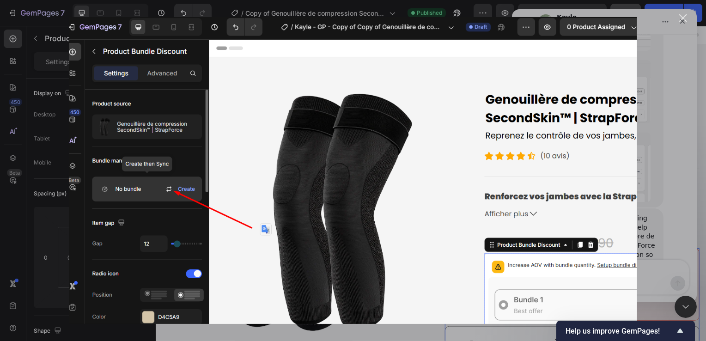
scroll to position [0, 0]
click at [666, 147] on div "Intercom Messenger" at bounding box center [353, 170] width 706 height 341
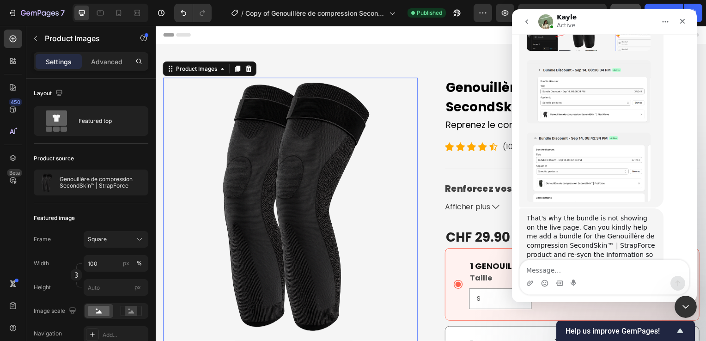
click at [251, 109] on img at bounding box center [291, 206] width 257 height 257
click at [565, 269] on img "Kayle dit…" at bounding box center [589, 302] width 124 height 67
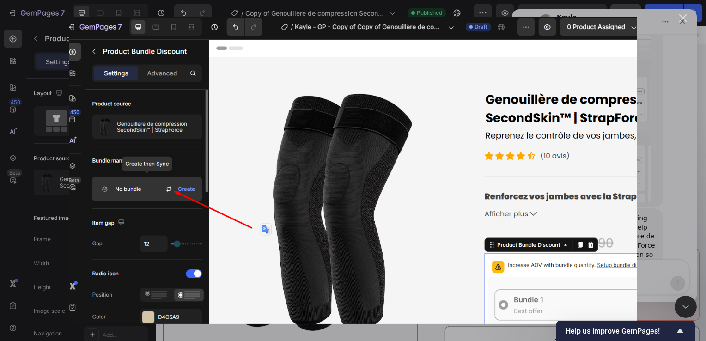
click at [688, 186] on div "Intercom Messenger" at bounding box center [353, 170] width 706 height 341
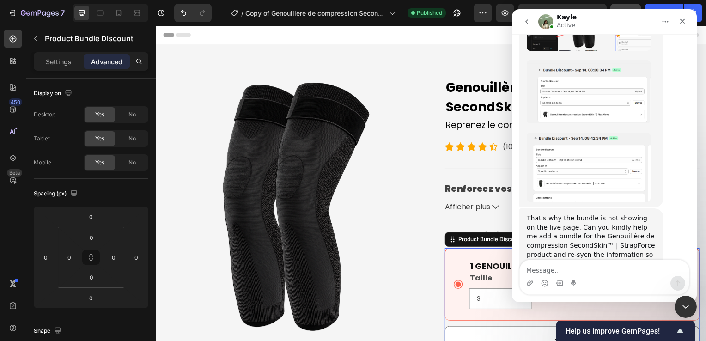
click at [455, 255] on div "1 GENOUILLÈRE Text Block Taille S M L XL 2XL Product Variants & Swatches CHF 29…" at bounding box center [575, 286] width 257 height 73
click at [38, 37] on icon "button" at bounding box center [35, 38] width 7 height 7
click at [61, 62] on p "Settings" at bounding box center [59, 62] width 26 height 10
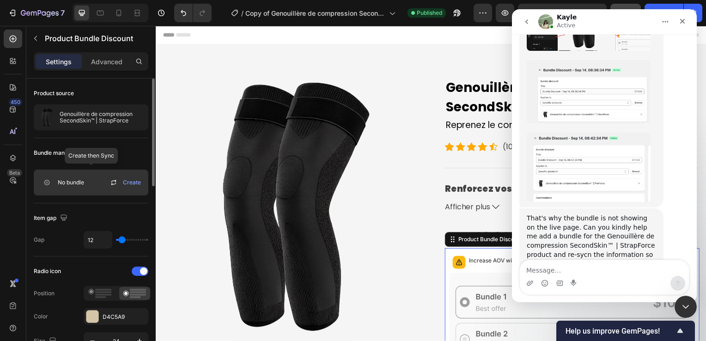
click at [113, 182] on icon at bounding box center [113, 182] width 11 height 11
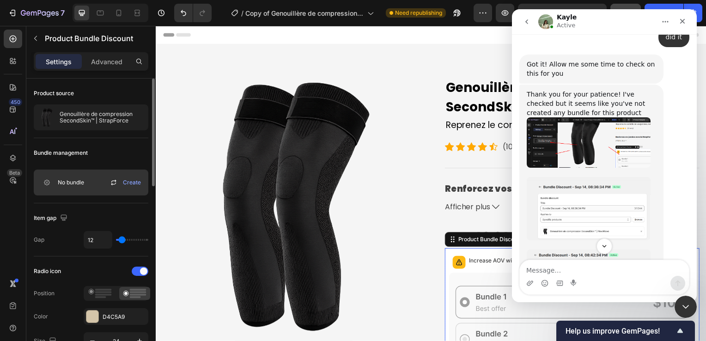
click at [567, 177] on img "Kayle dit…" at bounding box center [589, 208] width 124 height 63
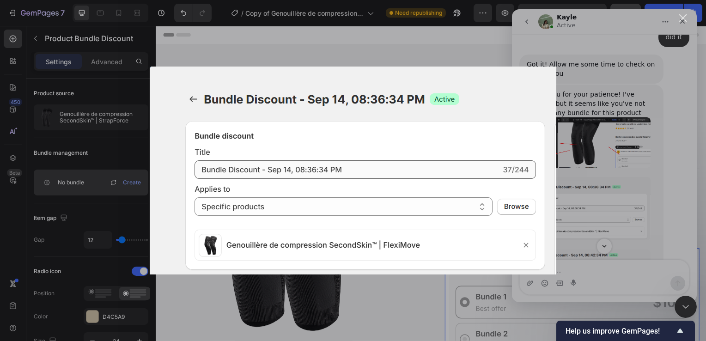
scroll to position [0, 0]
click at [628, 151] on div "Intercom Messenger" at bounding box center [353, 170] width 706 height 341
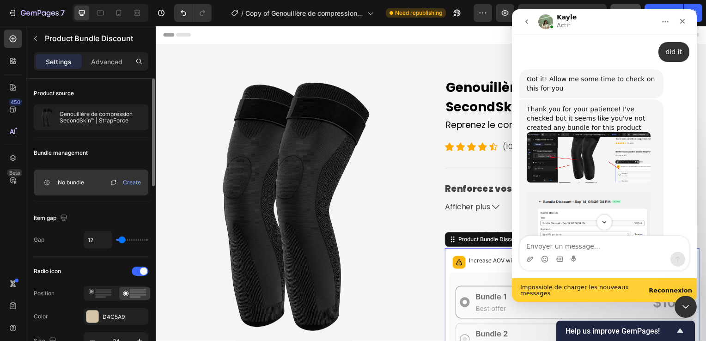
scroll to position [737, 0]
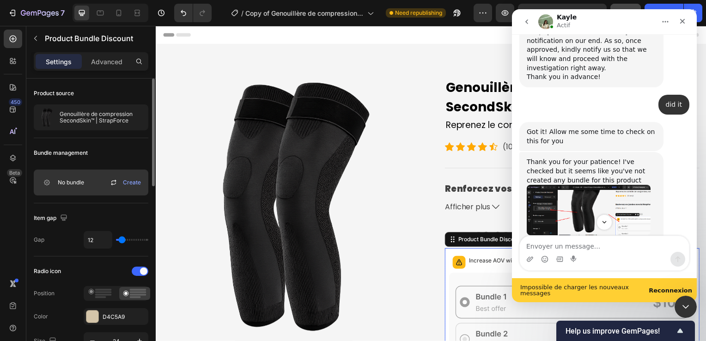
click at [660, 293] on b "Reconnexion" at bounding box center [670, 290] width 43 height 7
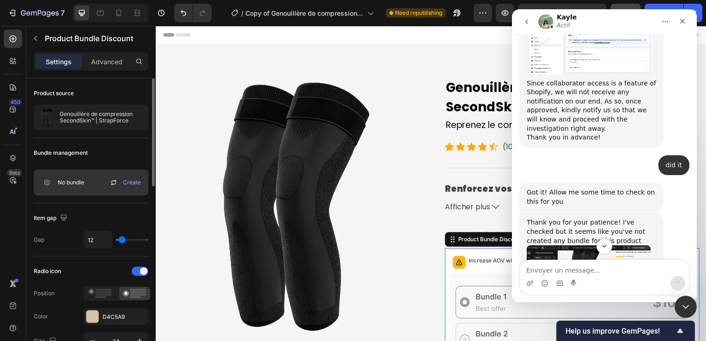
scroll to position [692, 0]
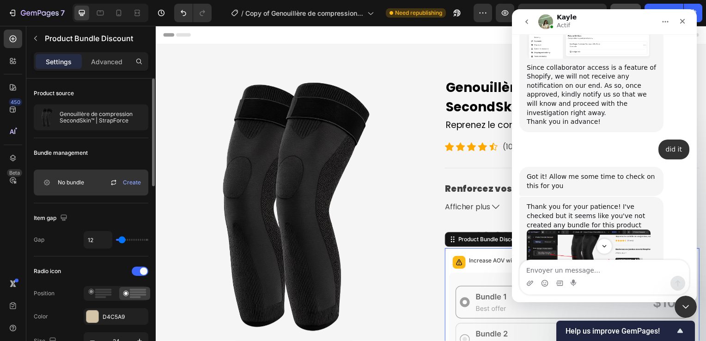
click at [631, 230] on img "Kayle dit…" at bounding box center [589, 255] width 124 height 50
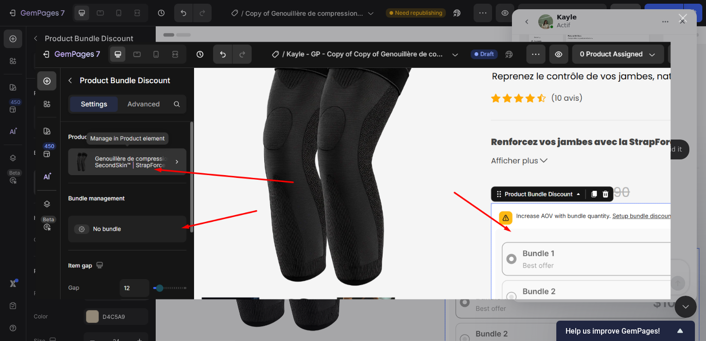
click at [692, 182] on div "Intercom Messenger" at bounding box center [353, 170] width 706 height 341
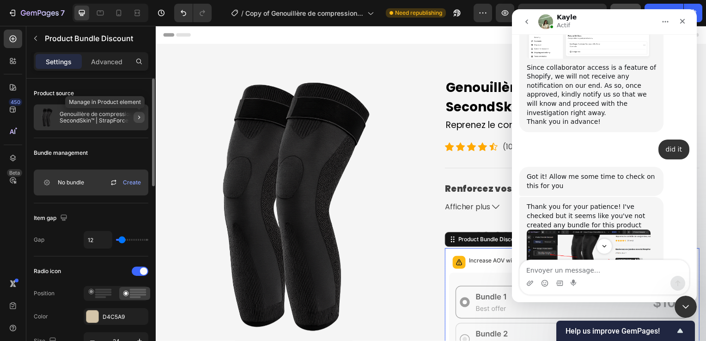
click at [138, 117] on icon "button" at bounding box center [138, 117] width 7 height 7
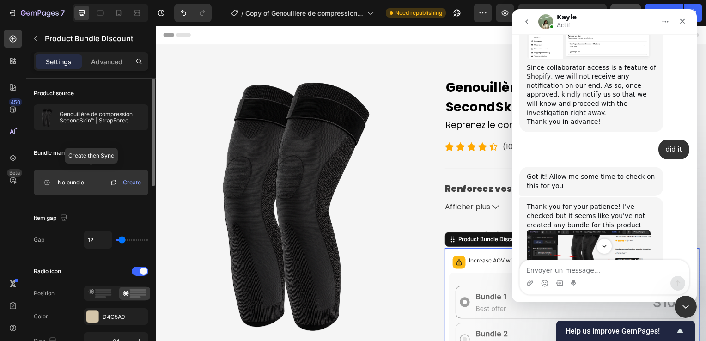
click at [129, 181] on span "Create" at bounding box center [132, 182] width 18 height 8
click at [110, 183] on icon at bounding box center [113, 182] width 11 height 11
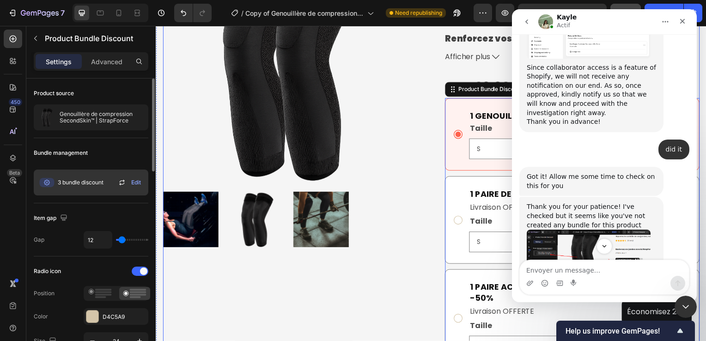
scroll to position [152, 0]
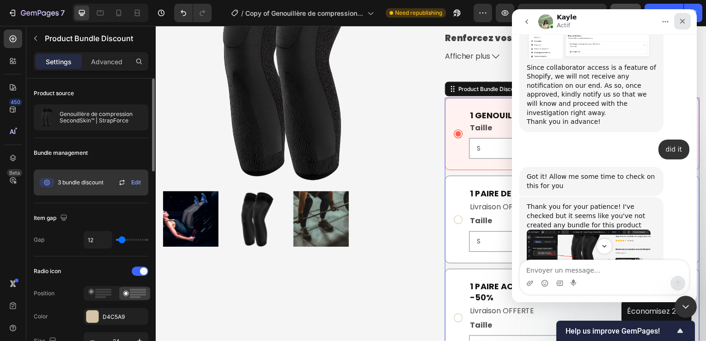
click at [682, 23] on icon "Fermer" at bounding box center [682, 21] width 7 height 7
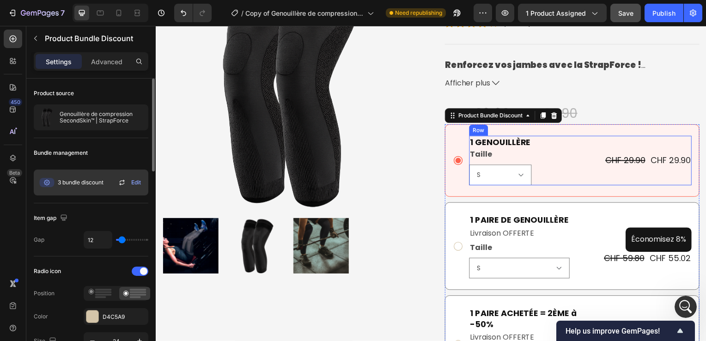
scroll to position [124, 0]
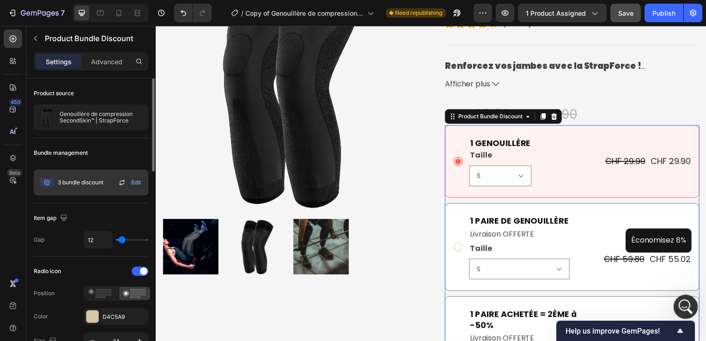
click at [679, 310] on div "Ouvrir le Messenger Intercom" at bounding box center [684, 305] width 31 height 31
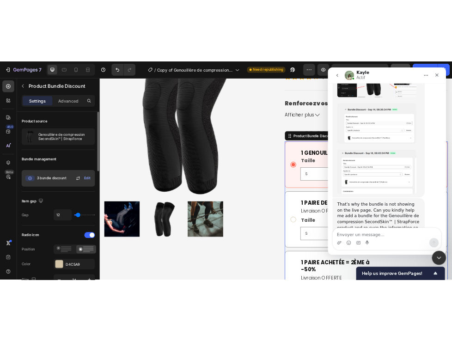
scroll to position [922, 0]
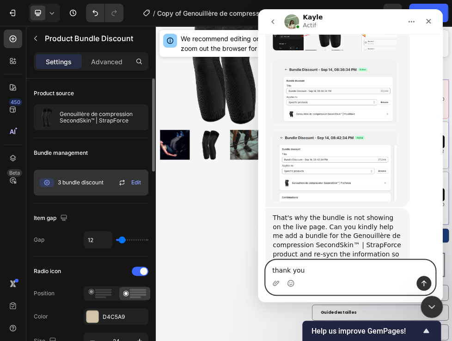
click at [393, 273] on textarea "thank you" at bounding box center [350, 268] width 169 height 16
type textarea "thank you I solved the problem"
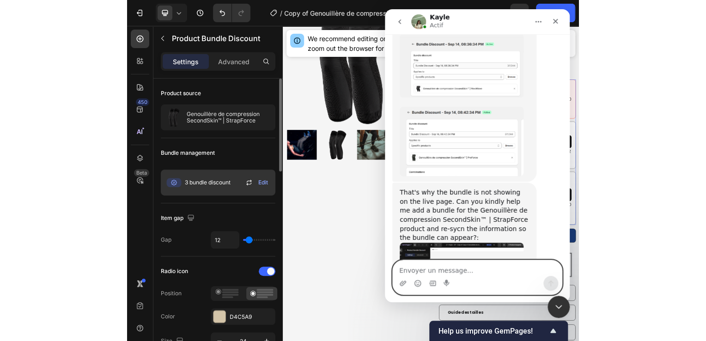
scroll to position [949, 0]
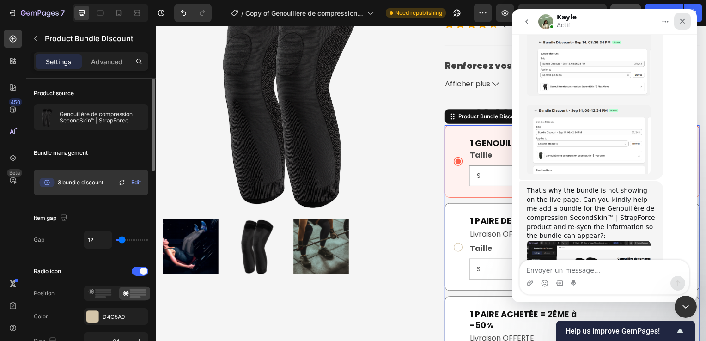
click at [684, 21] on icon "Fermer" at bounding box center [682, 21] width 7 height 7
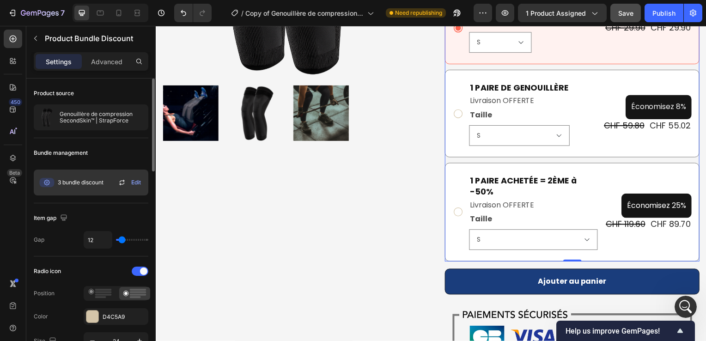
scroll to position [260, 0]
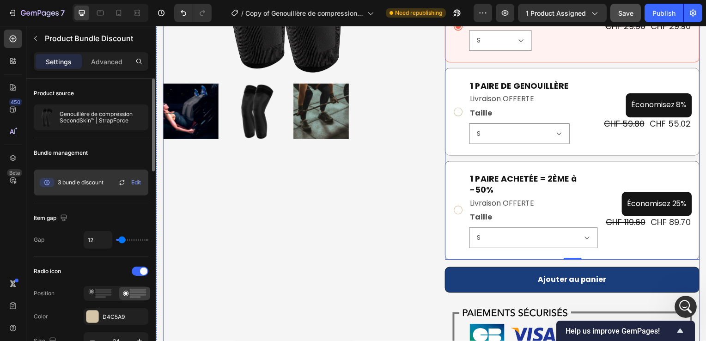
click at [330, 206] on div "Product Images" at bounding box center [291, 148] width 257 height 660
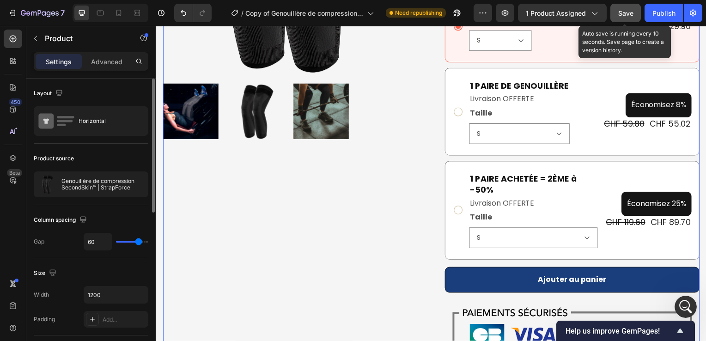
click at [634, 14] on span "Save" at bounding box center [625, 13] width 15 height 8
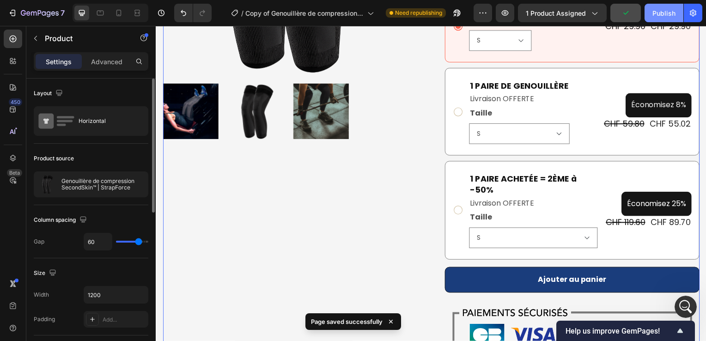
click at [659, 12] on div "Publish" at bounding box center [664, 13] width 23 height 10
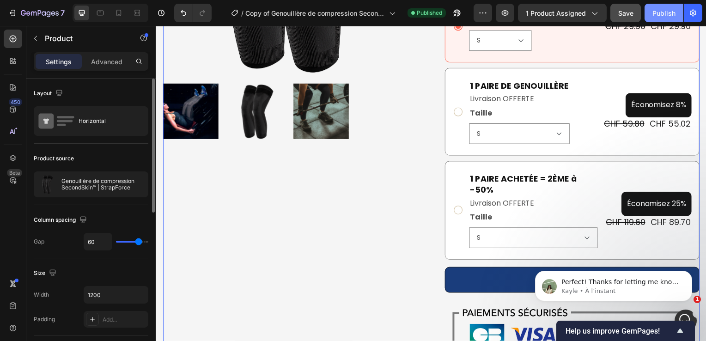
scroll to position [995, 0]
click at [626, 288] on p "Kayle • Il y a 1 min" at bounding box center [621, 291] width 119 height 8
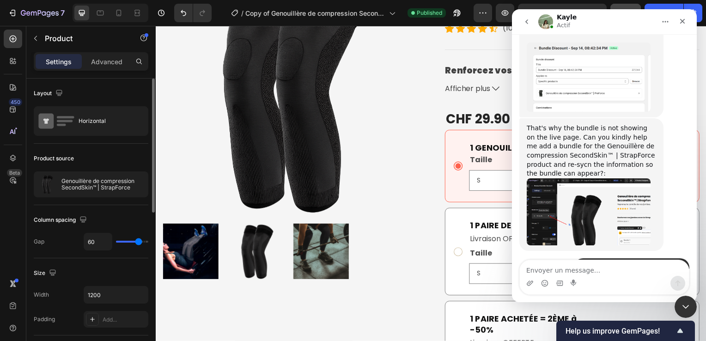
scroll to position [0, 0]
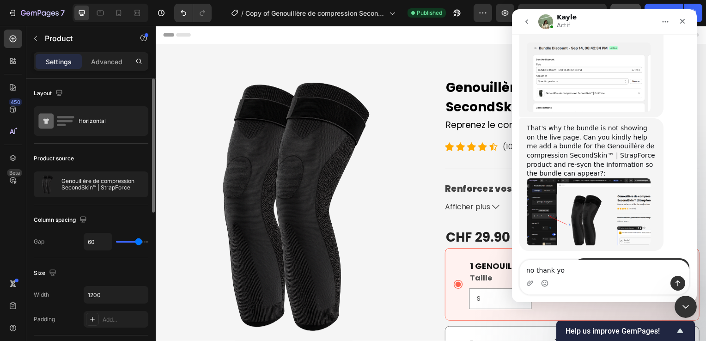
type textarea "no thank you"
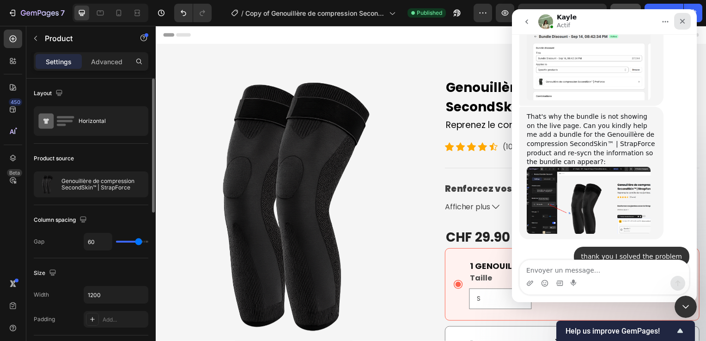
click at [687, 19] on div "Fermer" at bounding box center [682, 21] width 17 height 17
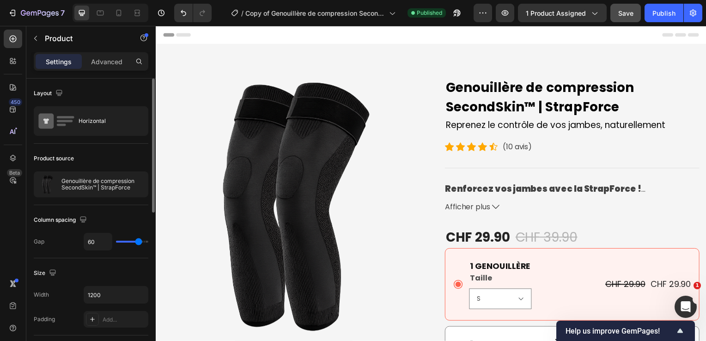
scroll to position [1456, 0]
